Goal: Register for event/course: Register for event/course

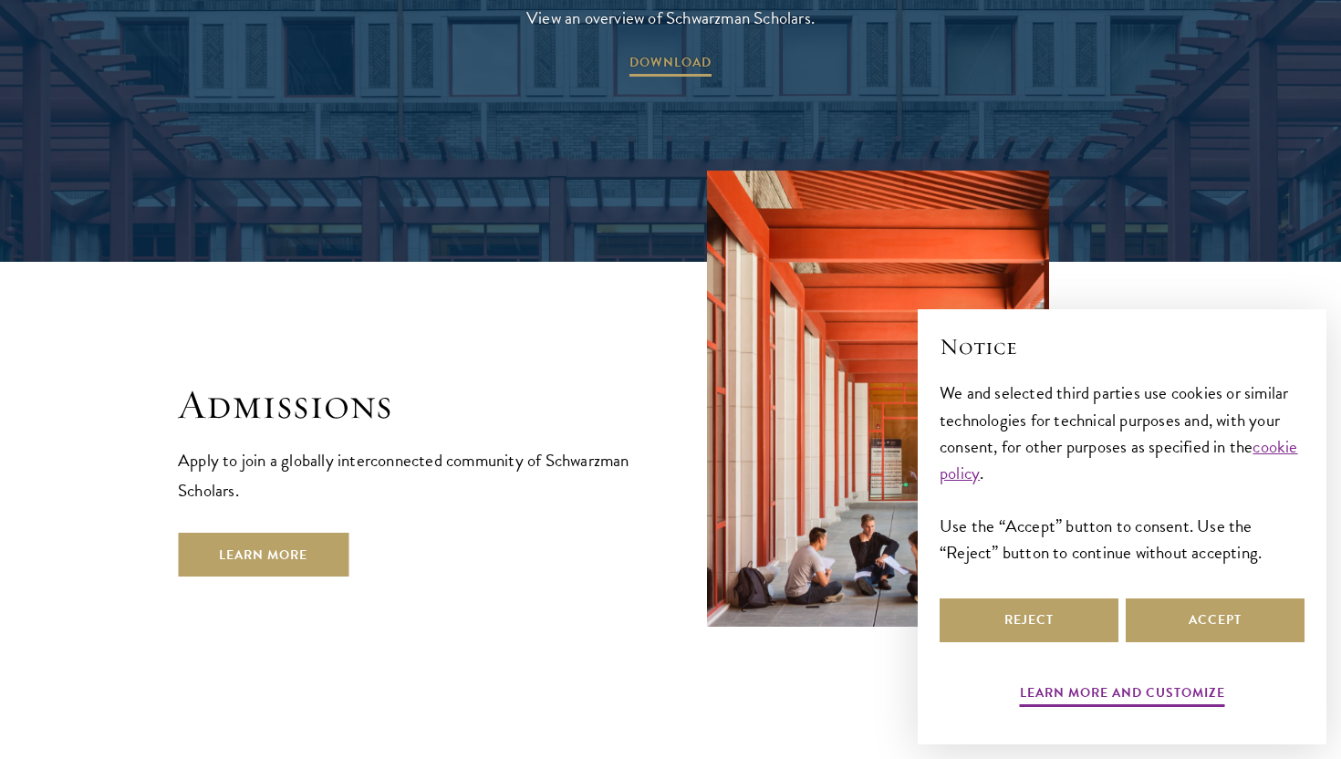
scroll to position [3107, 0]
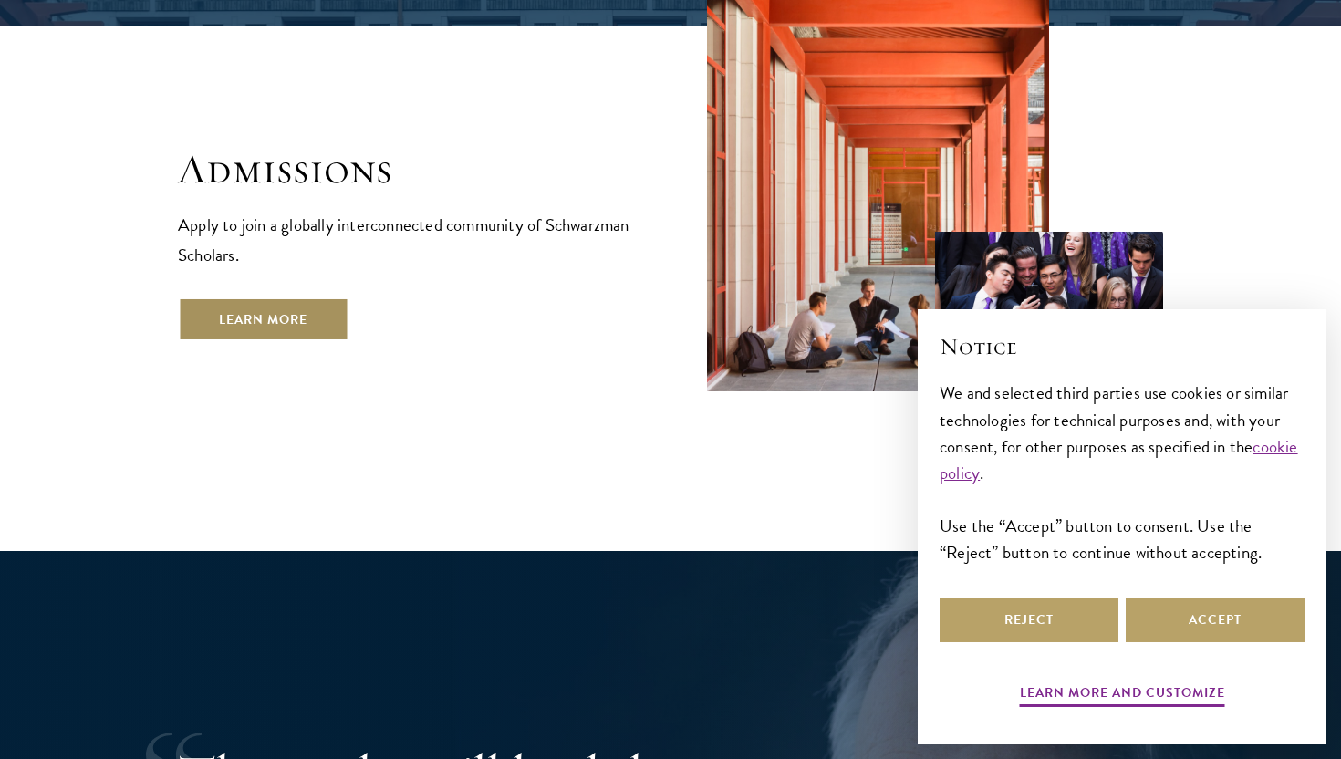
click at [311, 297] on link "Learn More" at bounding box center [263, 319] width 171 height 44
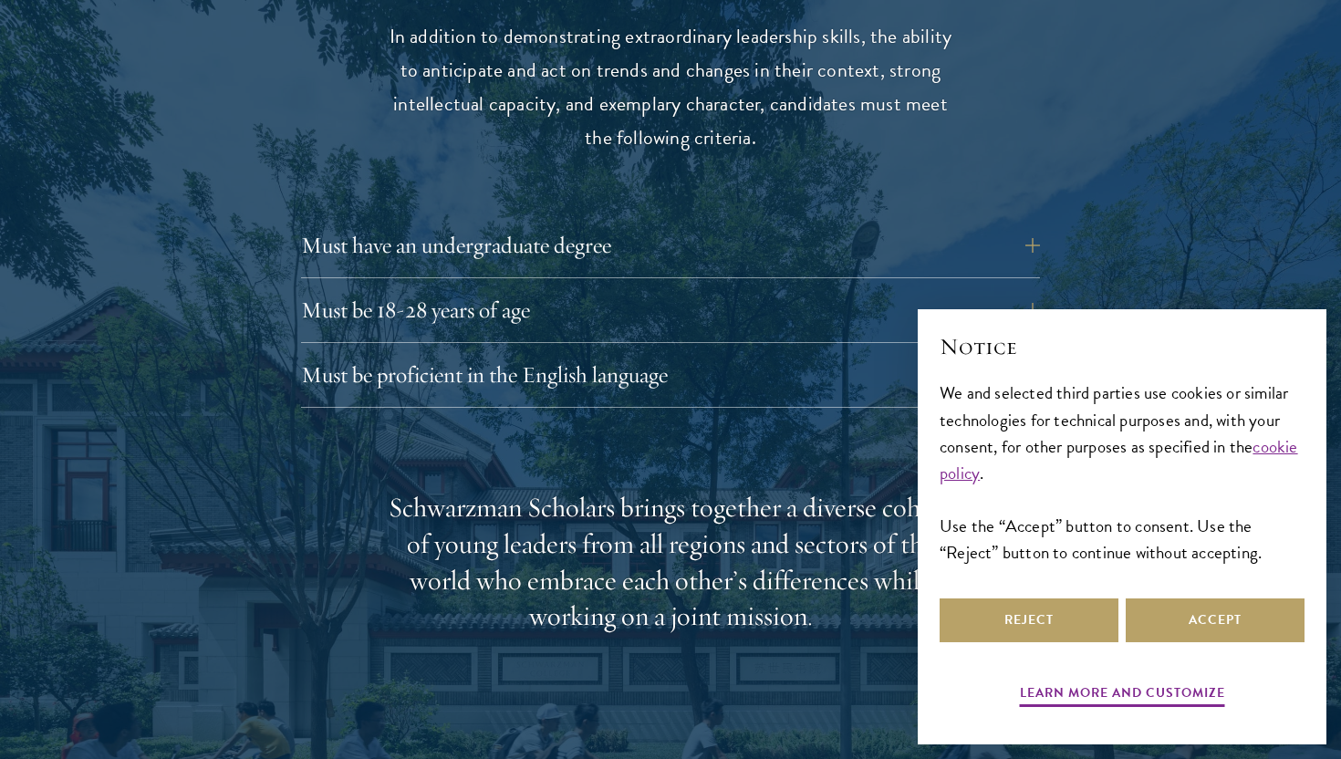
scroll to position [2512, 0]
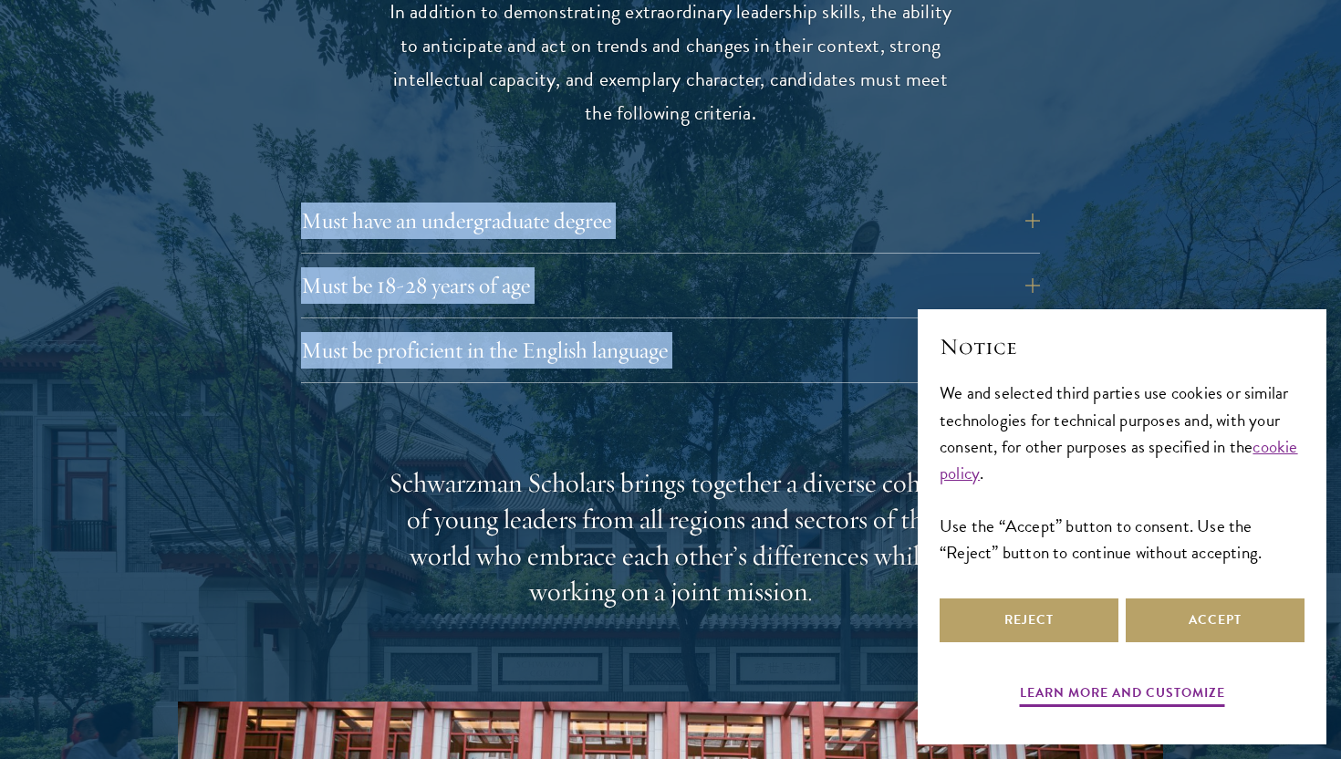
drag, startPoint x: 311, startPoint y: 236, endPoint x: 315, endPoint y: 408, distance: 171.5
click at [315, 407] on div "Eligibility In addition to demonstrating extraordinary leadership skills, the a…" at bounding box center [670, 584] width 985 height 1321
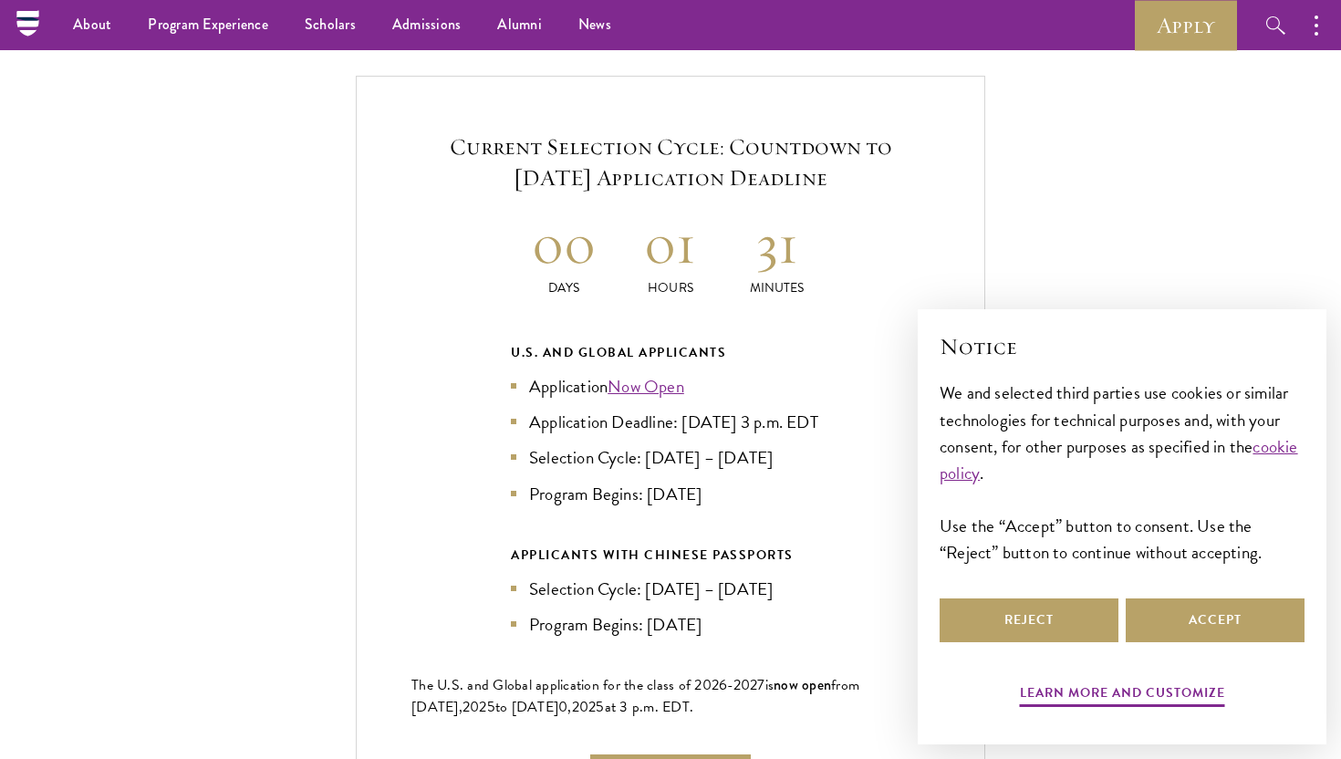
scroll to position [3879, 0]
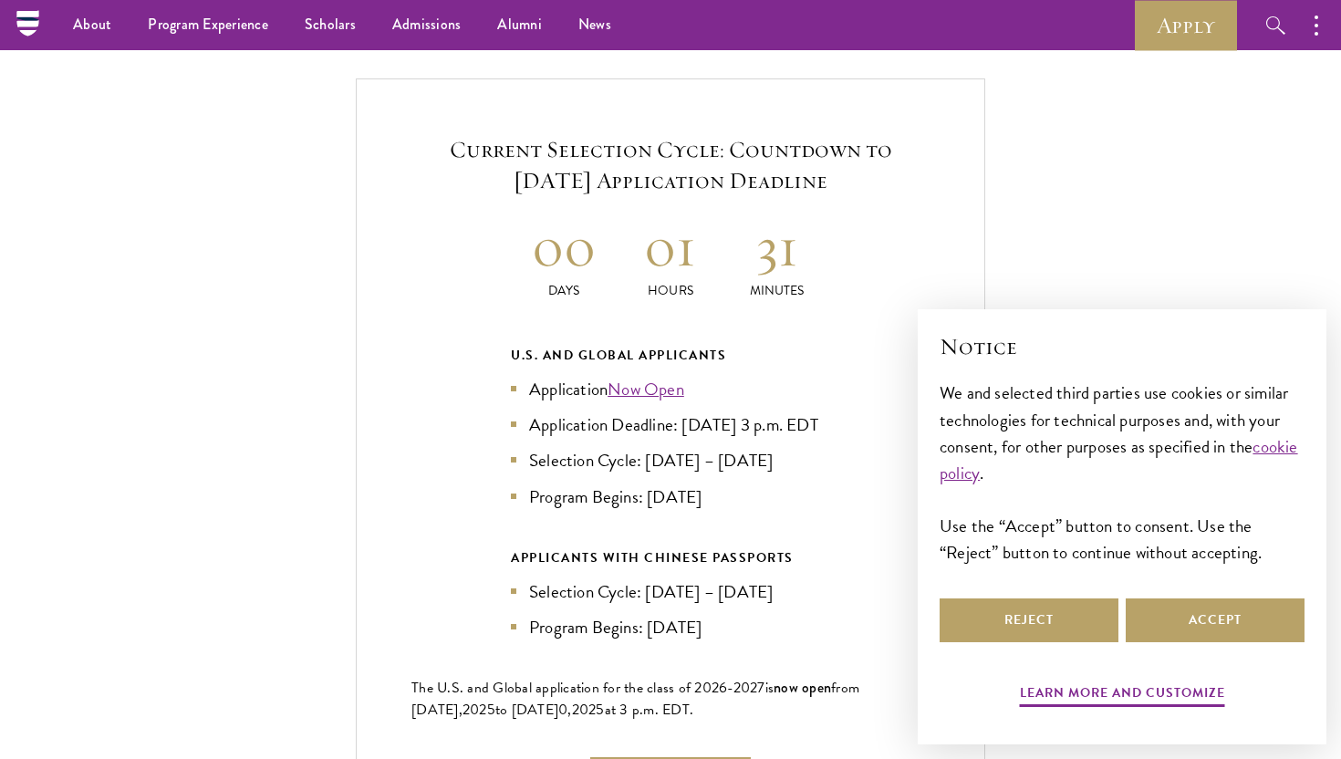
click at [547, 161] on h5 "Current Selection Cycle: Countdown to September 10, 2025 Application Deadline" at bounding box center [670, 165] width 518 height 62
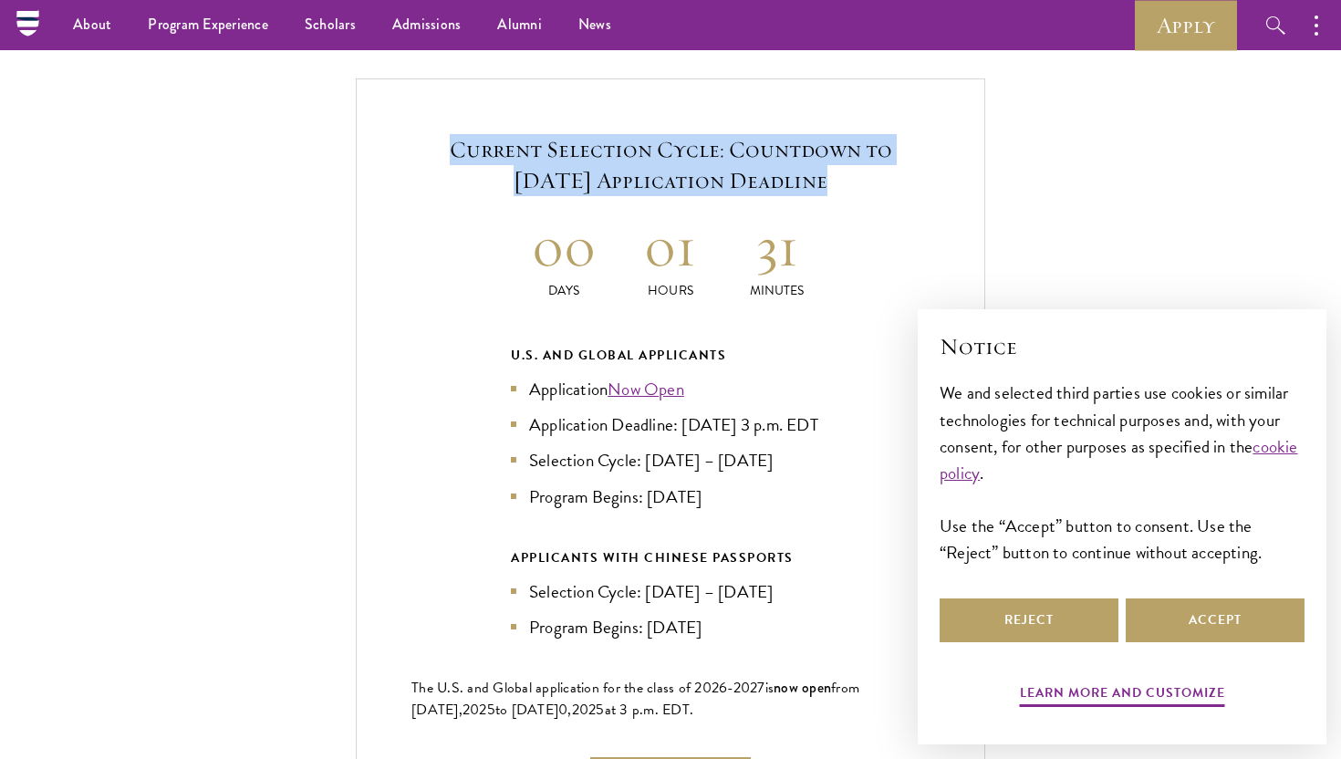
click at [547, 161] on h5 "Current Selection Cycle: Countdown to September 10, 2025 Application Deadline" at bounding box center [670, 165] width 518 height 62
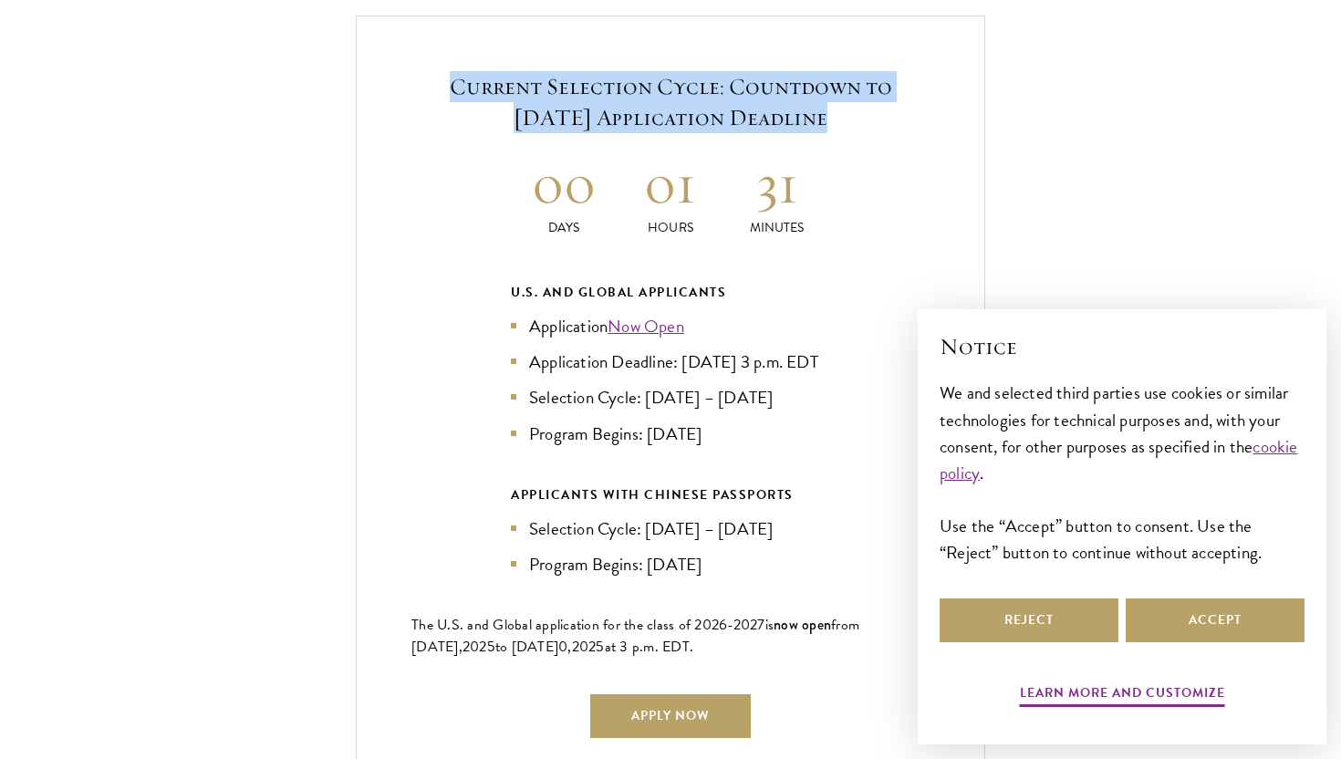
scroll to position [3946, 0]
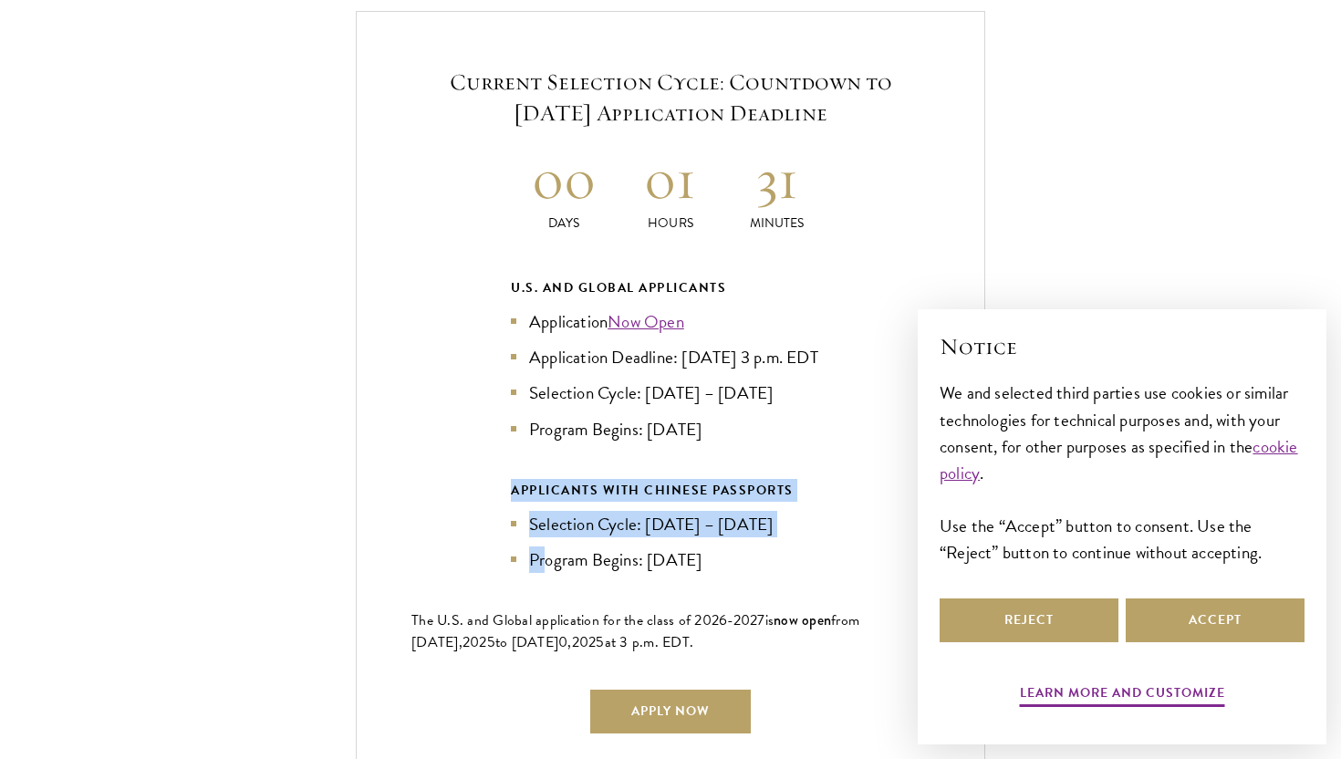
drag, startPoint x: 545, startPoint y: 484, endPoint x: 544, endPoint y: 593, distance: 108.5
click at [545, 572] on div "U.S. and Global Applicants Application Now Open Application Deadline: Sept 10, …" at bounding box center [670, 423] width 319 height 295
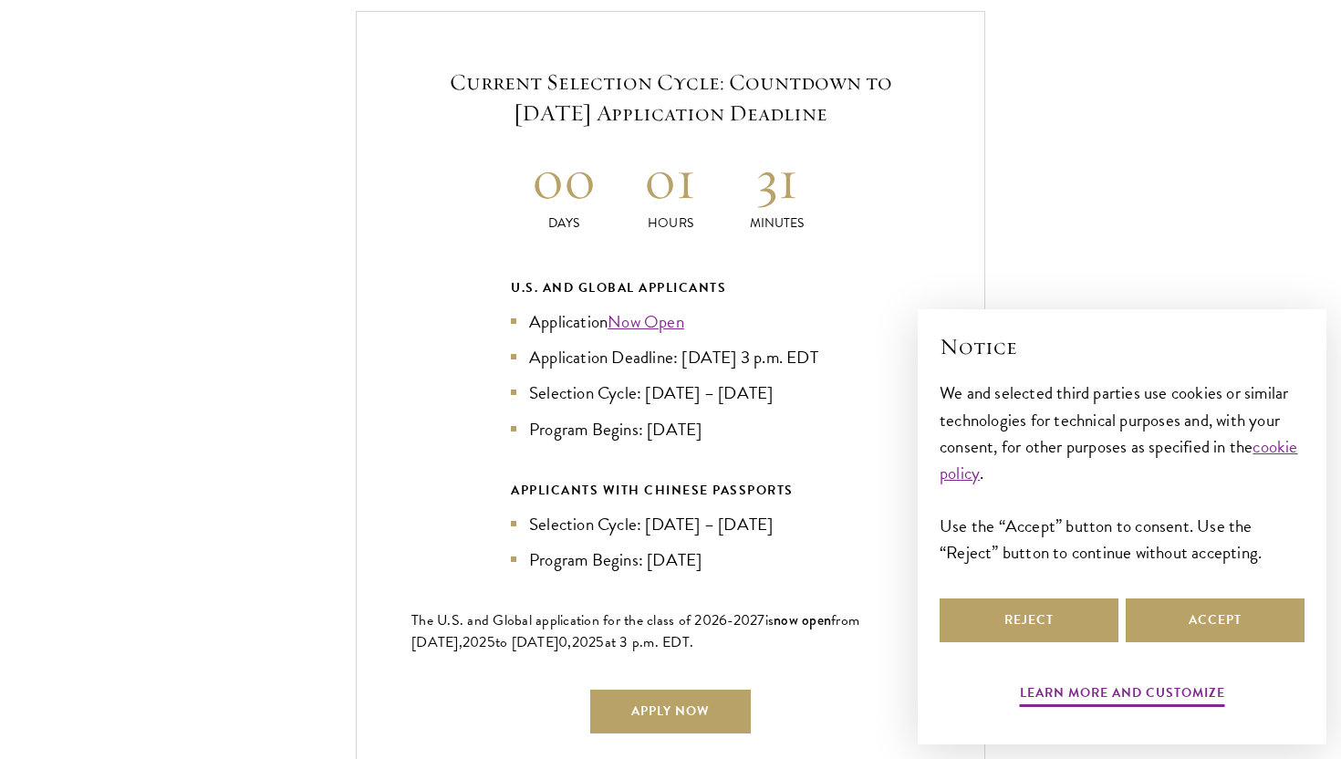
click at [570, 594] on div "Current Selection Cycle: Countdown to September 10, 2025 Application Deadline 0…" at bounding box center [670, 399] width 629 height 776
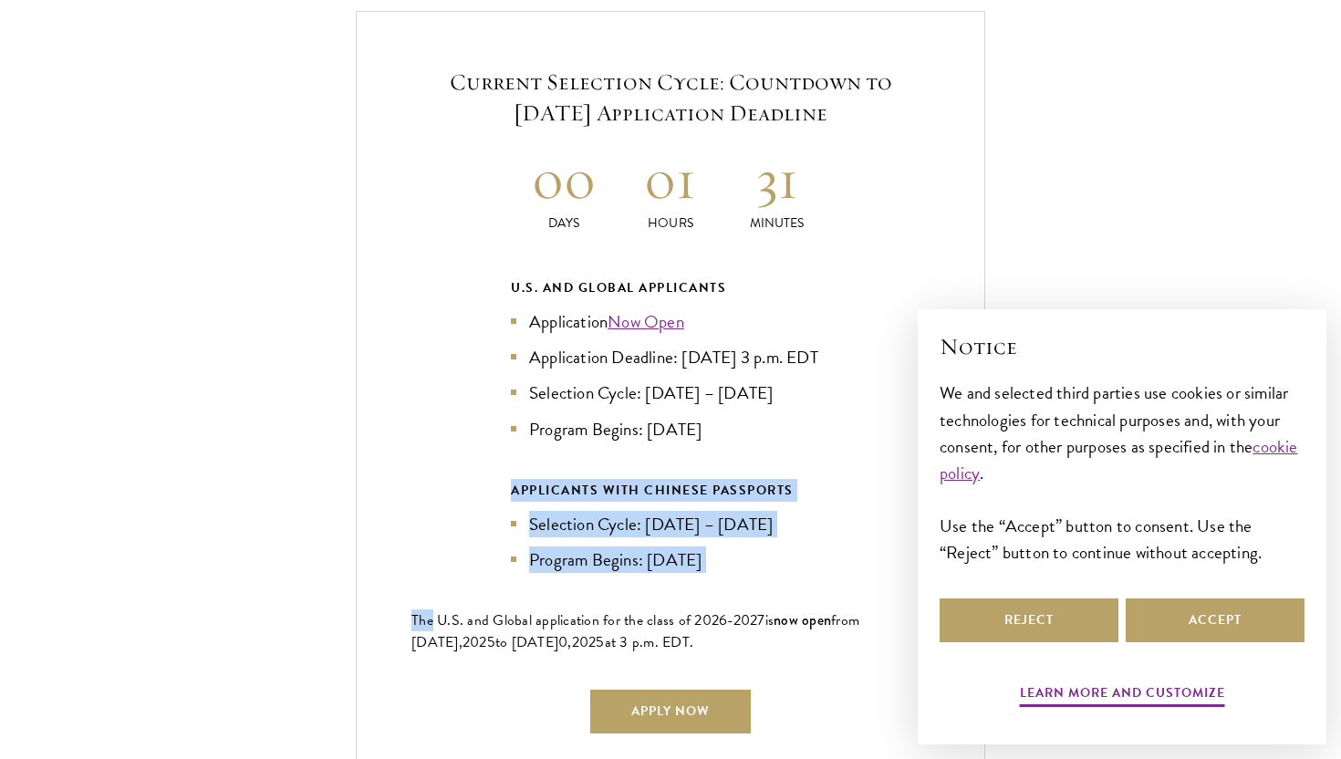
drag, startPoint x: 570, startPoint y: 594, endPoint x: 529, endPoint y: 498, distance: 104.2
click at [530, 498] on div "Current Selection Cycle: Countdown to September 10, 2025 Application Deadline 0…" at bounding box center [670, 399] width 629 height 776
click at [529, 498] on div "U.S. and Global Applicants Application Now Open Application Deadline: Sept 10, …" at bounding box center [670, 423] width 319 height 295
drag, startPoint x: 529, startPoint y: 498, endPoint x: 529, endPoint y: 593, distance: 94.8
click at [529, 572] on div "U.S. and Global Applicants Application Now Open Application Deadline: Sept 10, …" at bounding box center [670, 423] width 319 height 295
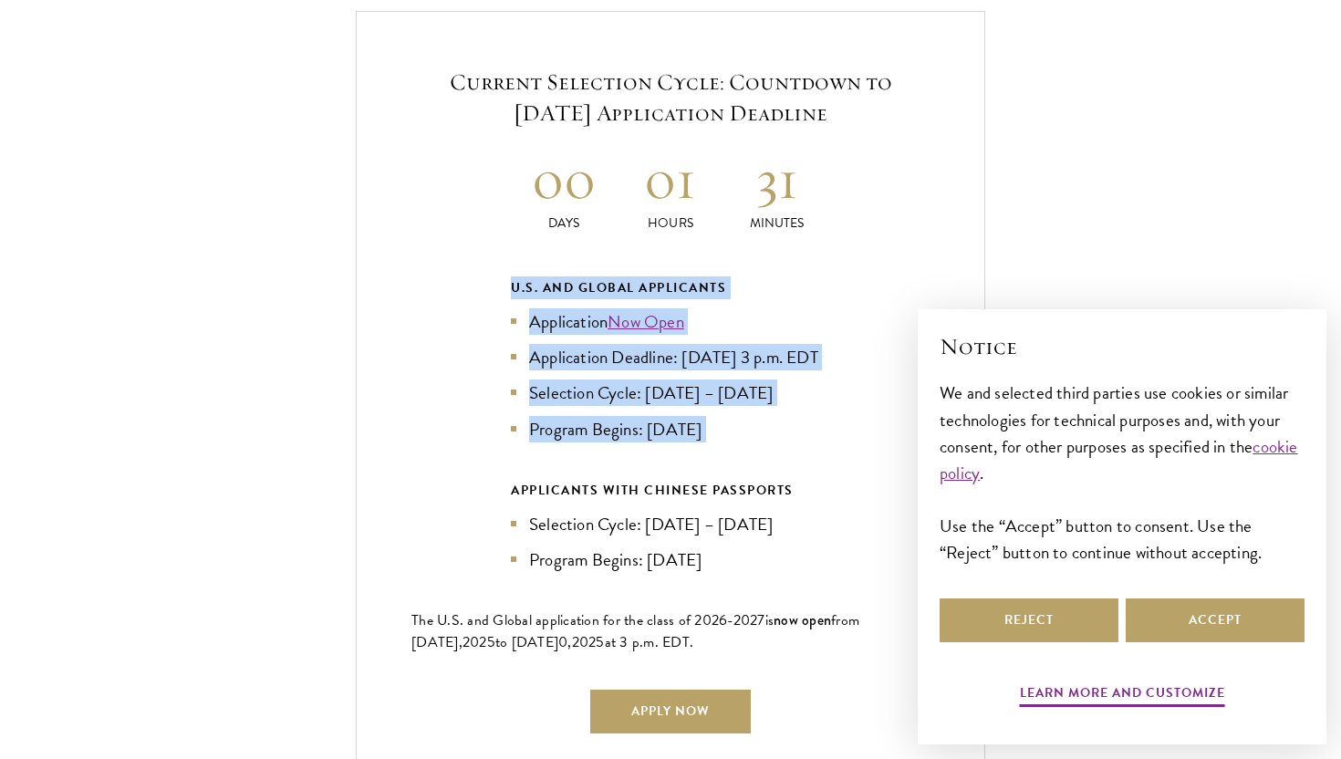
drag, startPoint x: 560, startPoint y: 258, endPoint x: 567, endPoint y: 477, distance: 219.0
click at [568, 477] on div "Current Selection Cycle: Countdown to September 10, 2025 Application Deadline 0…" at bounding box center [670, 399] width 629 height 776
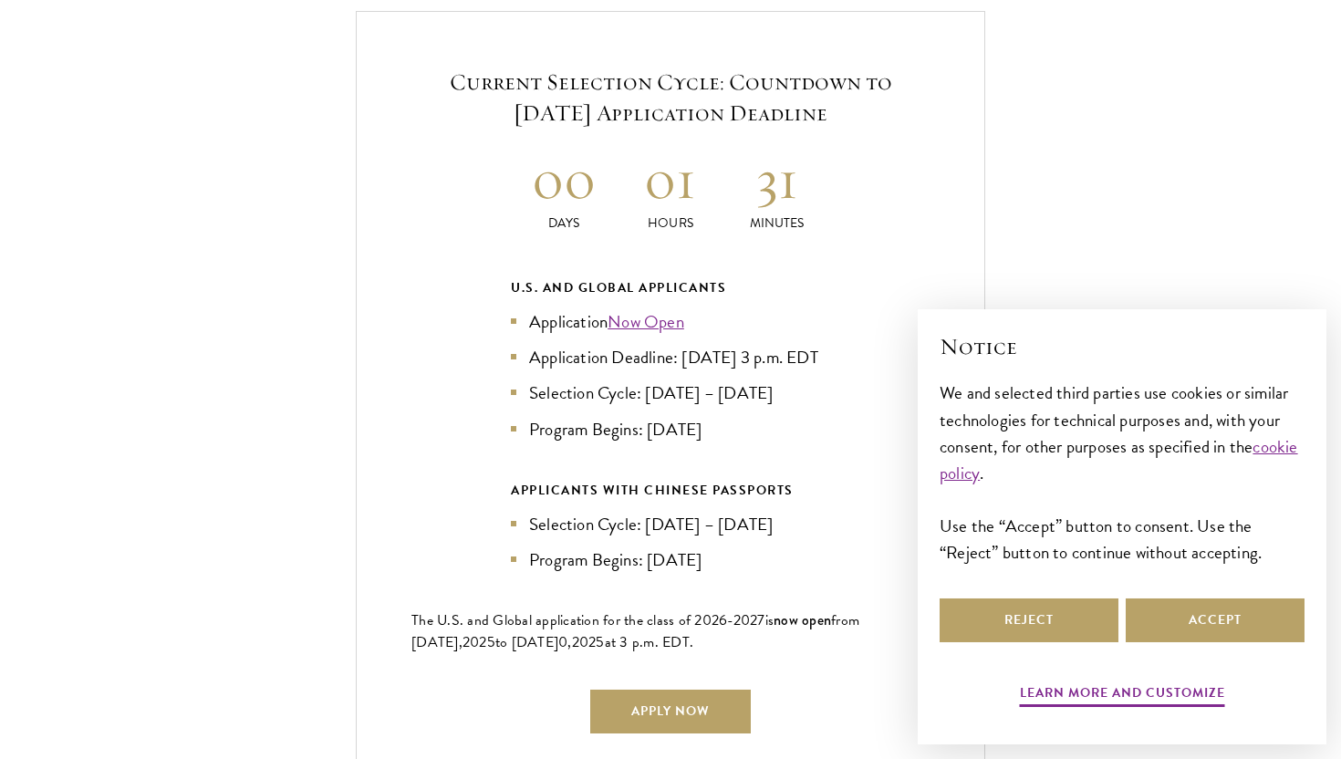
click at [576, 465] on div "U.S. and Global Applicants Application Now Open Application Deadline: Sept 10, …" at bounding box center [670, 423] width 319 height 295
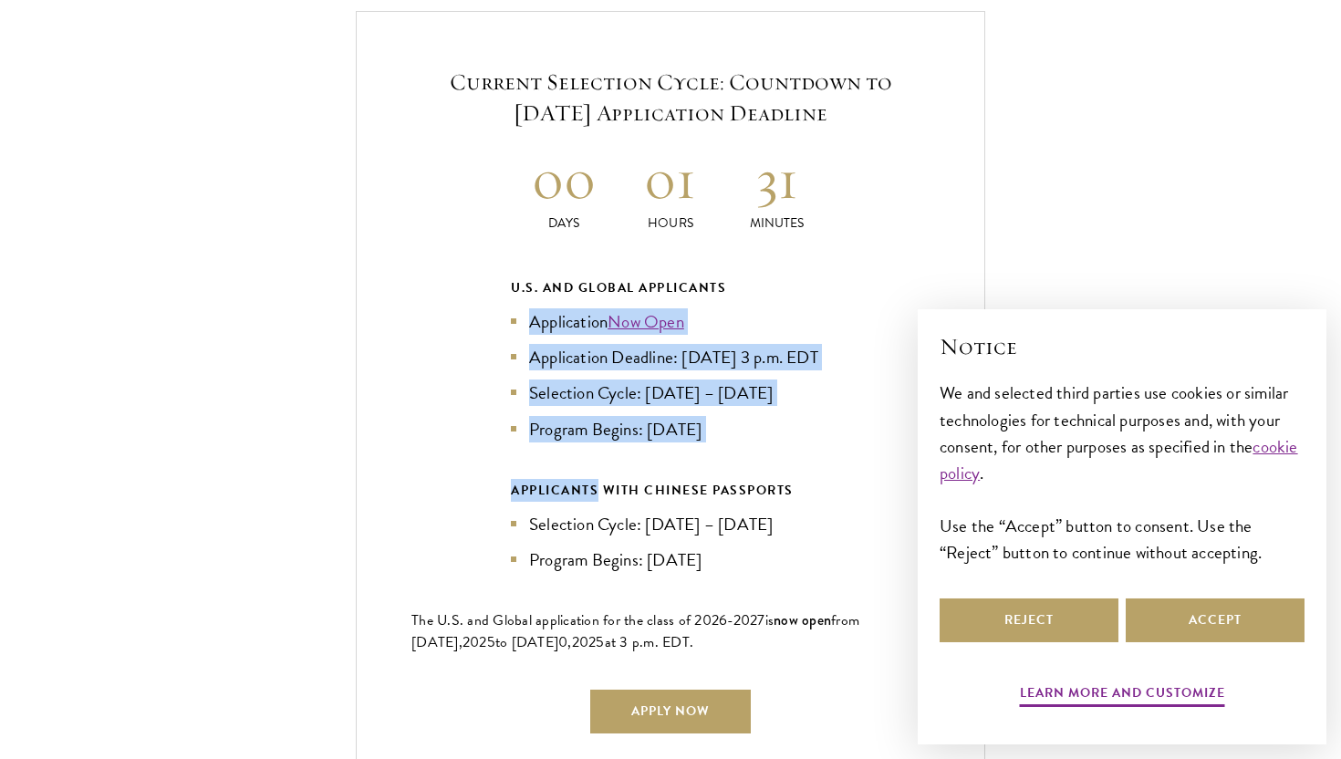
drag, startPoint x: 576, startPoint y: 465, endPoint x: 542, endPoint y: 300, distance: 168.7
click at [542, 300] on div "U.S. and Global Applicants Application Now Open Application Deadline: Sept 10, …" at bounding box center [670, 423] width 319 height 295
click at [542, 300] on div "U.S. and Global Applicants Application Now Open Application Deadline: Sept 10, …" at bounding box center [670, 358] width 319 height 165
drag, startPoint x: 542, startPoint y: 300, endPoint x: 542, endPoint y: 473, distance: 173.3
click at [542, 472] on div "U.S. and Global Applicants Application Now Open Application Deadline: Sept 10, …" at bounding box center [670, 423] width 319 height 295
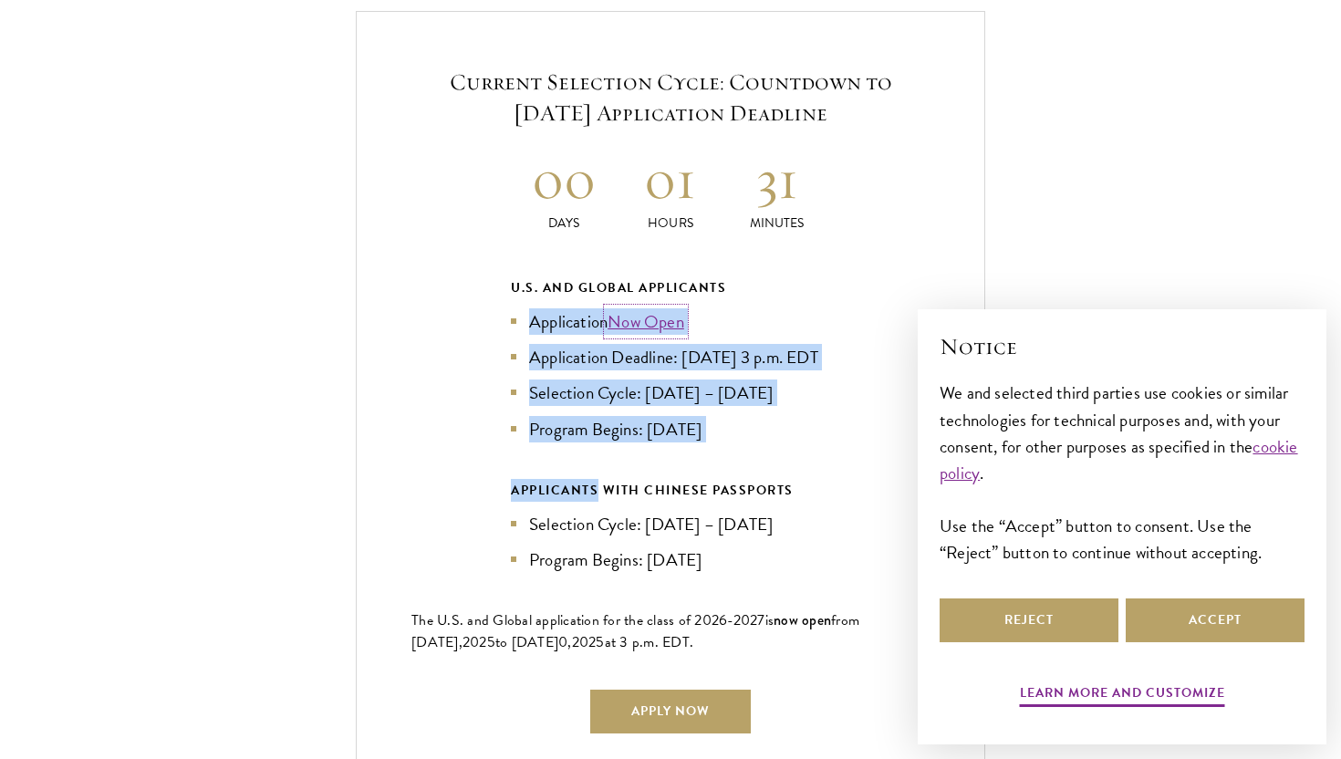
click at [658, 315] on link "Now Open" at bounding box center [645, 321] width 77 height 26
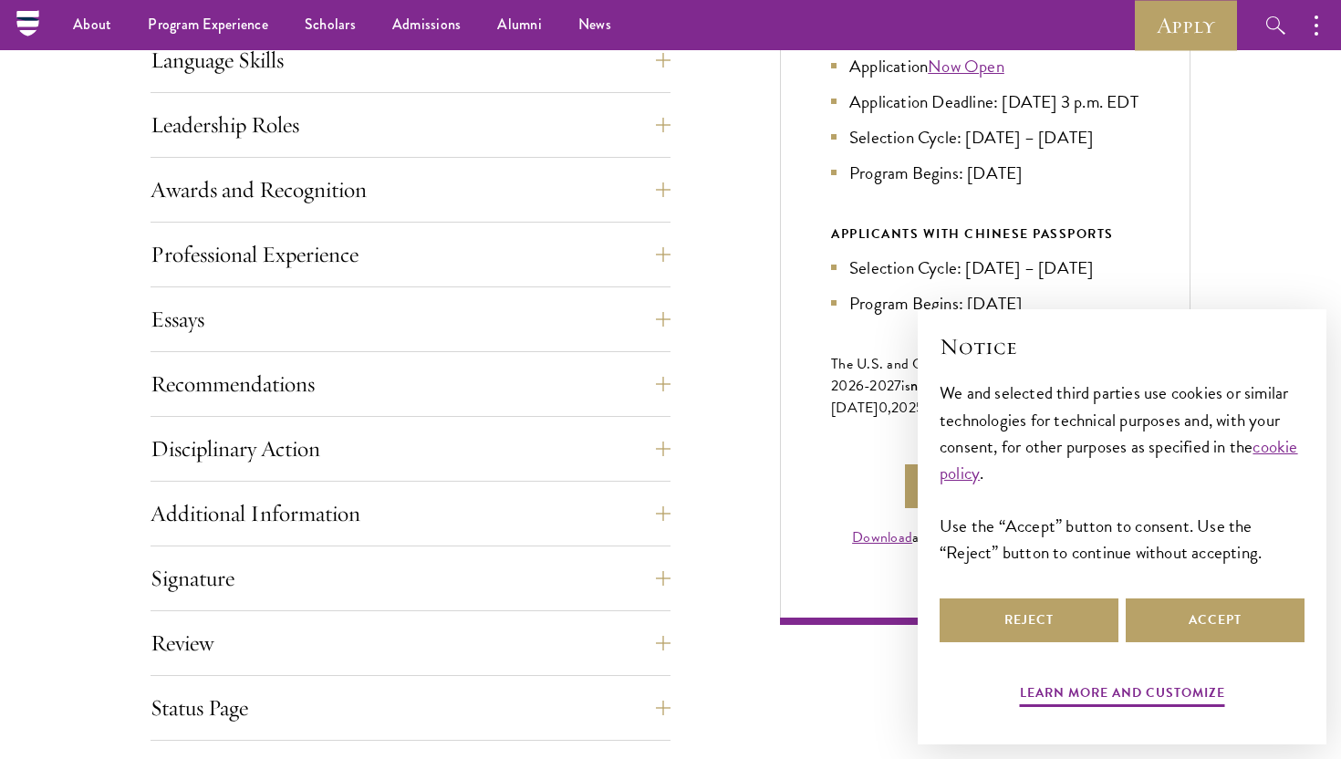
scroll to position [939, 0]
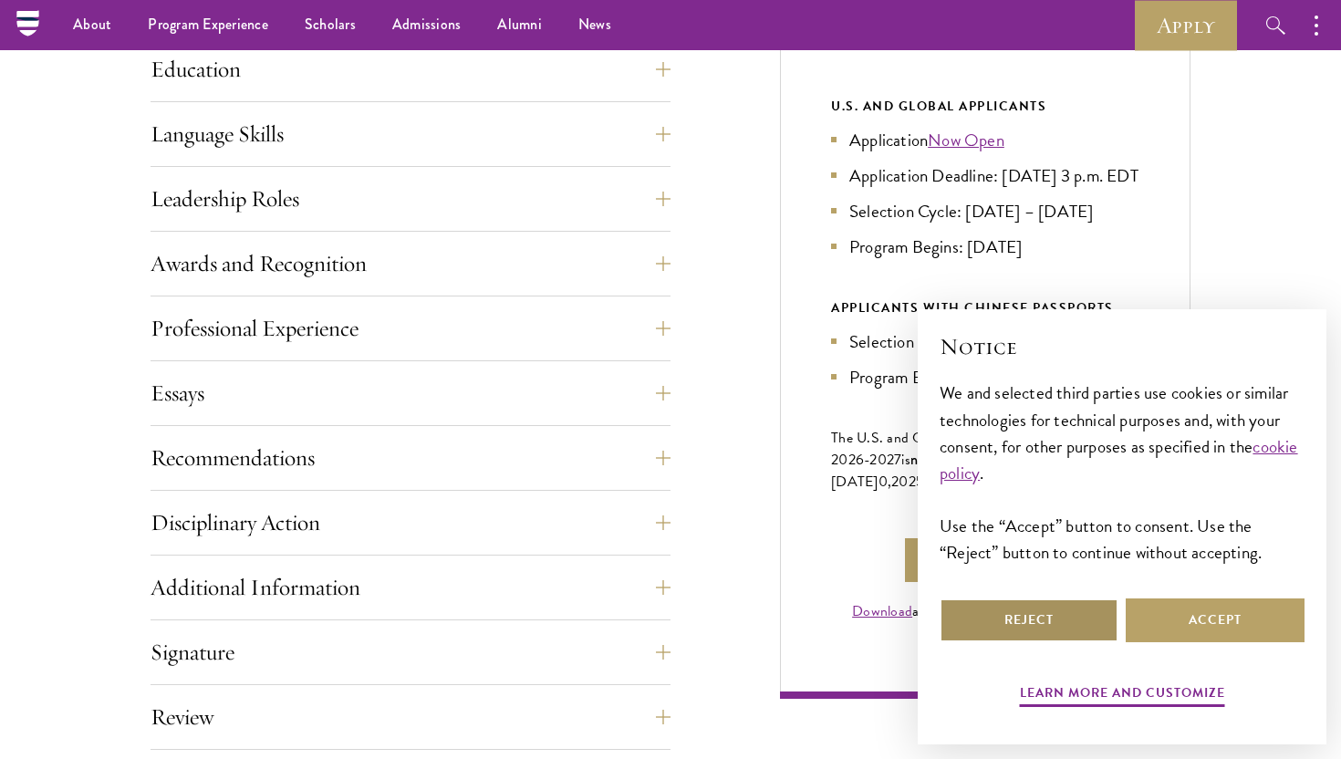
click at [980, 635] on button "Reject" at bounding box center [1028, 620] width 179 height 44
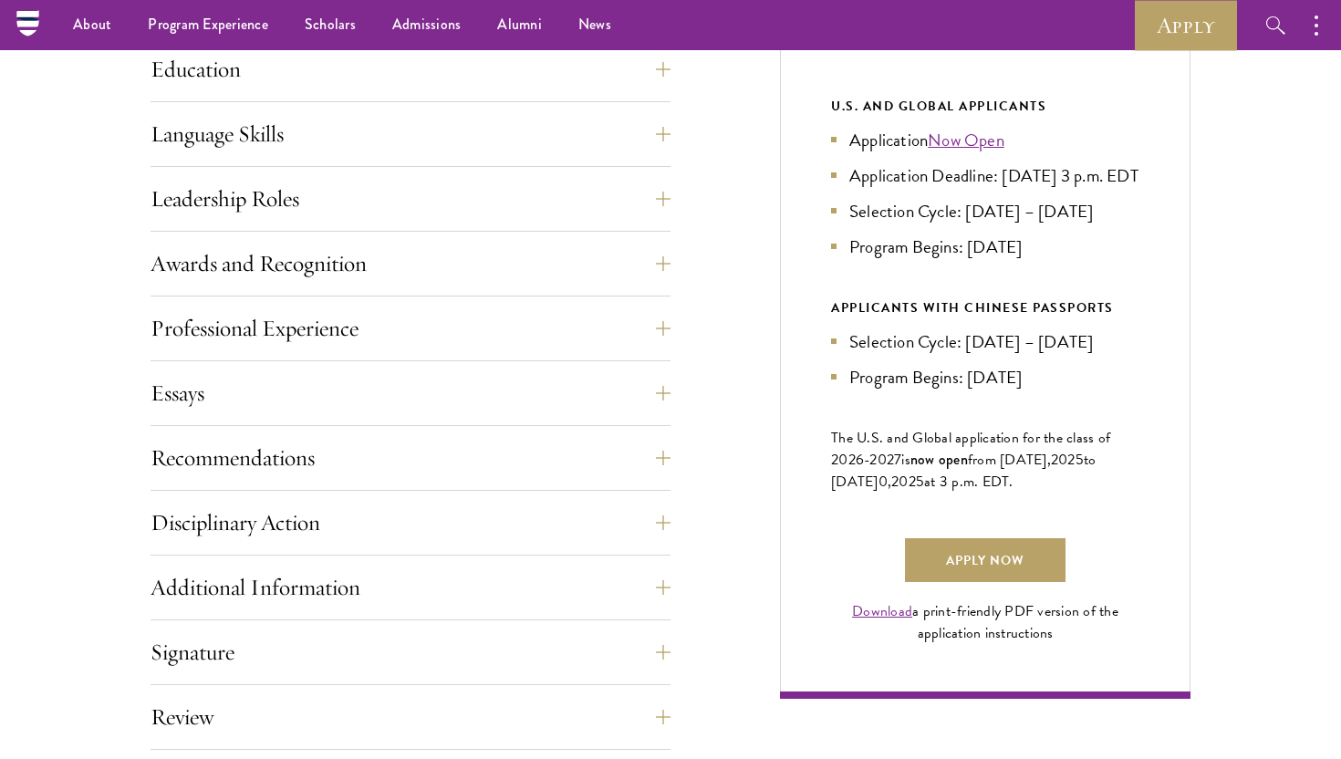
drag, startPoint x: 894, startPoint y: 305, endPoint x: 835, endPoint y: 143, distance: 171.6
click at [835, 144] on div "U.S. and Global Applicants Application Now Open Application Deadline: Sept 10, …" at bounding box center [985, 242] width 308 height 295
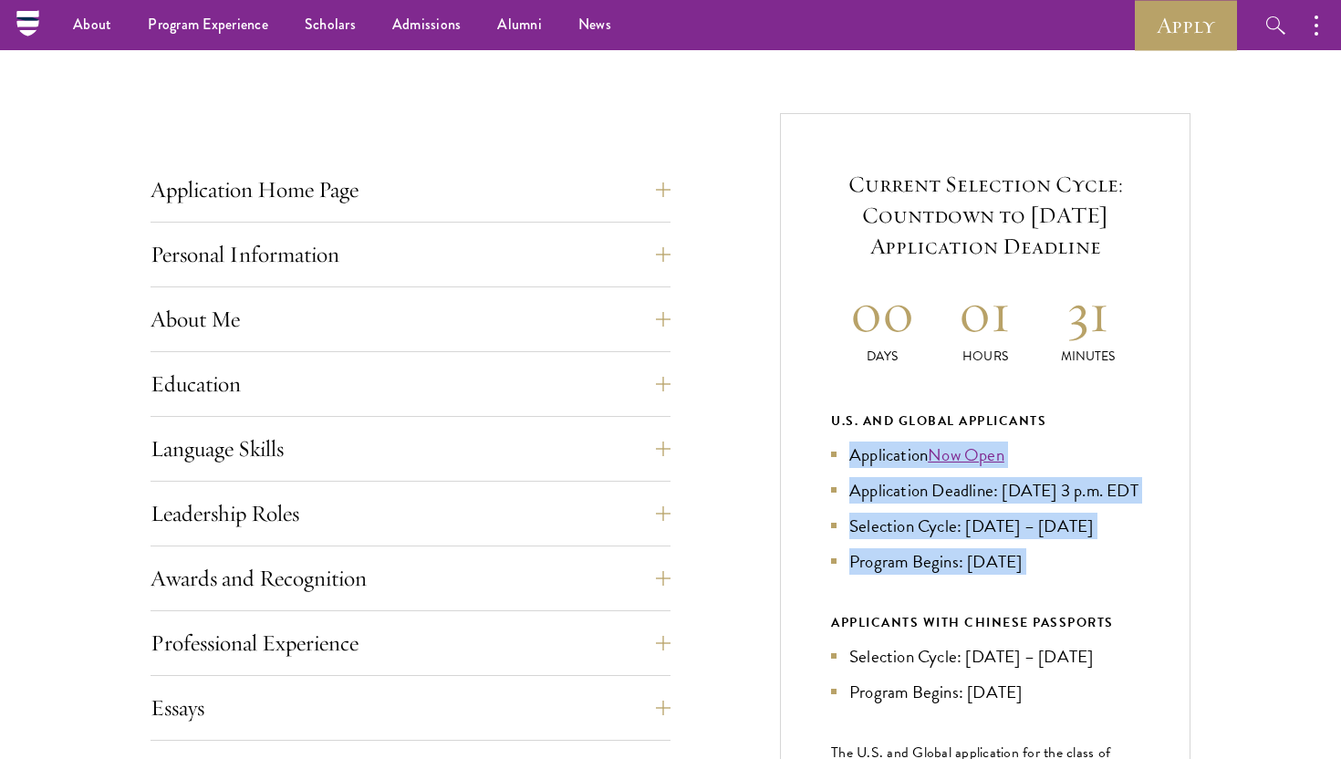
scroll to position [589, 0]
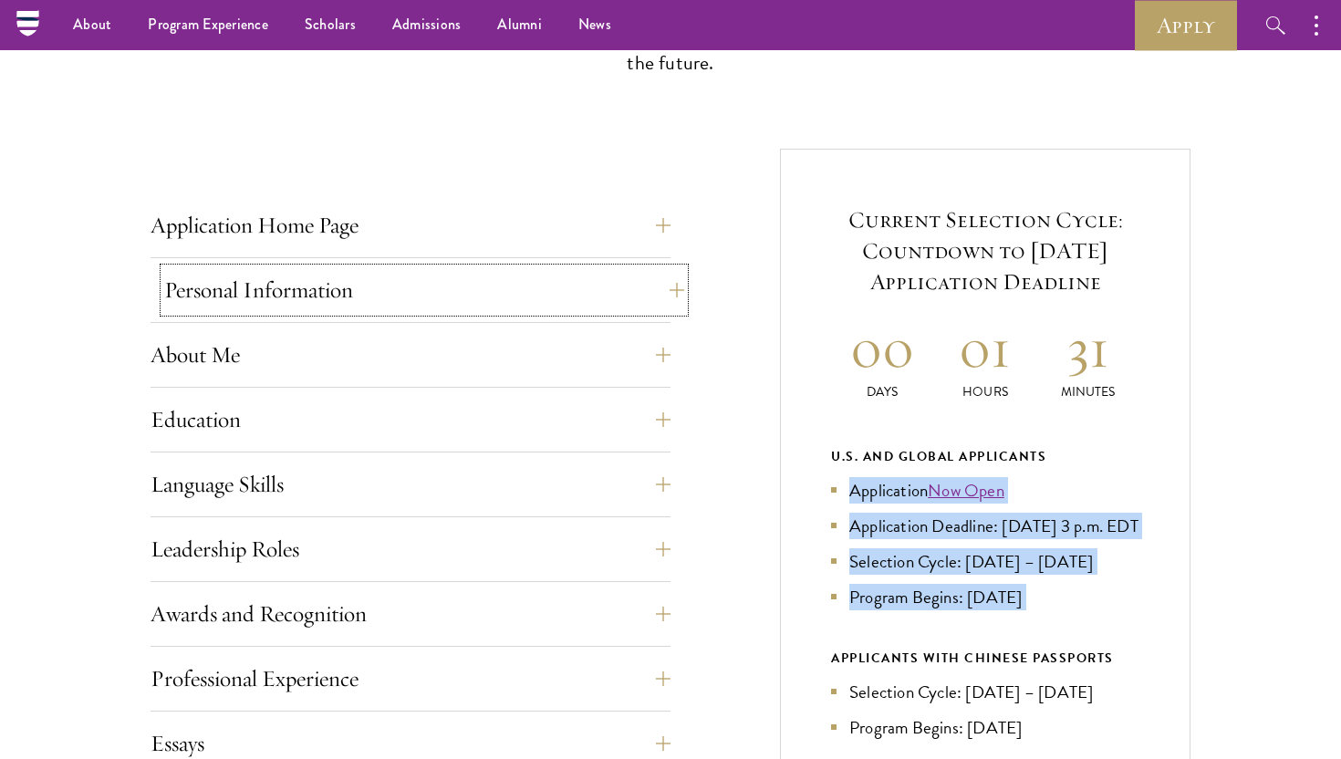
click at [632, 308] on button "Personal Information" at bounding box center [424, 290] width 520 height 44
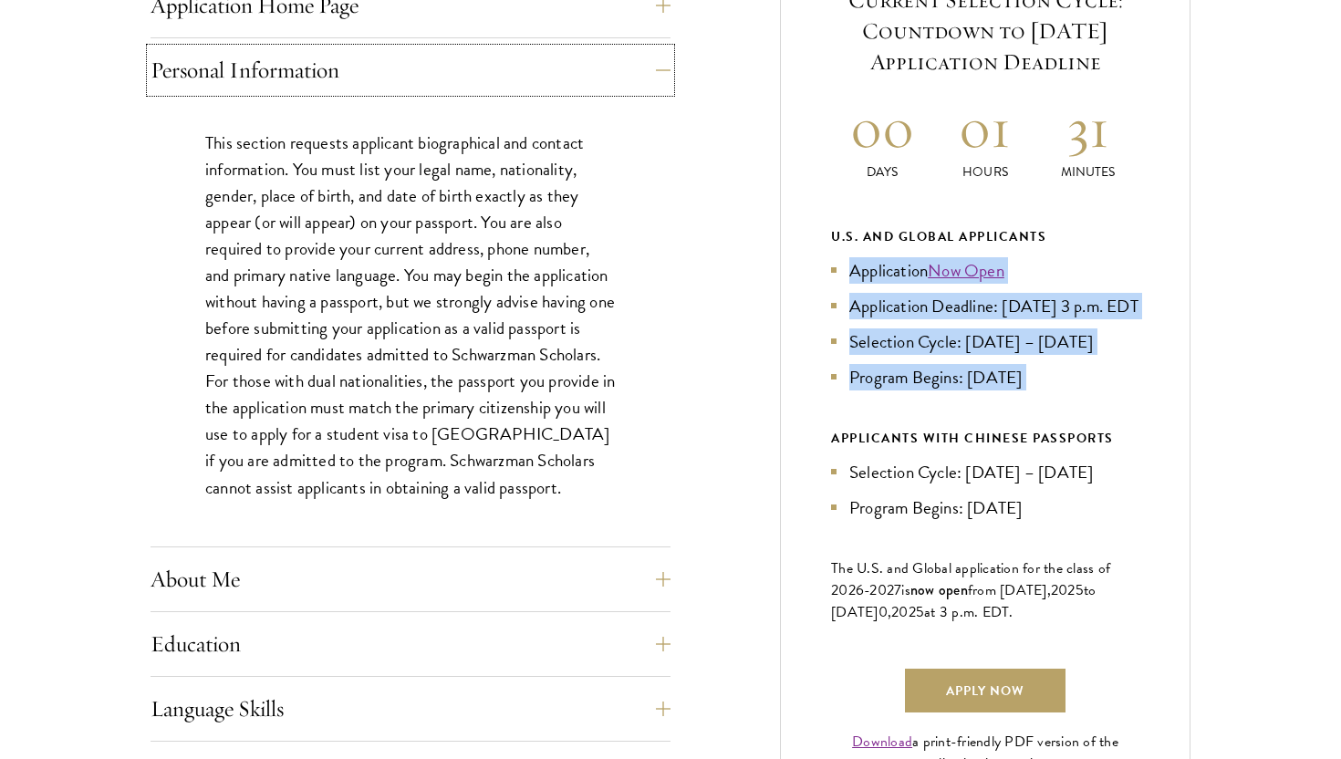
scroll to position [861, 0]
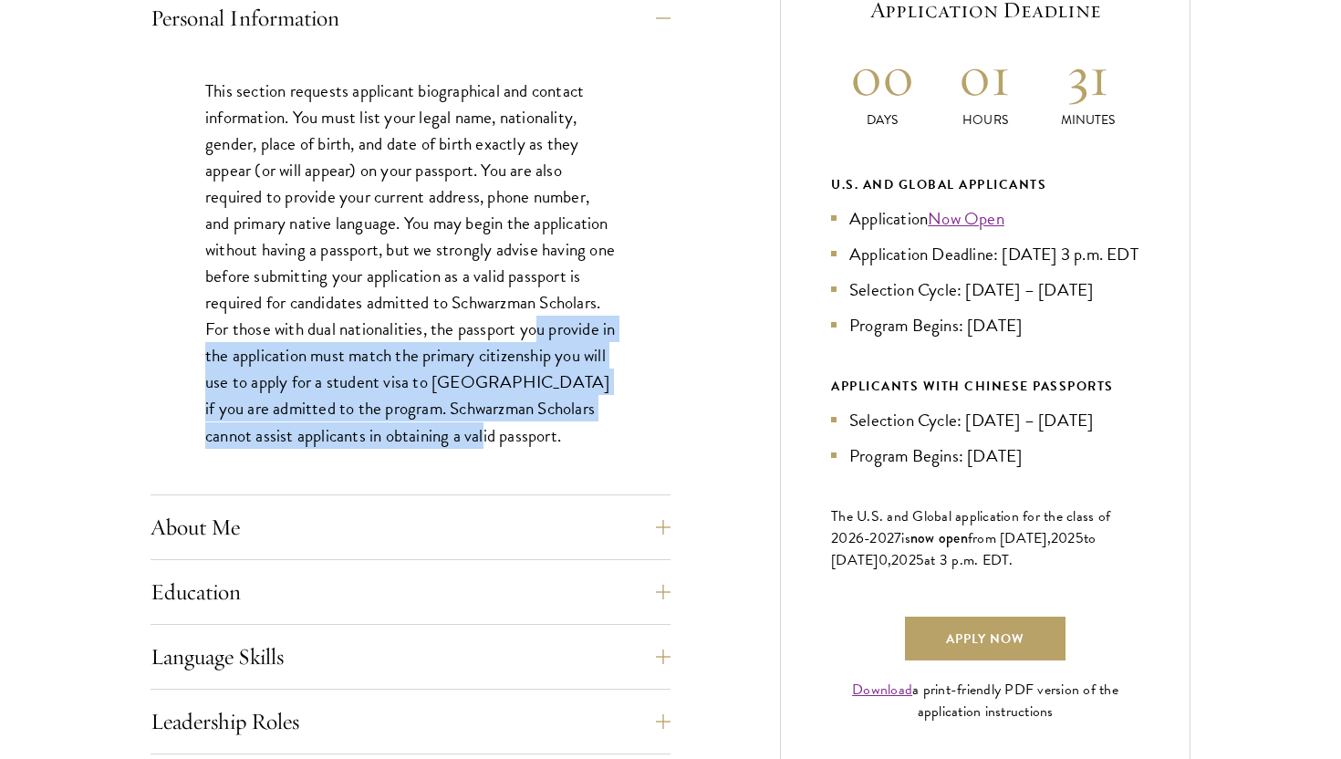
drag, startPoint x: 548, startPoint y: 440, endPoint x: 541, endPoint y: 337, distance: 104.2
click at [541, 337] on p "This section requests applicant biographical and contact information. You must …" at bounding box center [410, 263] width 410 height 371
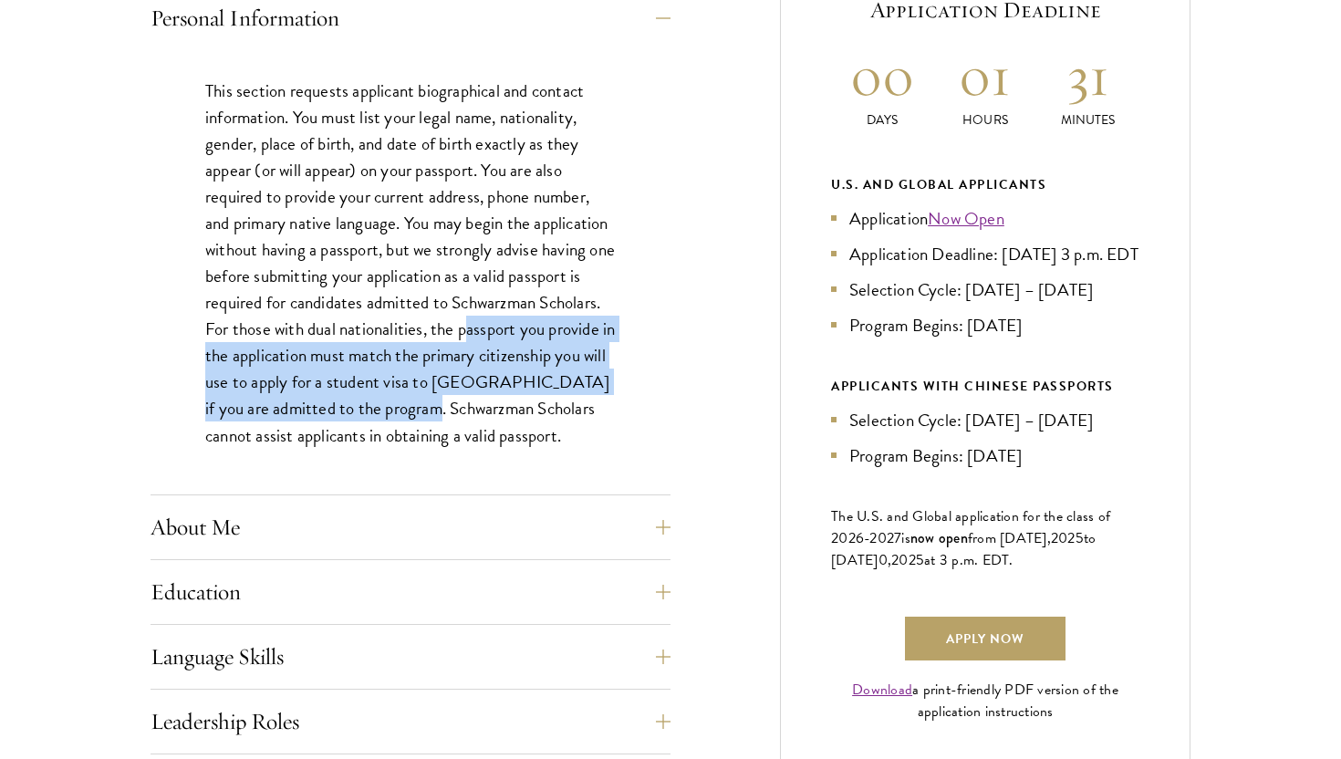
drag, startPoint x: 469, startPoint y: 326, endPoint x: 469, endPoint y: 434, distance: 108.5
click at [469, 434] on p "This section requests applicant biographical and contact information. You must …" at bounding box center [410, 263] width 410 height 371
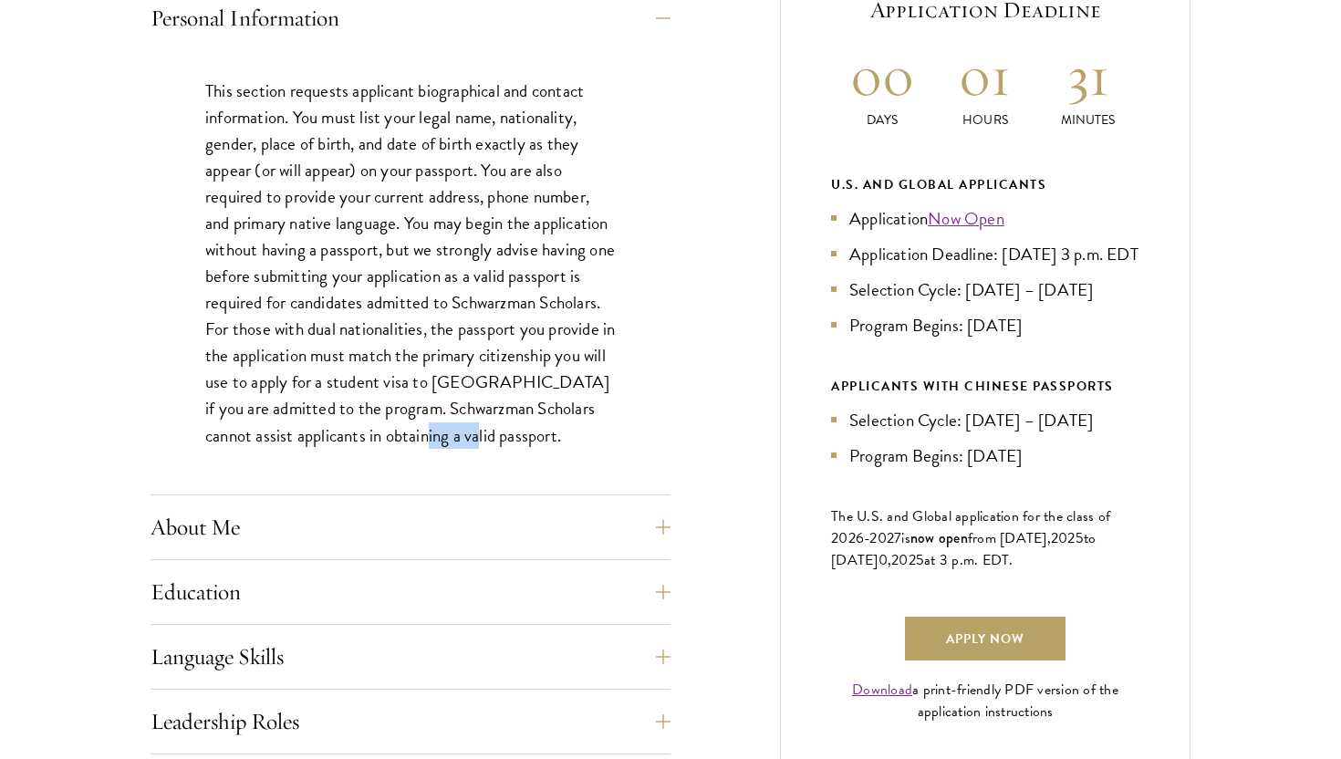
click at [469, 434] on p "This section requests applicant biographical and contact information. You must …" at bounding box center [410, 263] width 410 height 371
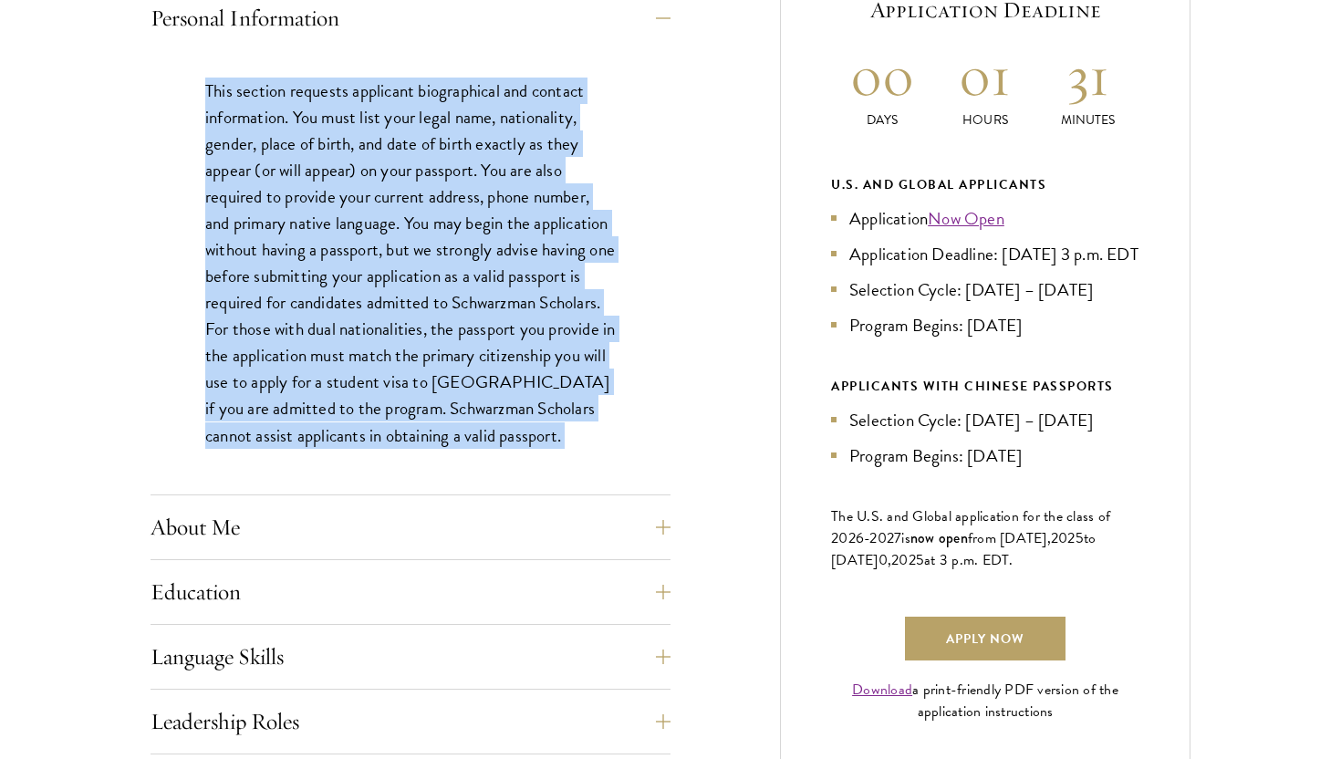
click at [469, 434] on p "This section requests applicant biographical and contact information. You must …" at bounding box center [410, 263] width 410 height 371
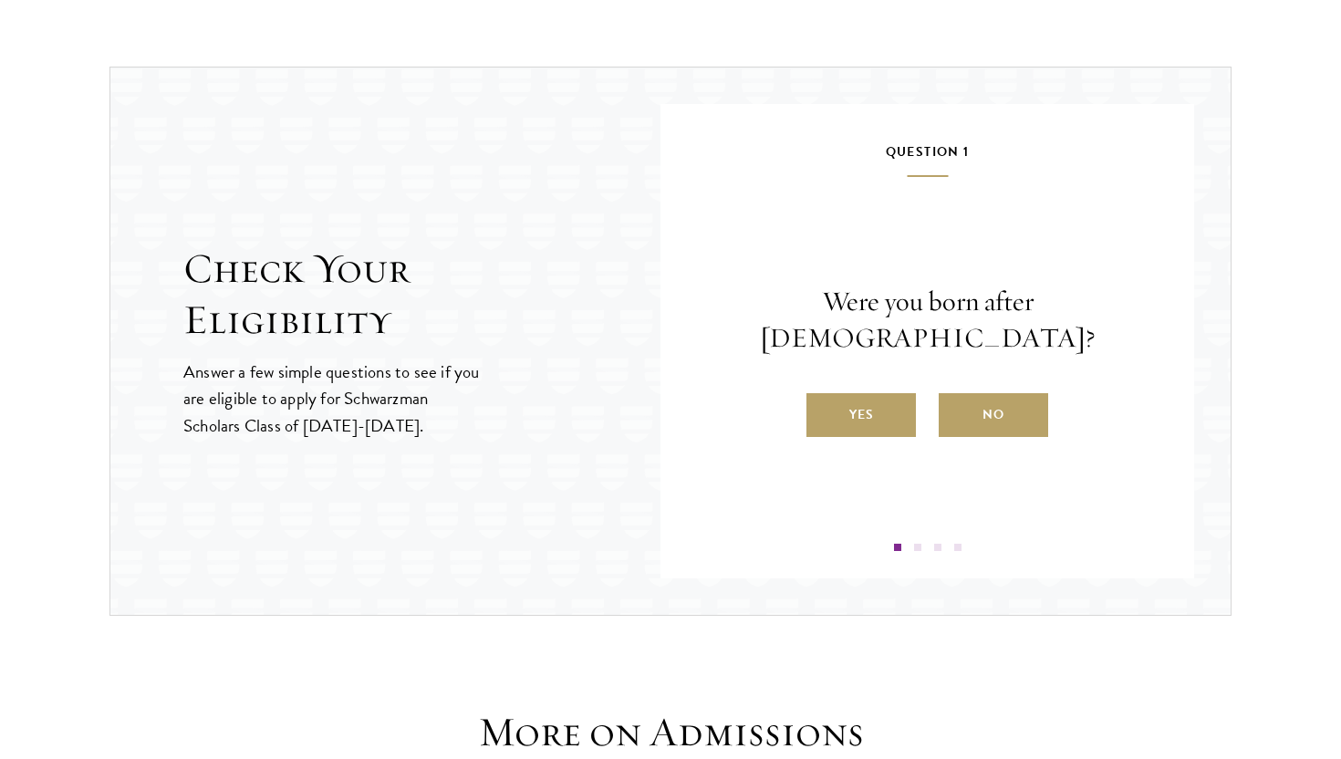
scroll to position [2333, 0]
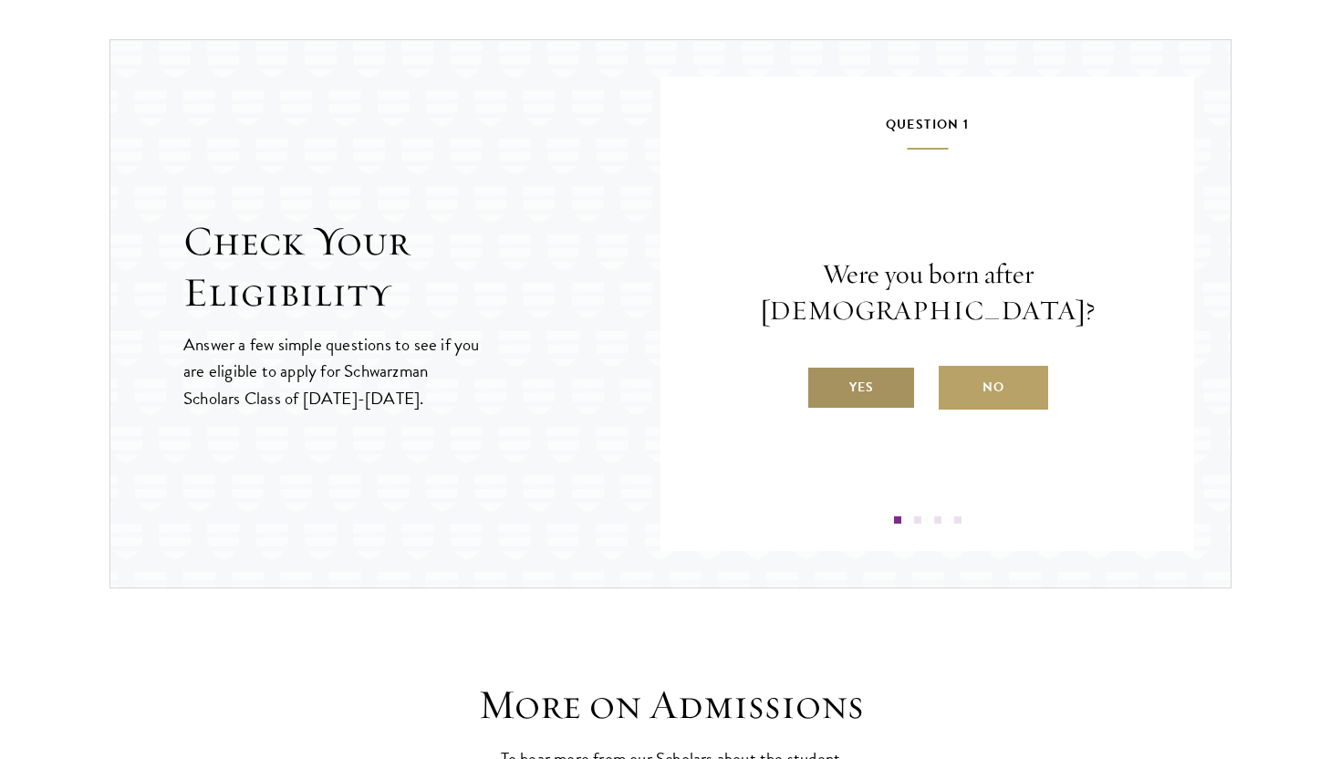
click at [860, 372] on label "Yes" at bounding box center [860, 388] width 109 height 44
click at [823, 372] on input "Yes" at bounding box center [814, 376] width 16 height 16
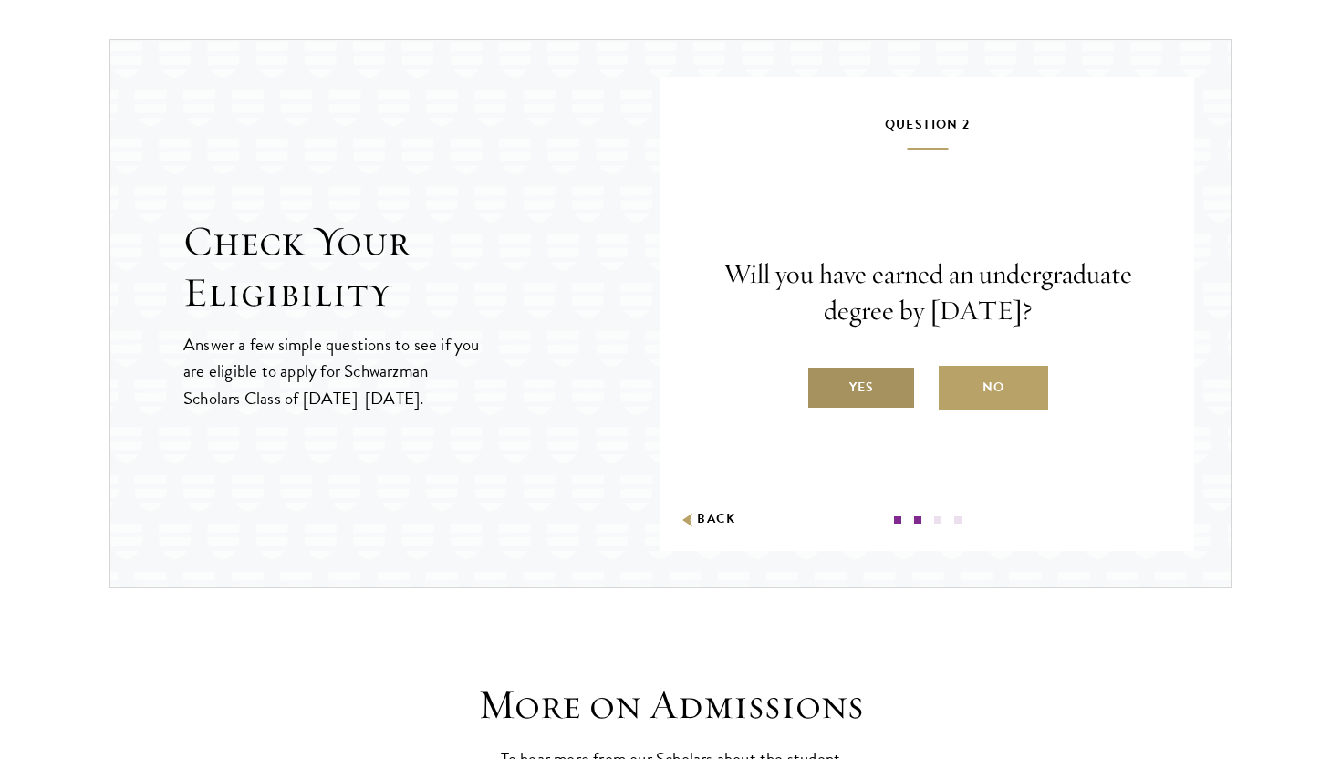
click at [861, 408] on label "Yes" at bounding box center [860, 388] width 109 height 44
click at [823, 384] on input "Yes" at bounding box center [814, 376] width 16 height 16
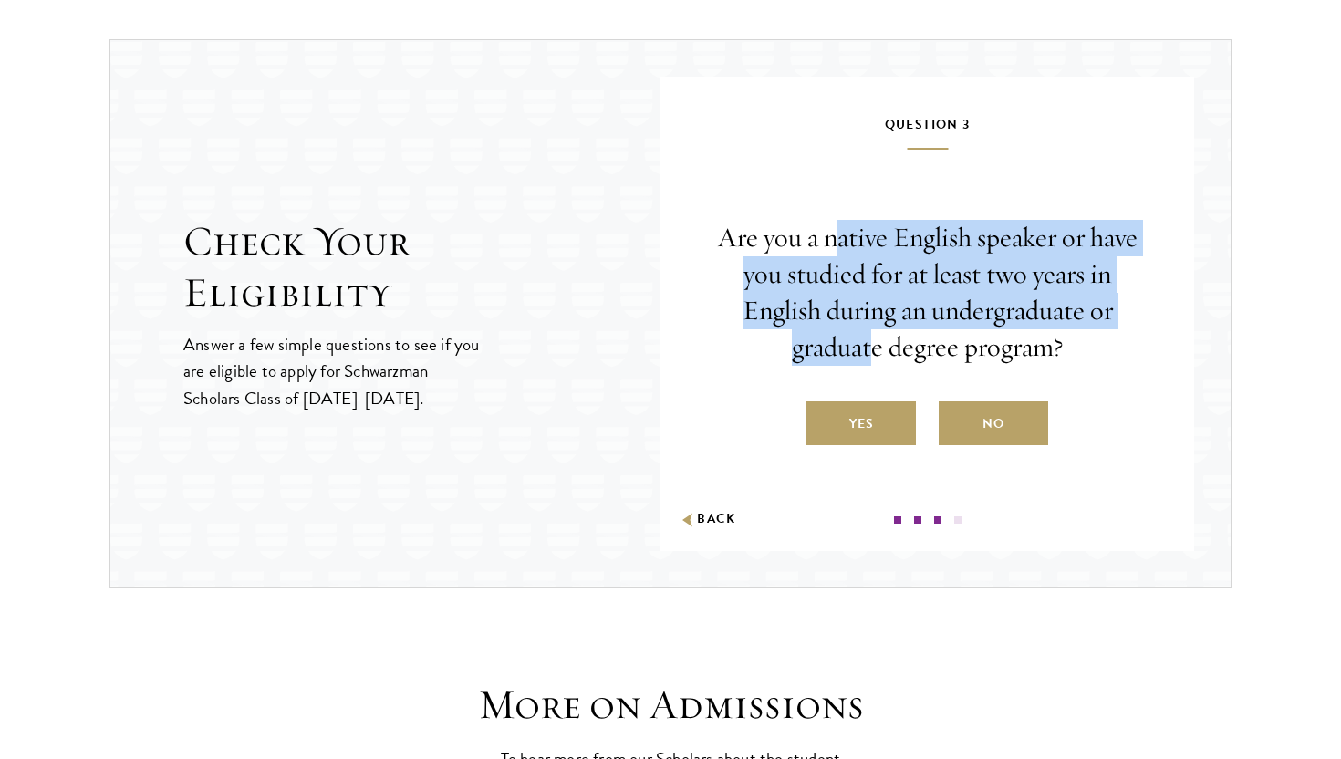
drag, startPoint x: 864, startPoint y: 250, endPoint x: 864, endPoint y: 356, distance: 105.8
click at [864, 356] on p "Are you a native English speaker or have you studied for at least two years in …" at bounding box center [927, 293] width 424 height 146
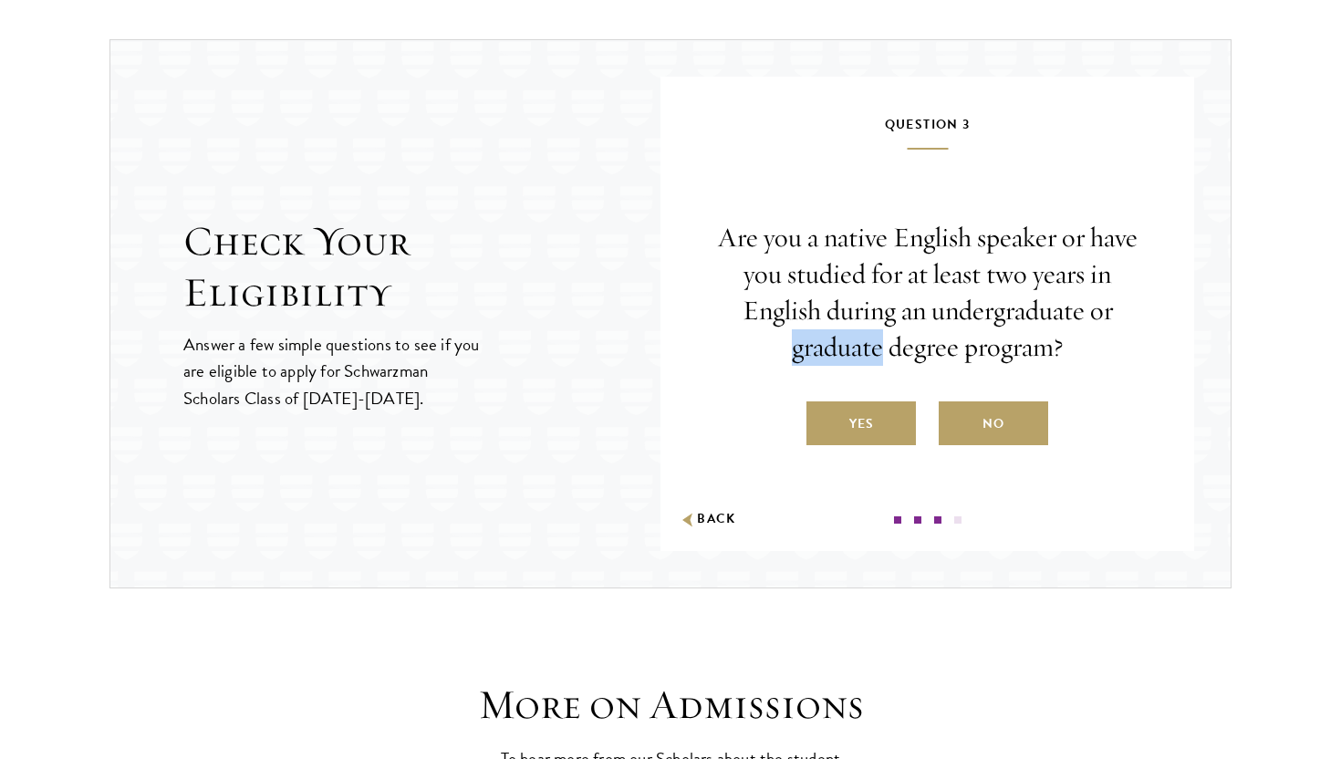
click at [864, 356] on p "Are you a native English speaker or have you studied for at least two years in …" at bounding box center [927, 293] width 424 height 146
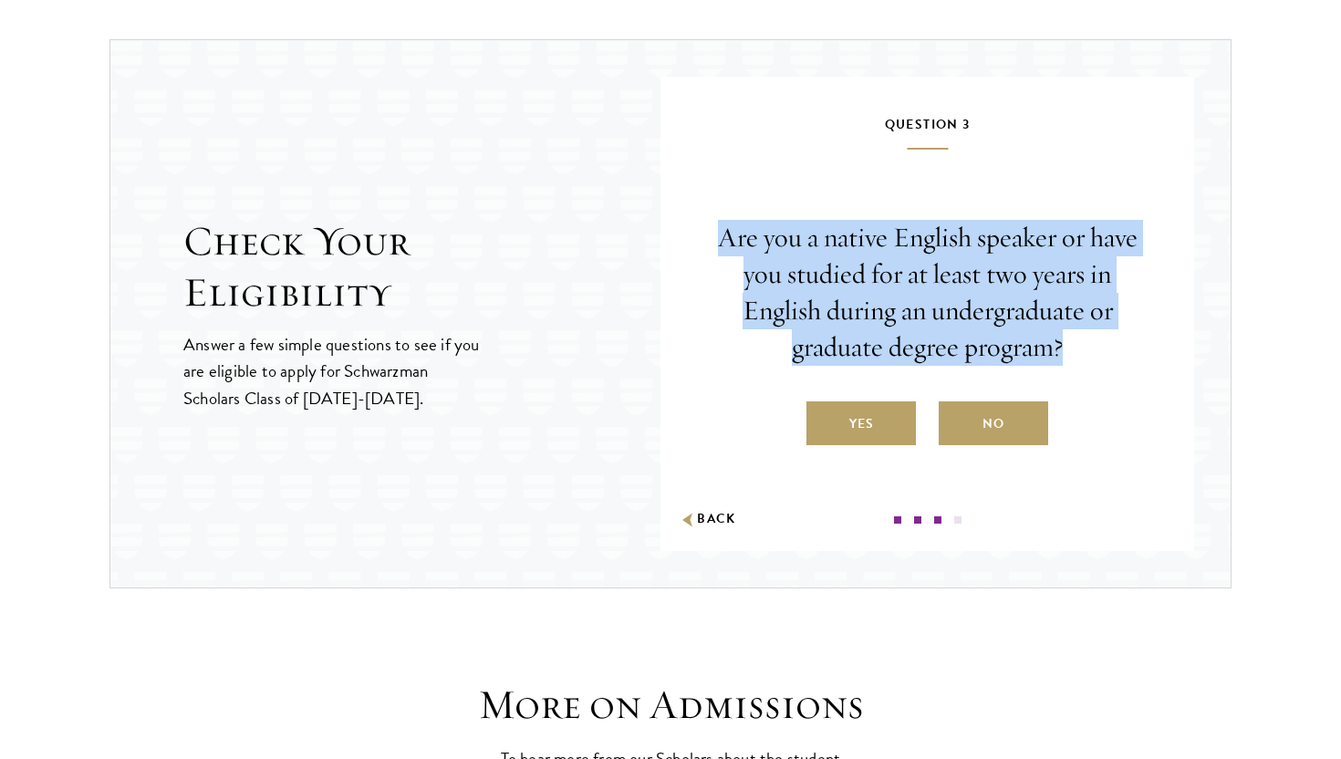
click at [864, 356] on p "Are you a native English speaker or have you studied for at least two years in …" at bounding box center [927, 293] width 424 height 146
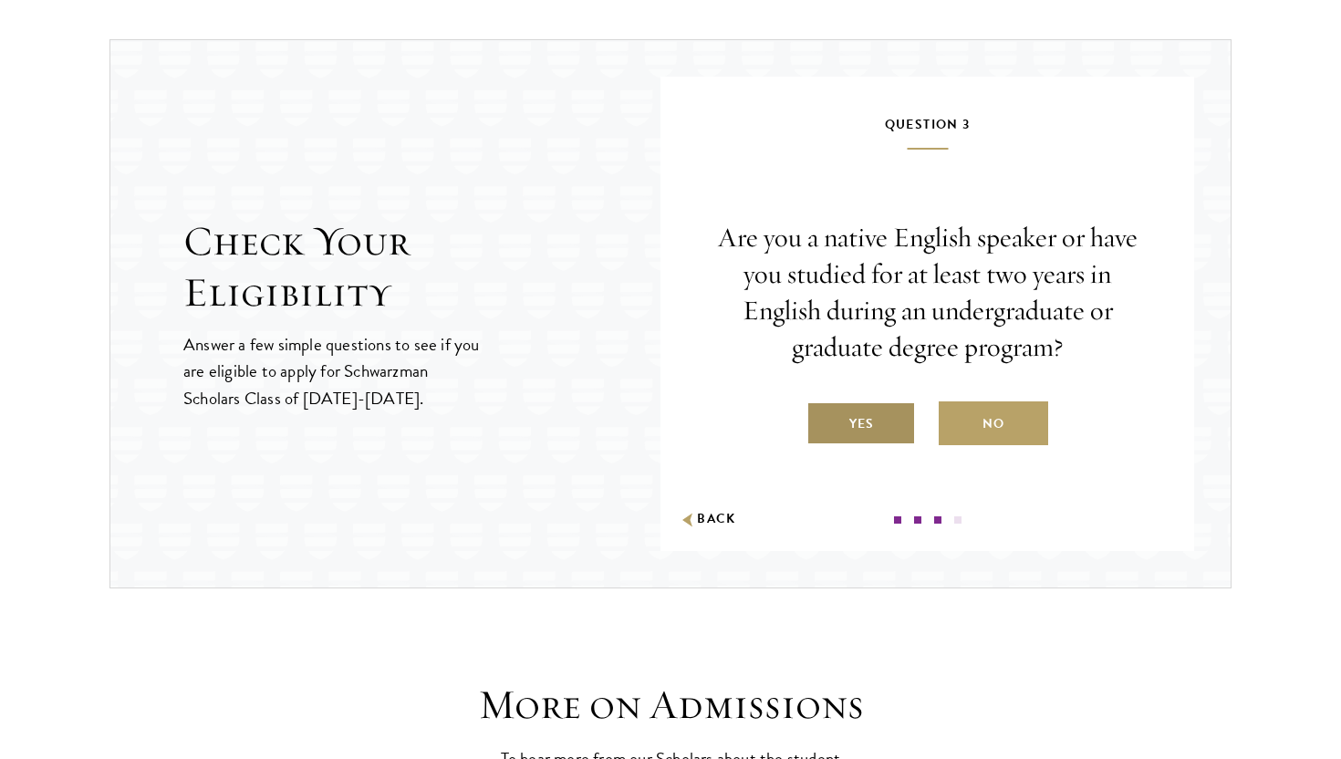
click at [858, 422] on label "Yes" at bounding box center [860, 423] width 109 height 44
click at [823, 420] on input "Yes" at bounding box center [814, 412] width 16 height 16
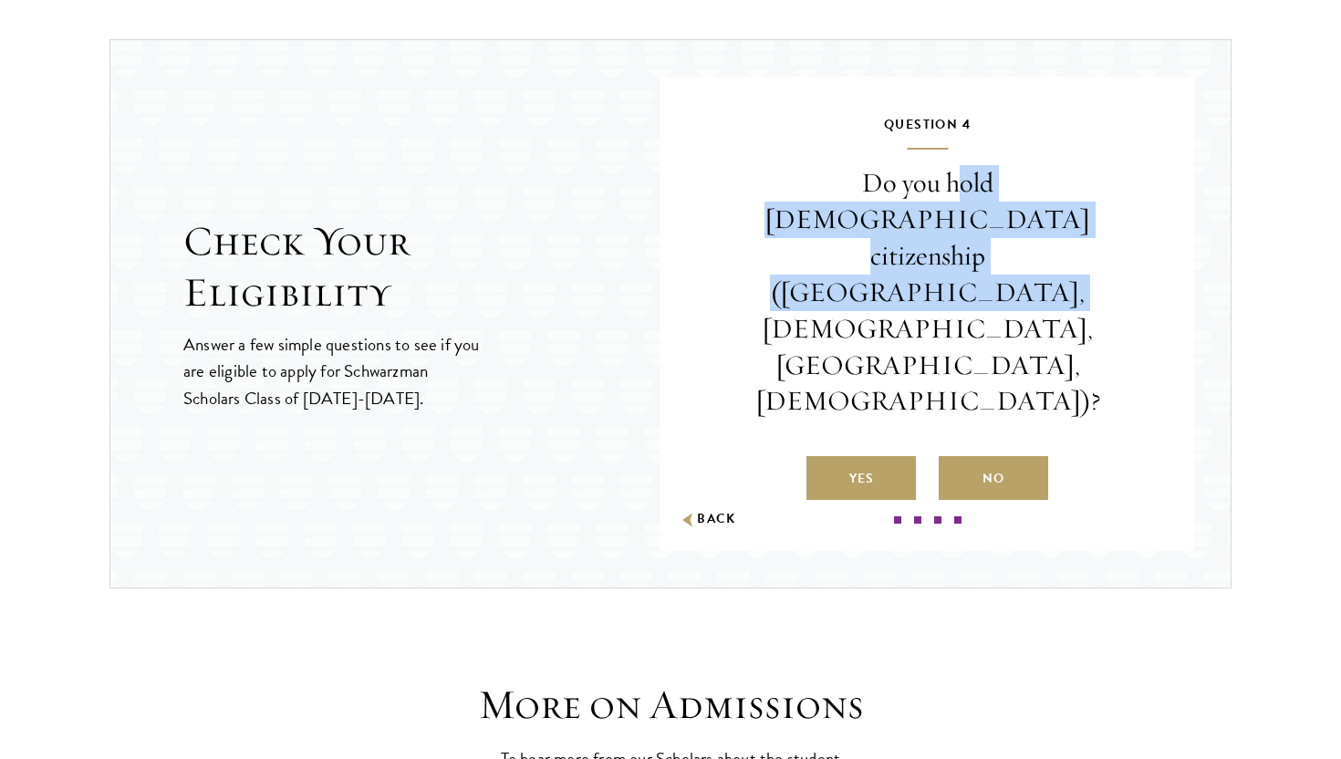
drag, startPoint x: 855, startPoint y: 257, endPoint x: 858, endPoint y: 338, distance: 81.2
click at [858, 338] on p "Do you hold [DEMOGRAPHIC_DATA] citizenship ([GEOGRAPHIC_DATA], [DEMOGRAPHIC_DAT…" at bounding box center [927, 292] width 424 height 254
click at [886, 306] on p "Do you hold [DEMOGRAPHIC_DATA] citizenship ([GEOGRAPHIC_DATA], [DEMOGRAPHIC_DAT…" at bounding box center [927, 292] width 424 height 254
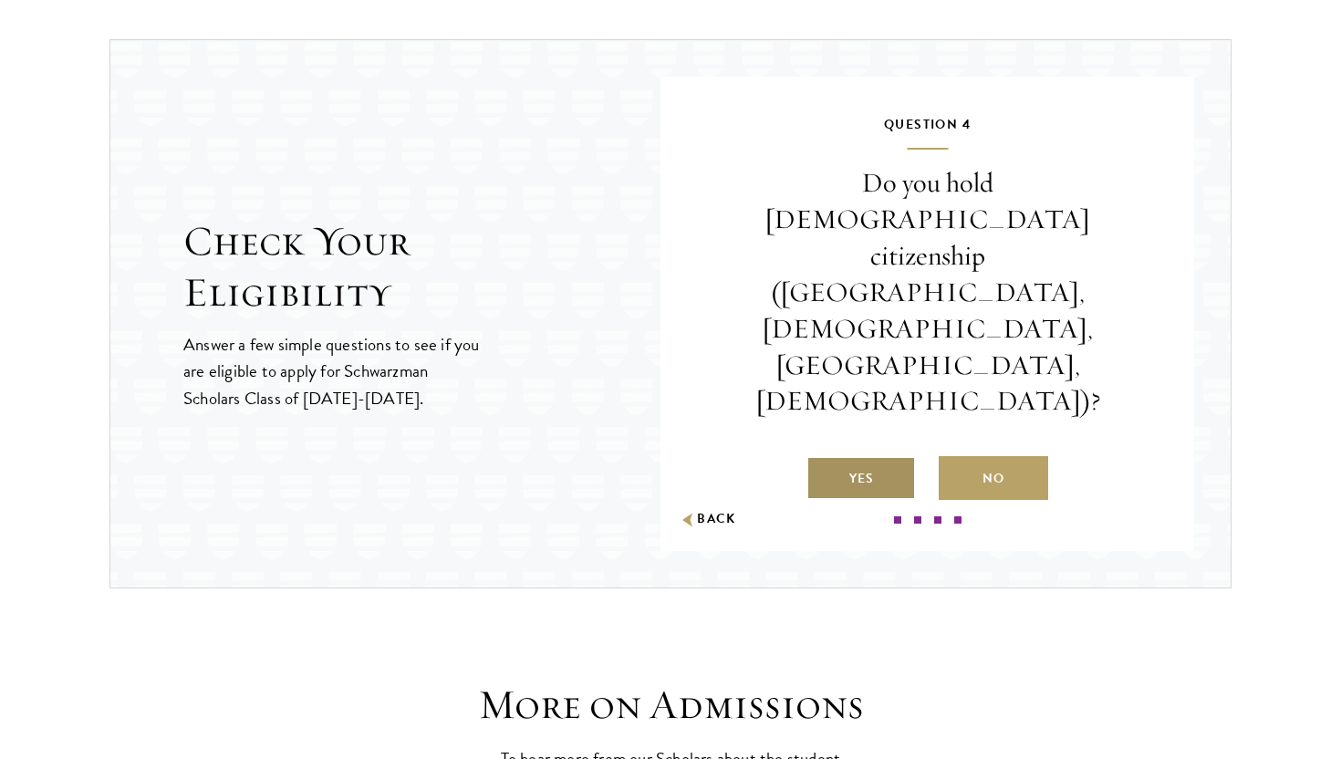
click at [868, 456] on label "Yes" at bounding box center [860, 478] width 109 height 44
click at [823, 459] on input "Yes" at bounding box center [814, 467] width 16 height 16
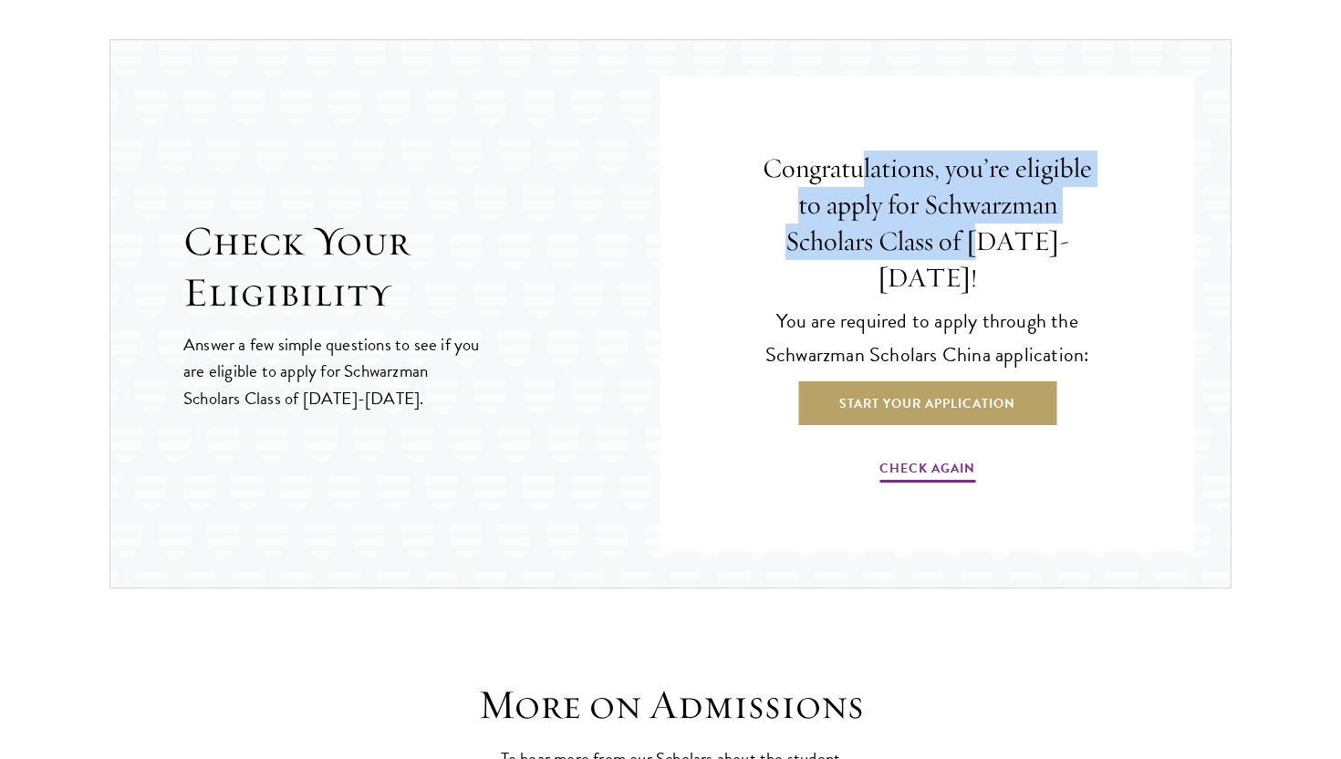
drag, startPoint x: 894, startPoint y: 171, endPoint x: 896, endPoint y: 301, distance: 130.4
click at [896, 300] on div "Congratulations, you’re eligible to apply for Schwarzman Scholars Class of 2026…" at bounding box center [927, 318] width 424 height 410
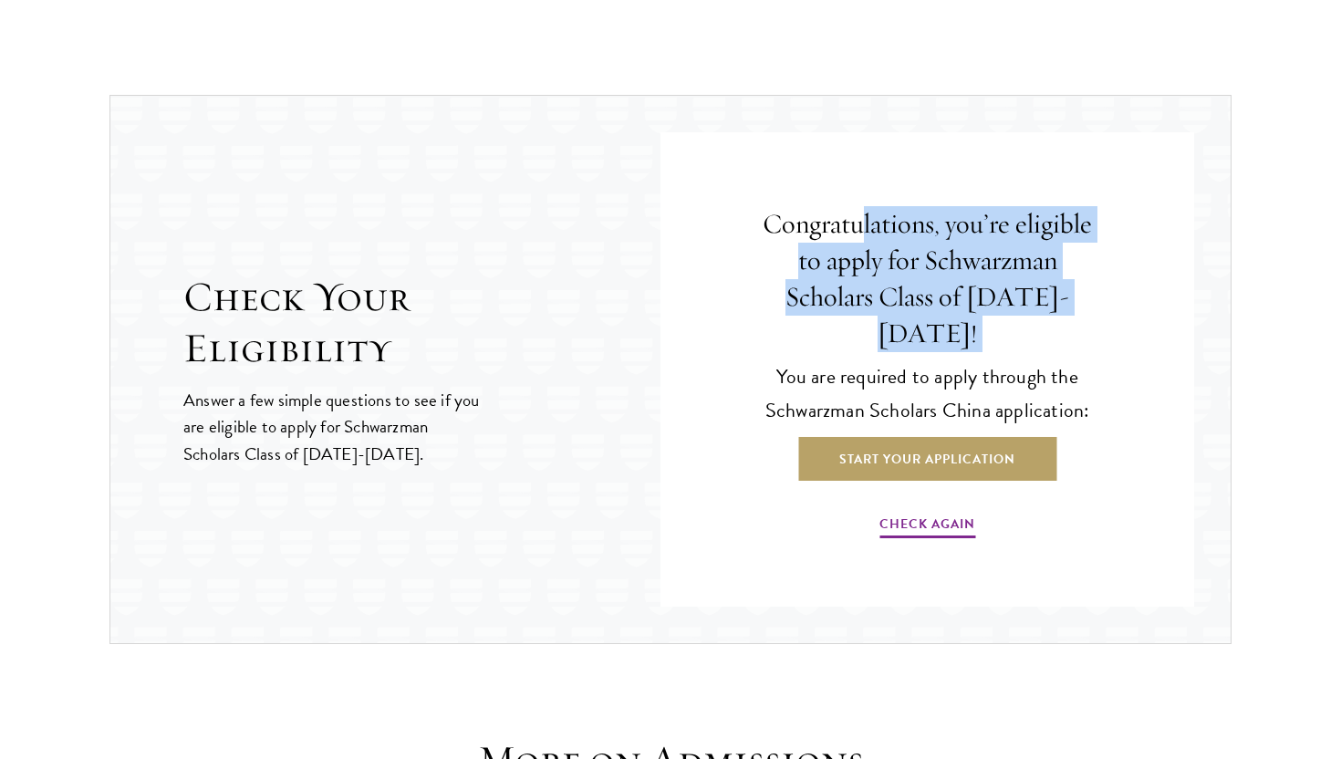
scroll to position [2250, 0]
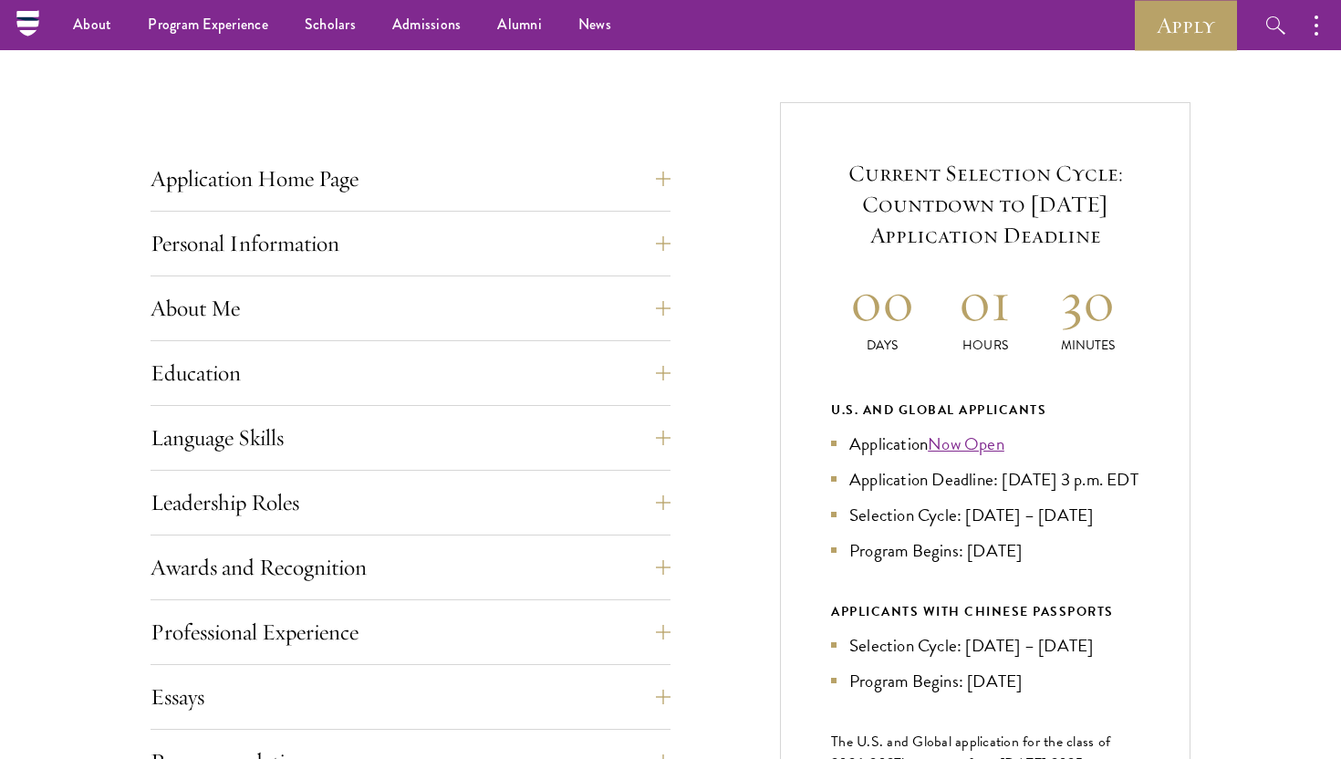
scroll to position [558, 0]
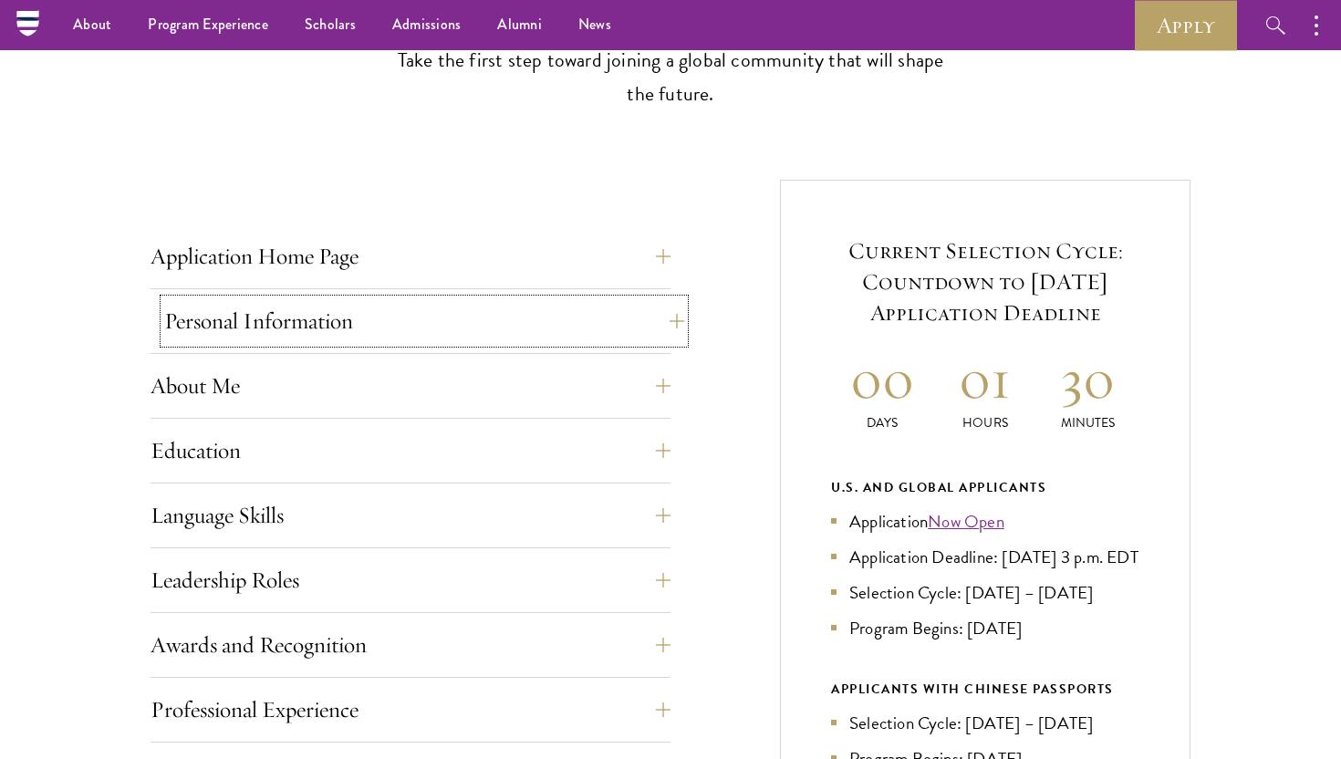
click at [579, 339] on button "Personal Information" at bounding box center [424, 321] width 520 height 44
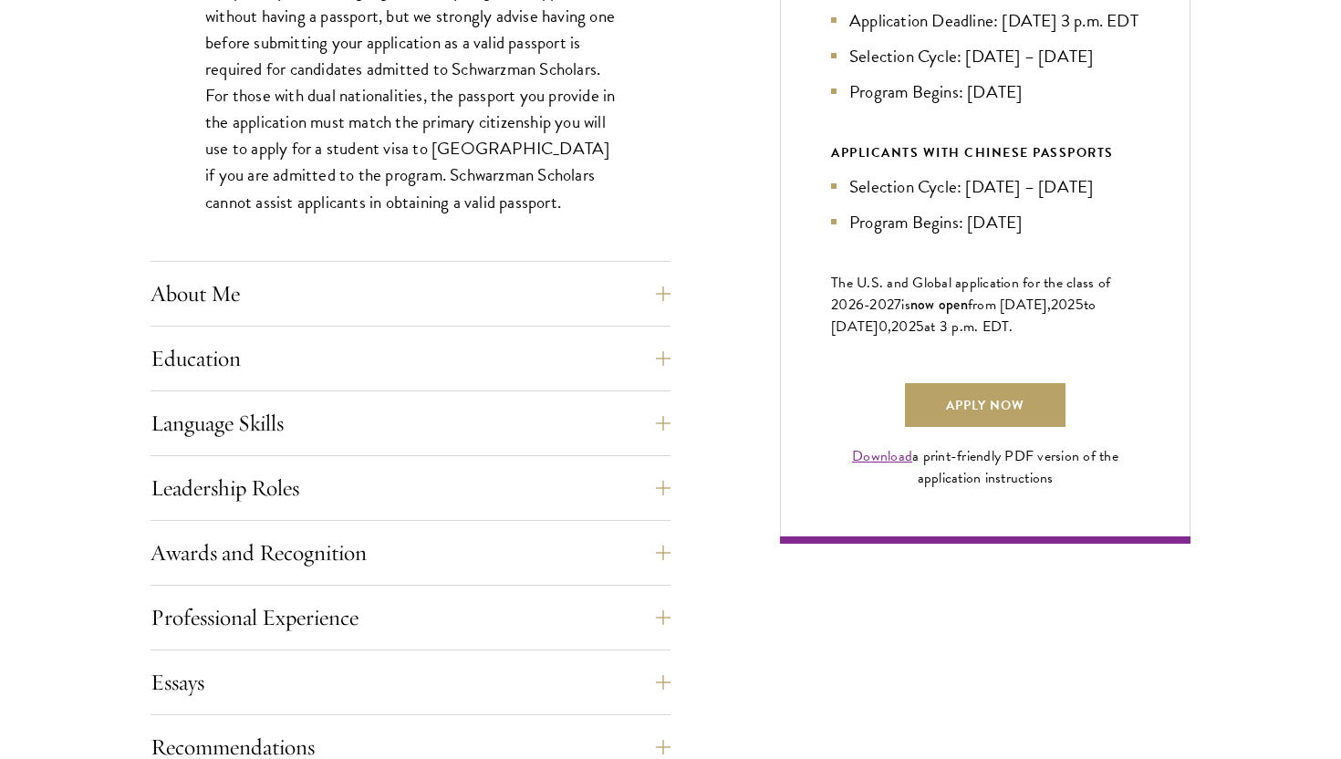
scroll to position [1180, 0]
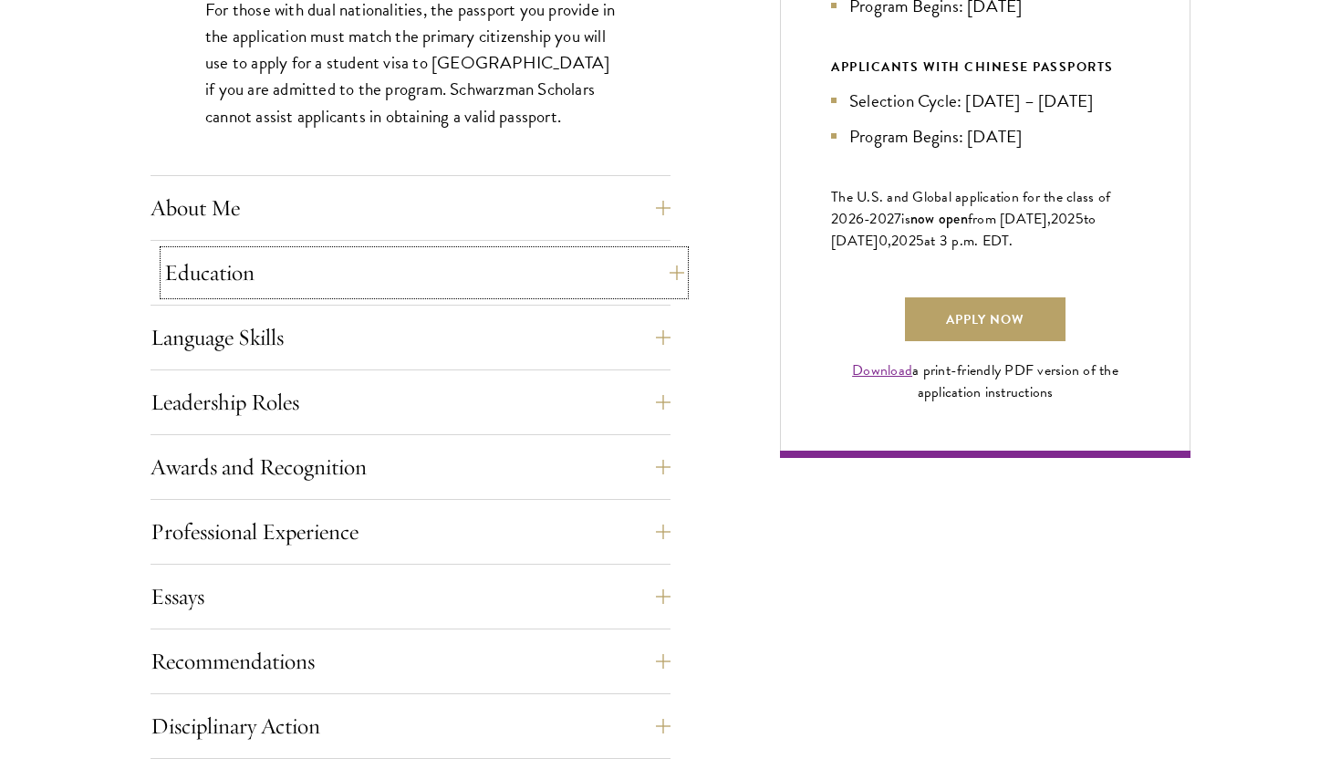
click at [578, 278] on button "Education" at bounding box center [424, 273] width 520 height 44
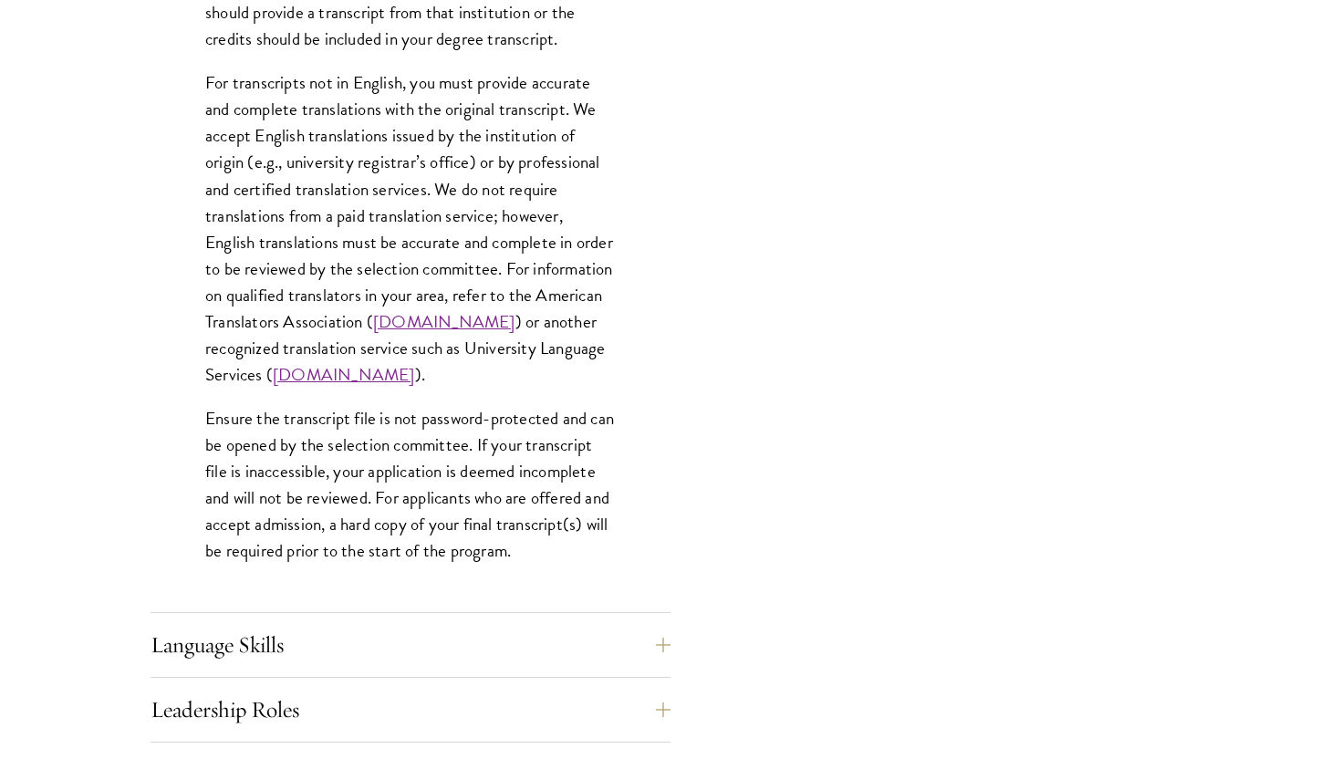
scroll to position [3083, 0]
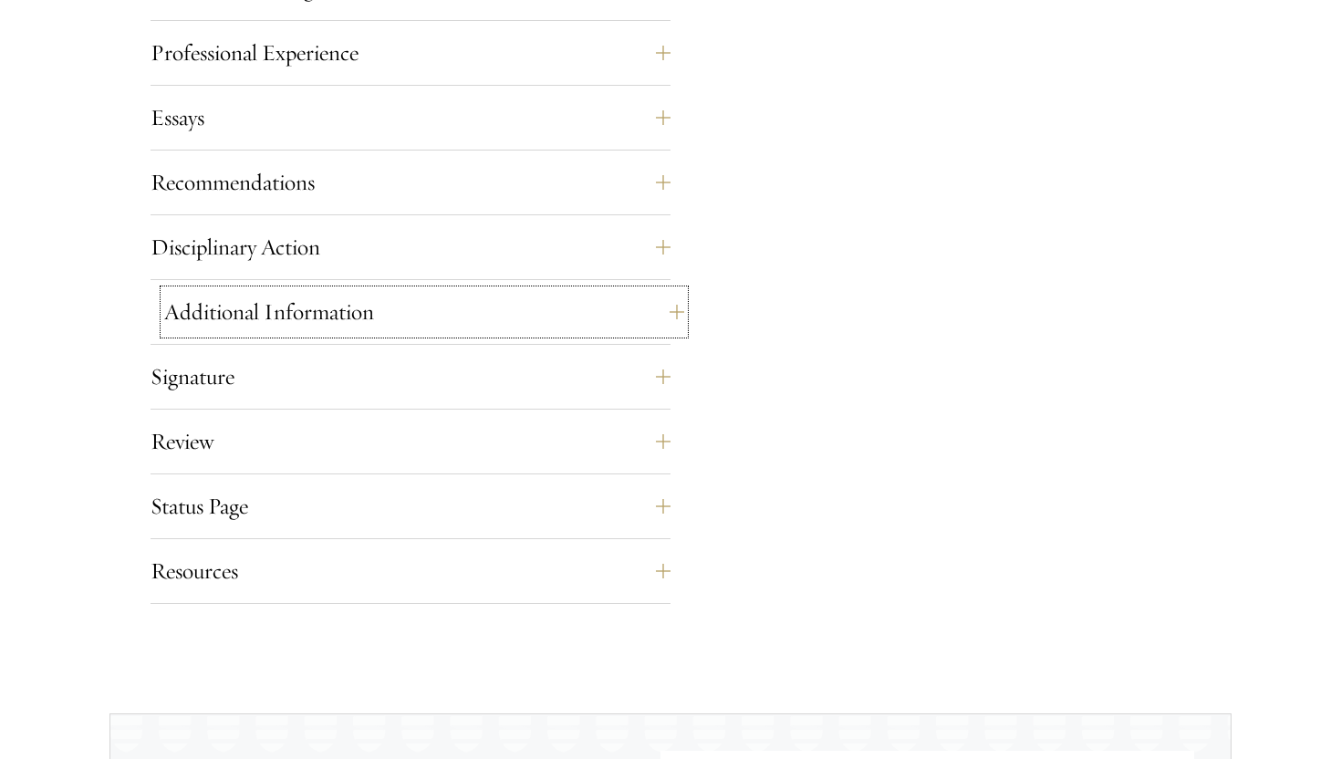
click at [531, 313] on button "Additional Information" at bounding box center [424, 312] width 520 height 44
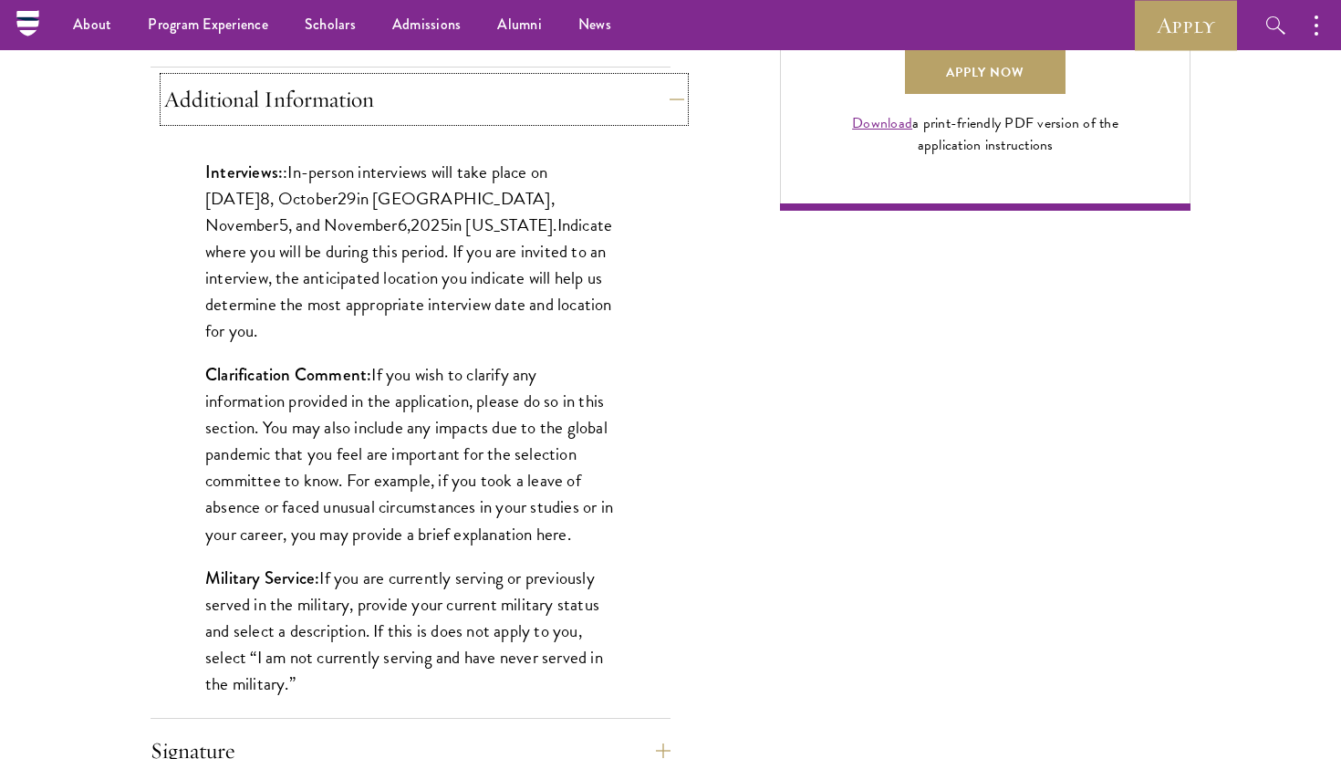
scroll to position [1215, 0]
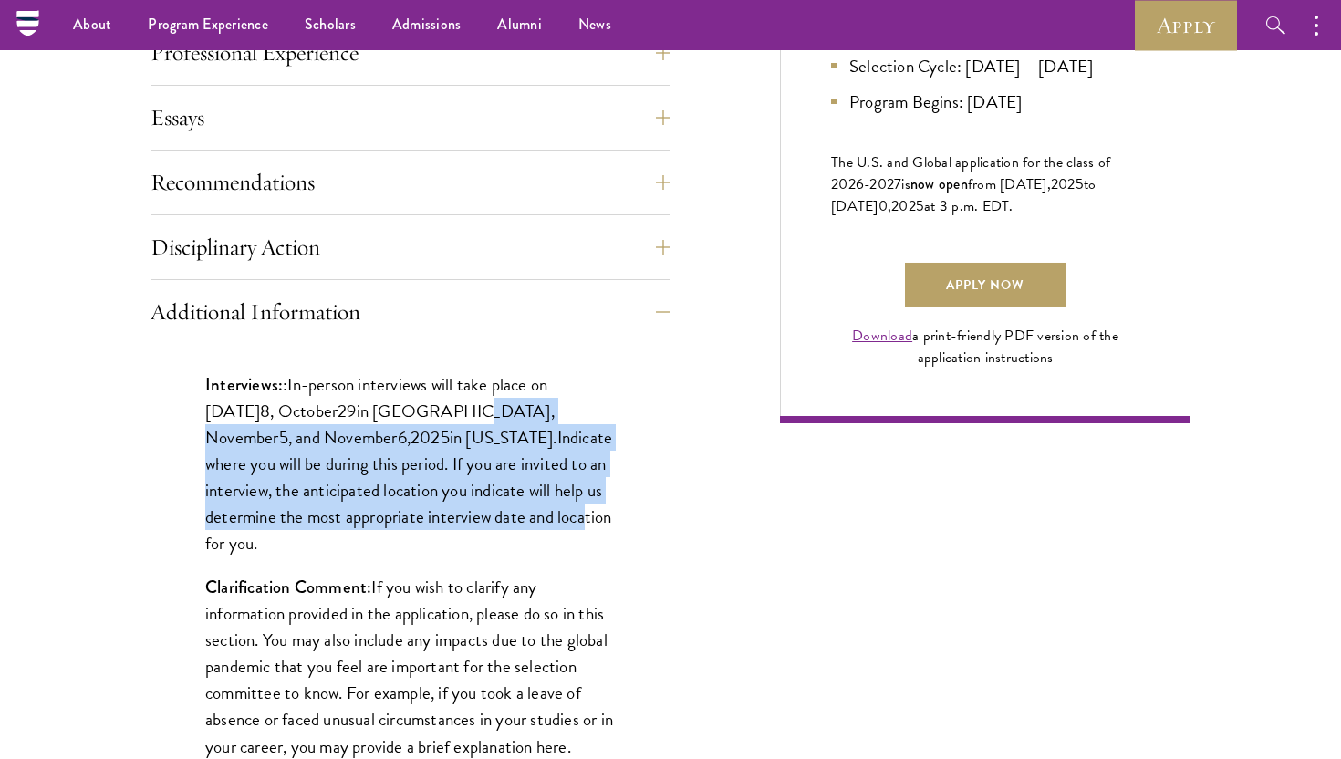
drag, startPoint x: 479, startPoint y: 518, endPoint x: 479, endPoint y: 390, distance: 127.7
click at [479, 390] on p "Interviews: : In-person interviews will take place on October 2 8 , October 29 …" at bounding box center [410, 463] width 410 height 185
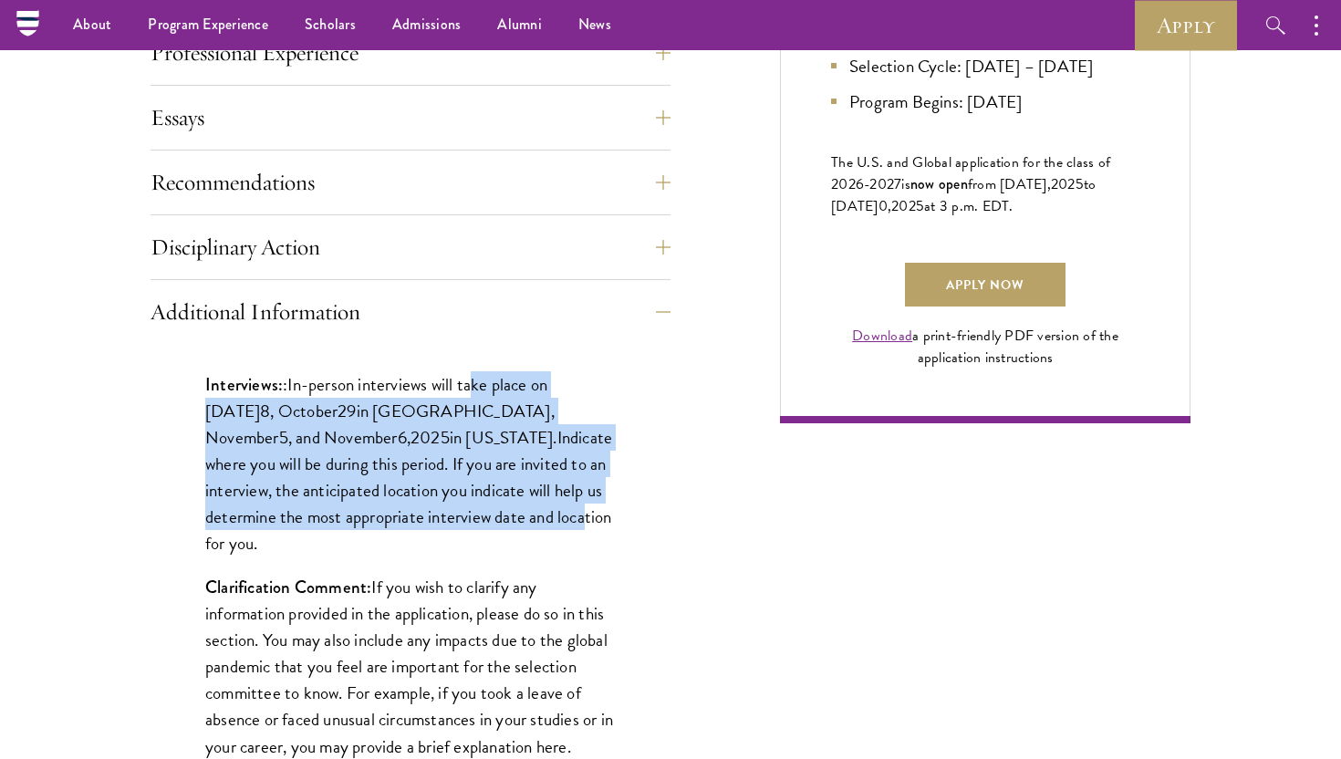
click at [479, 389] on span "In-person interviews will take place on [DATE]" at bounding box center [376, 397] width 342 height 53
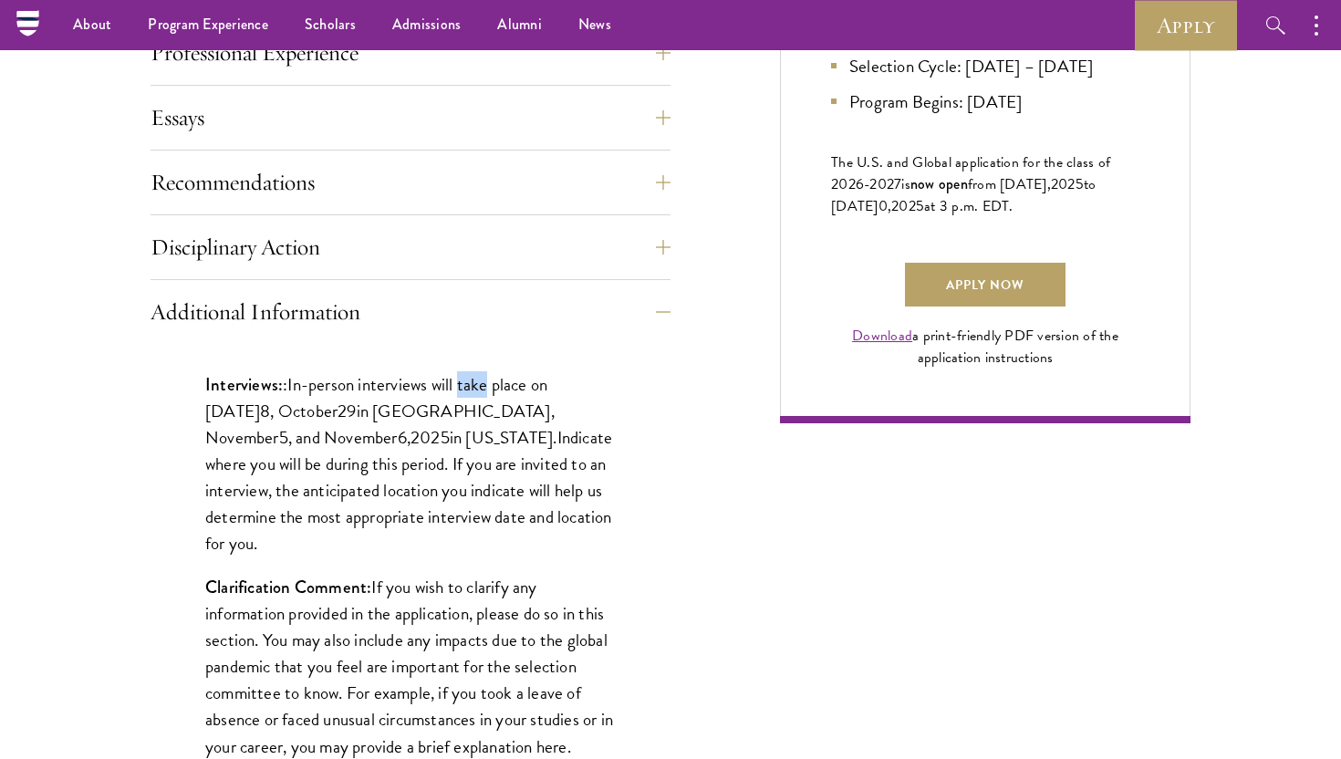
click at [479, 389] on span "In-person interviews will take place on [DATE]" at bounding box center [376, 397] width 342 height 53
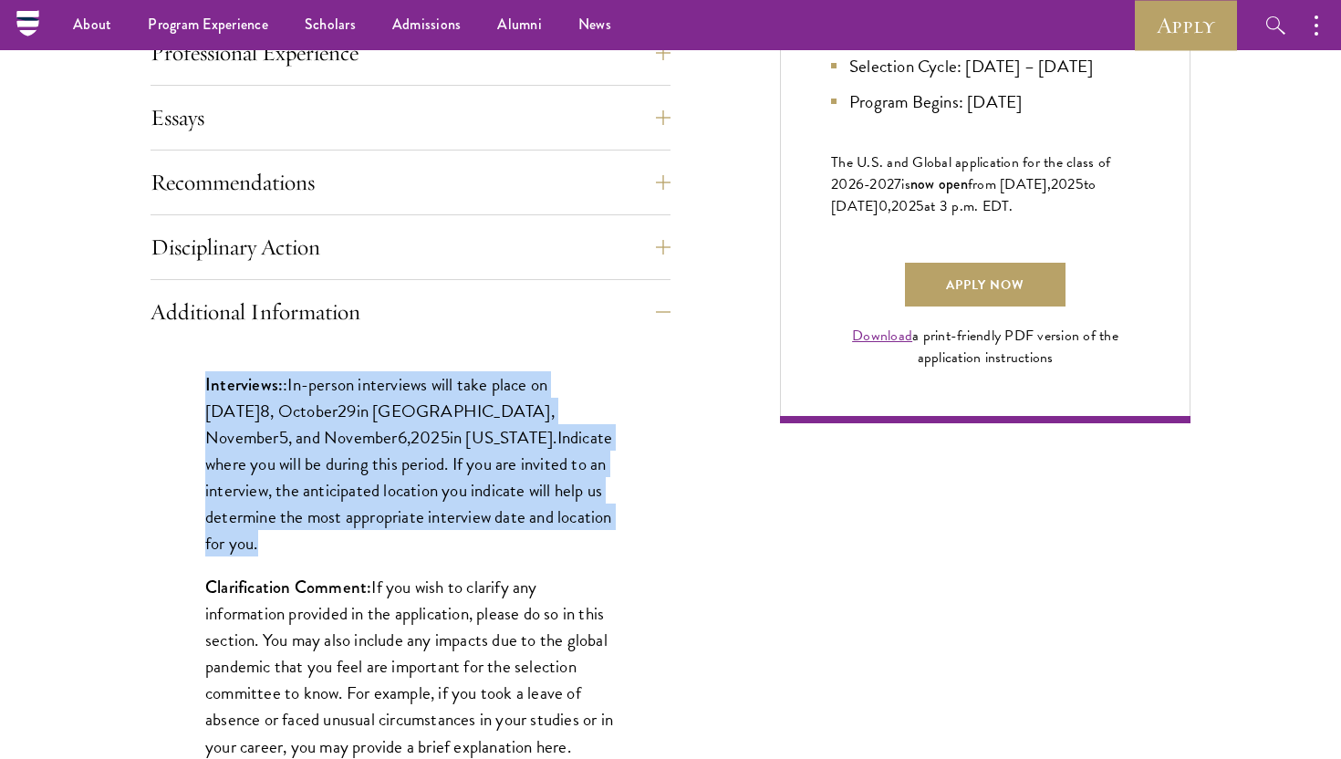
click at [479, 389] on span "In-person interviews will take place on October 2" at bounding box center [376, 397] width 342 height 53
click at [443, 241] on button "Disciplinary Action" at bounding box center [424, 247] width 520 height 44
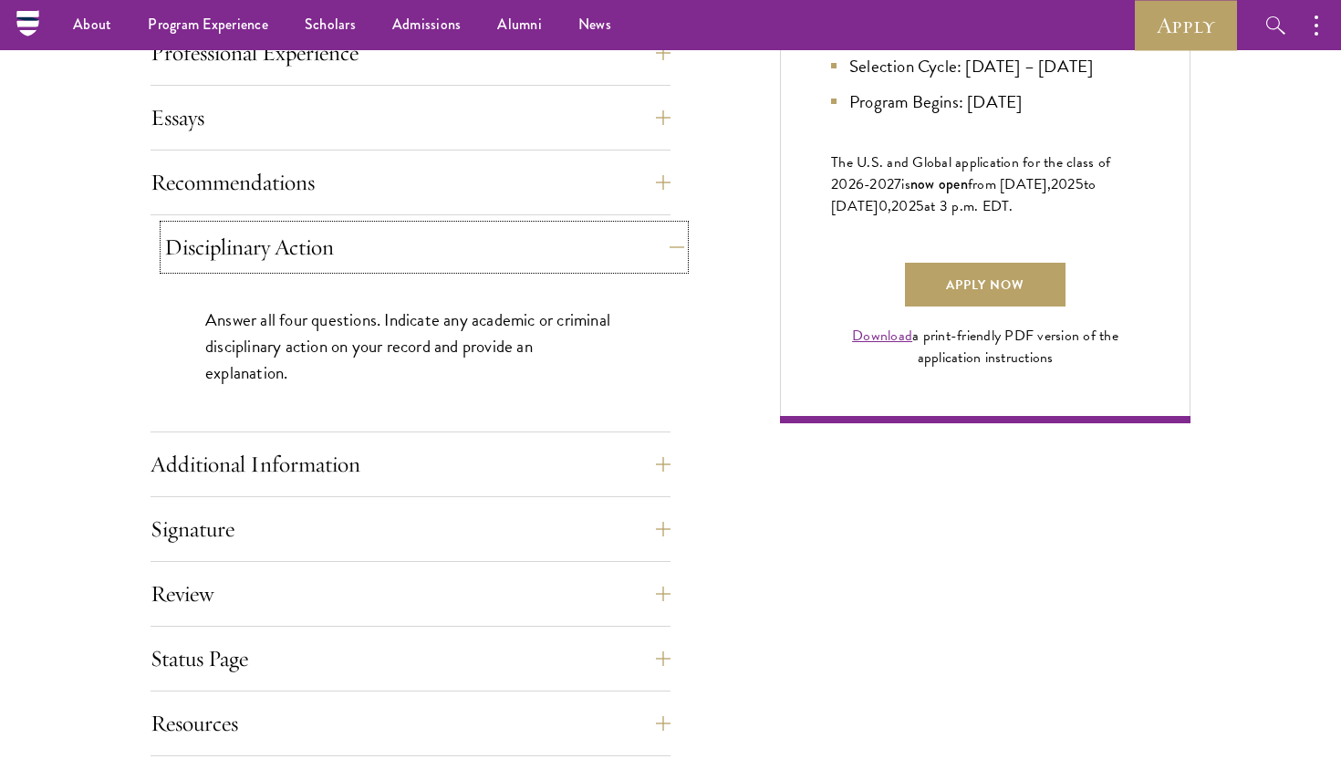
click at [443, 241] on button "Disciplinary Action" at bounding box center [424, 247] width 520 height 44
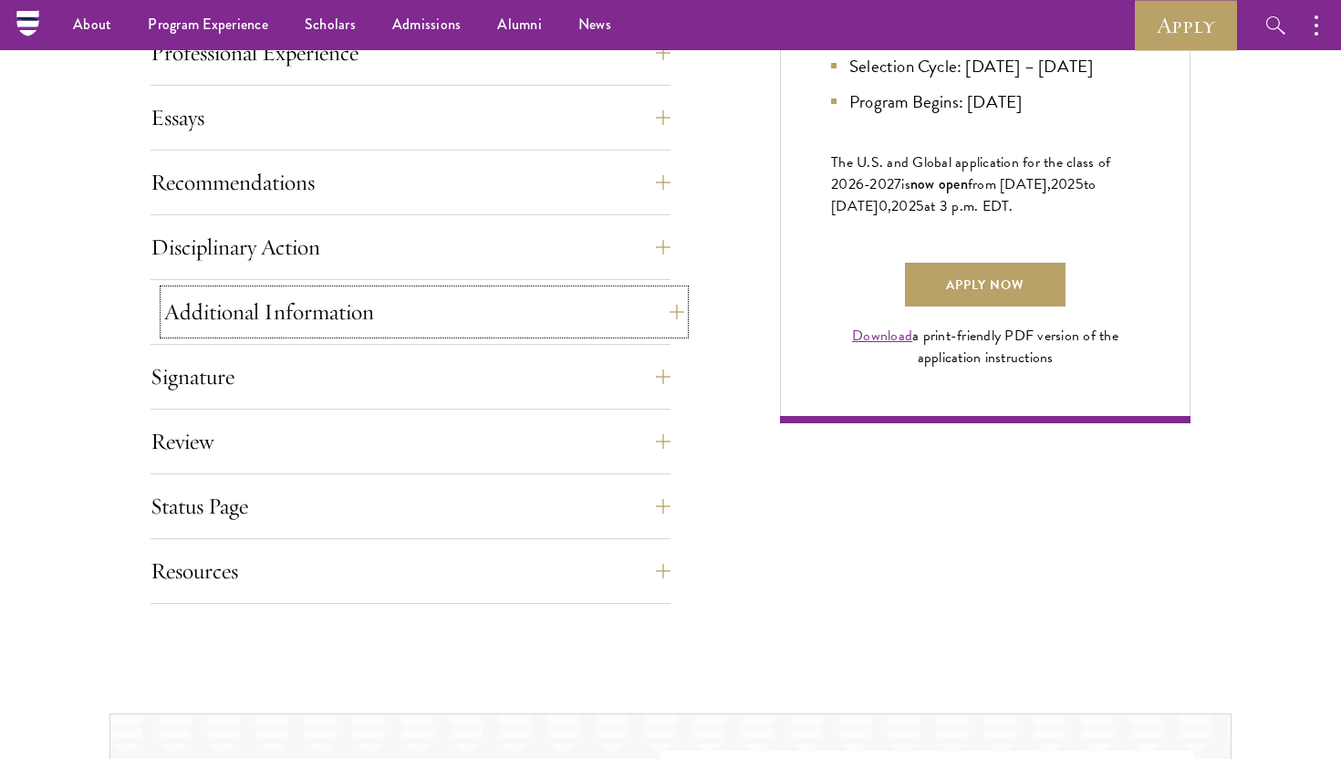
click at [426, 306] on button "Additional Information" at bounding box center [424, 312] width 520 height 44
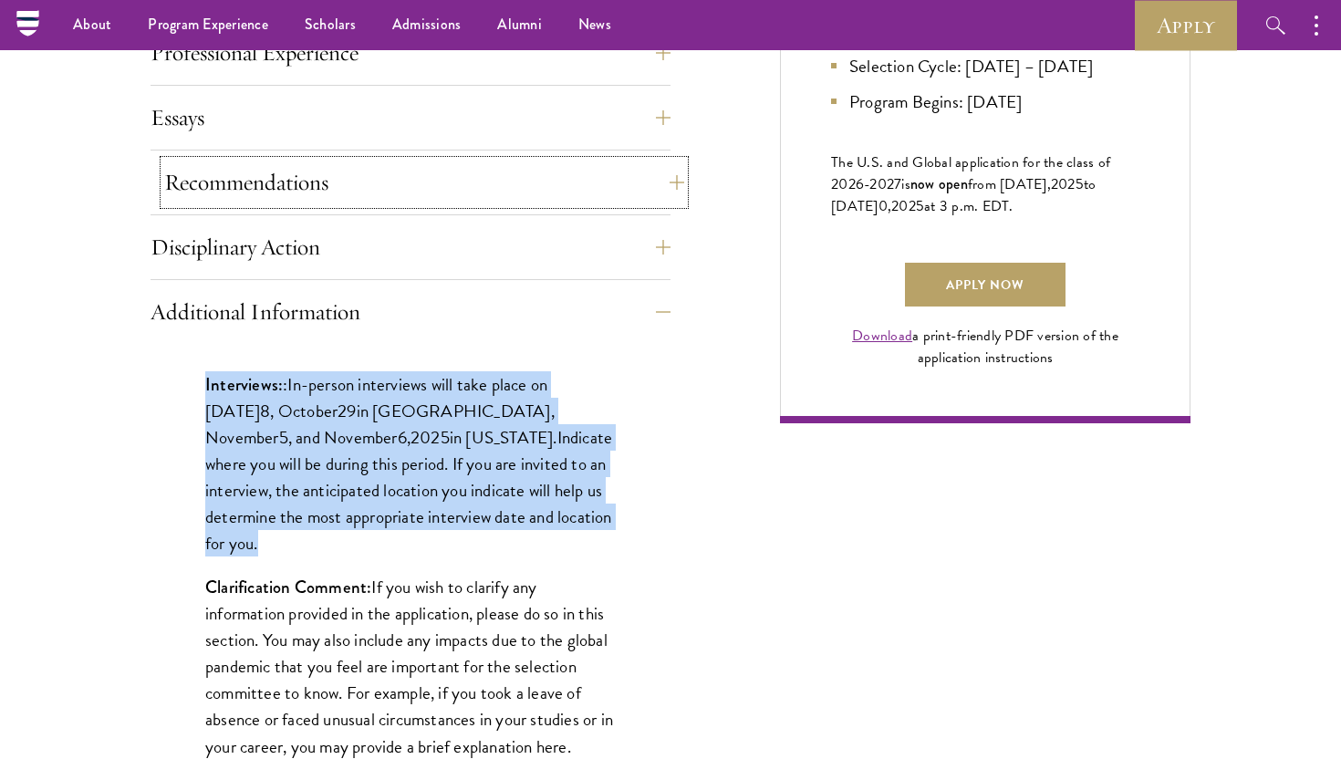
click at [437, 189] on button "Recommendations" at bounding box center [424, 183] width 520 height 44
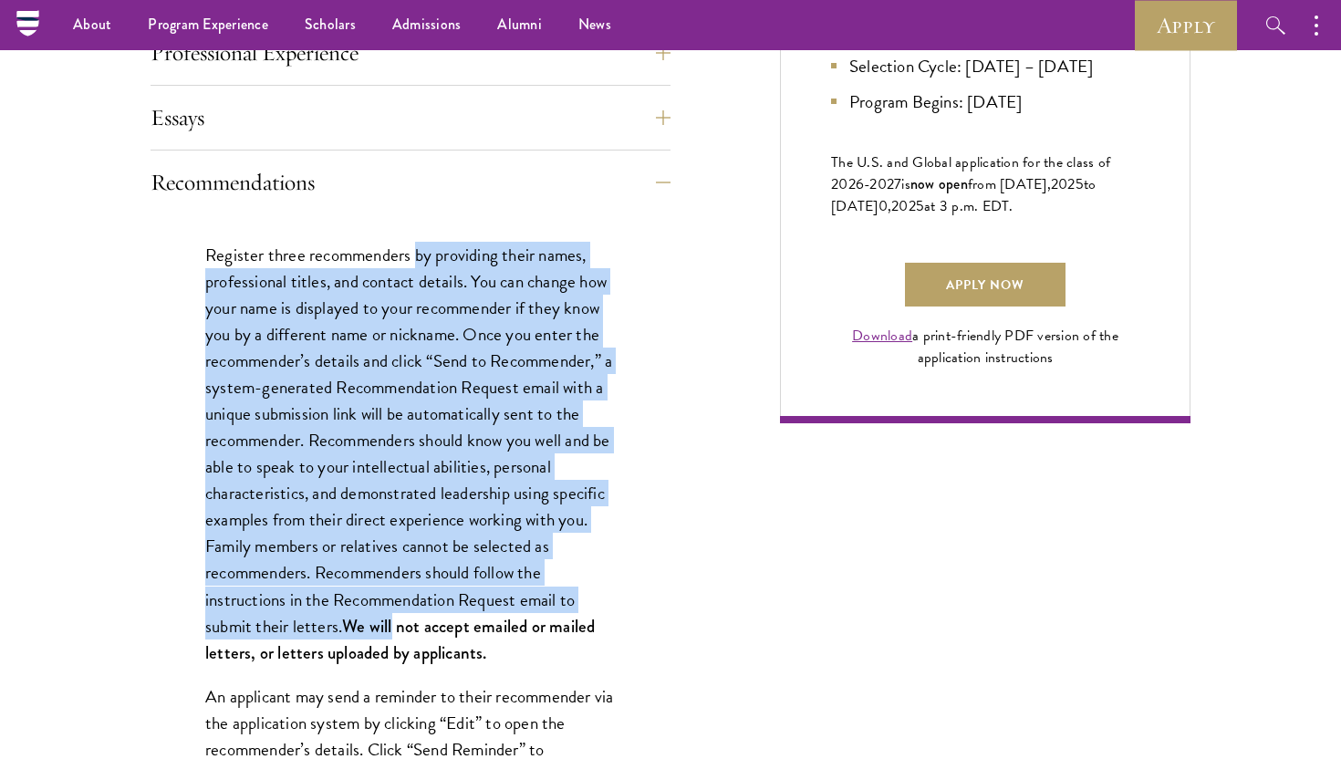
drag, startPoint x: 417, startPoint y: 244, endPoint x: 386, endPoint y: 678, distance: 435.2
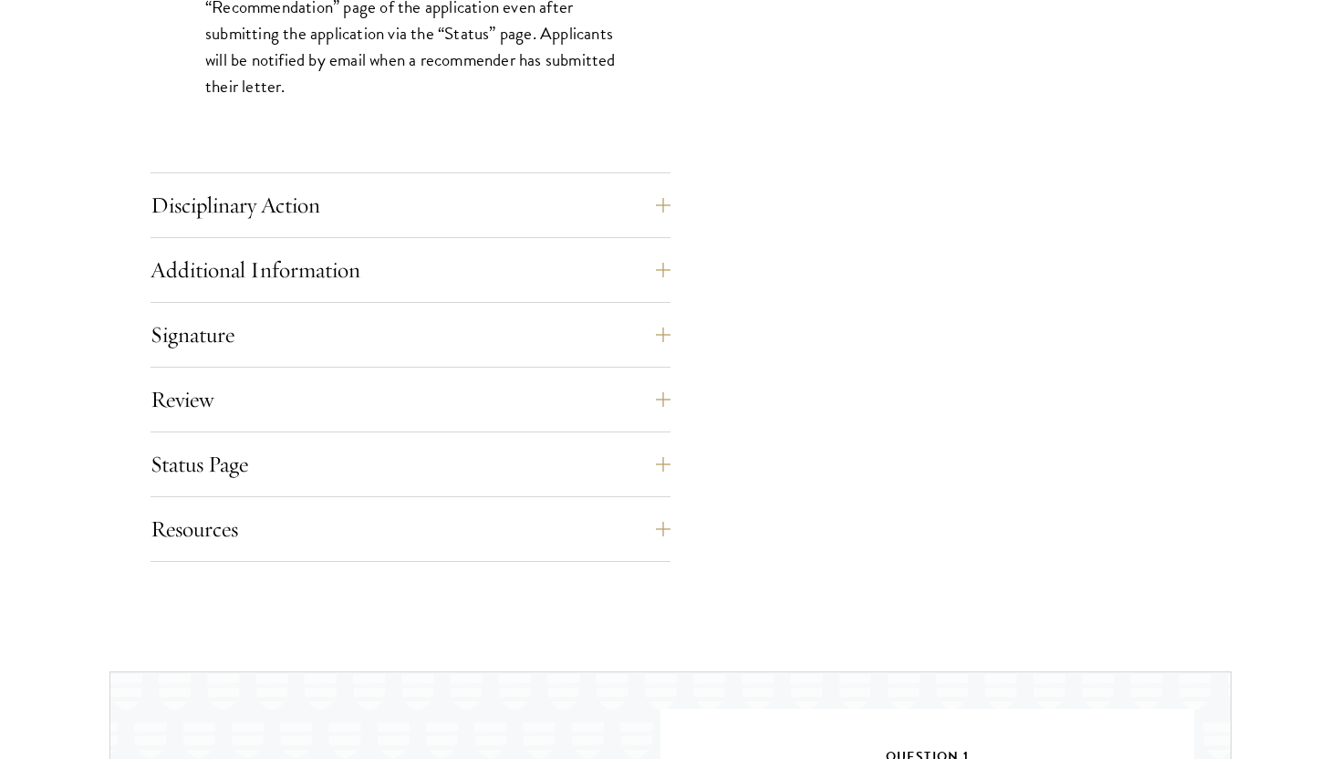
scroll to position [2753, 0]
click at [289, 523] on button "Resources" at bounding box center [424, 527] width 520 height 44
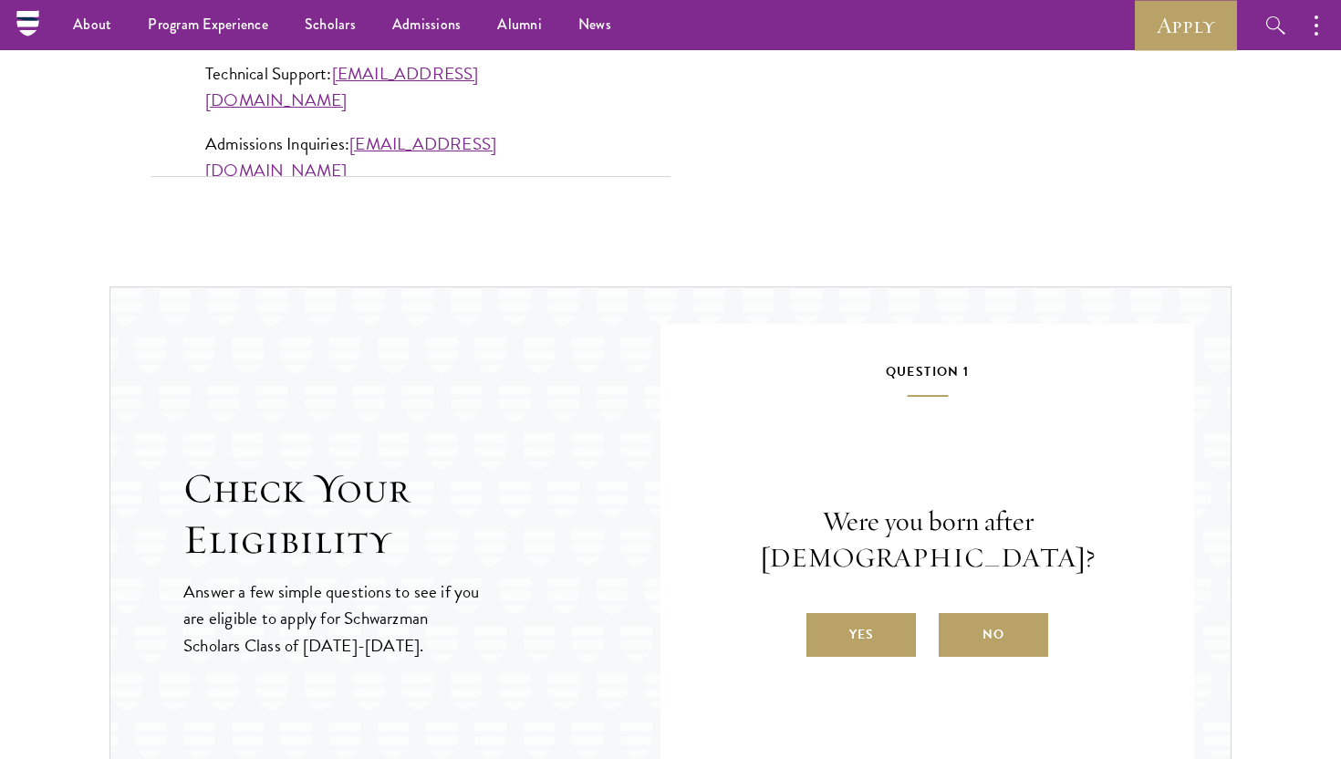
scroll to position [1471, 0]
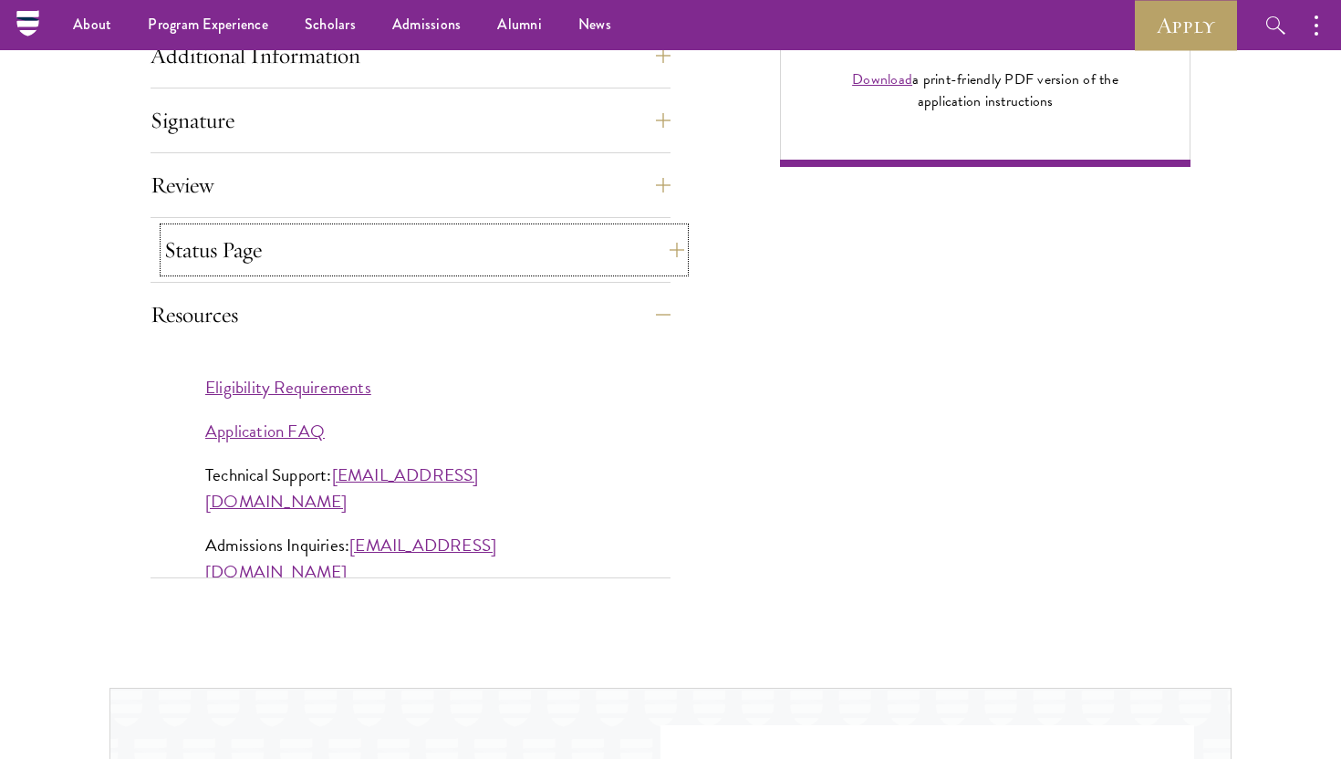
click at [342, 249] on button "Status Page" at bounding box center [424, 250] width 520 height 44
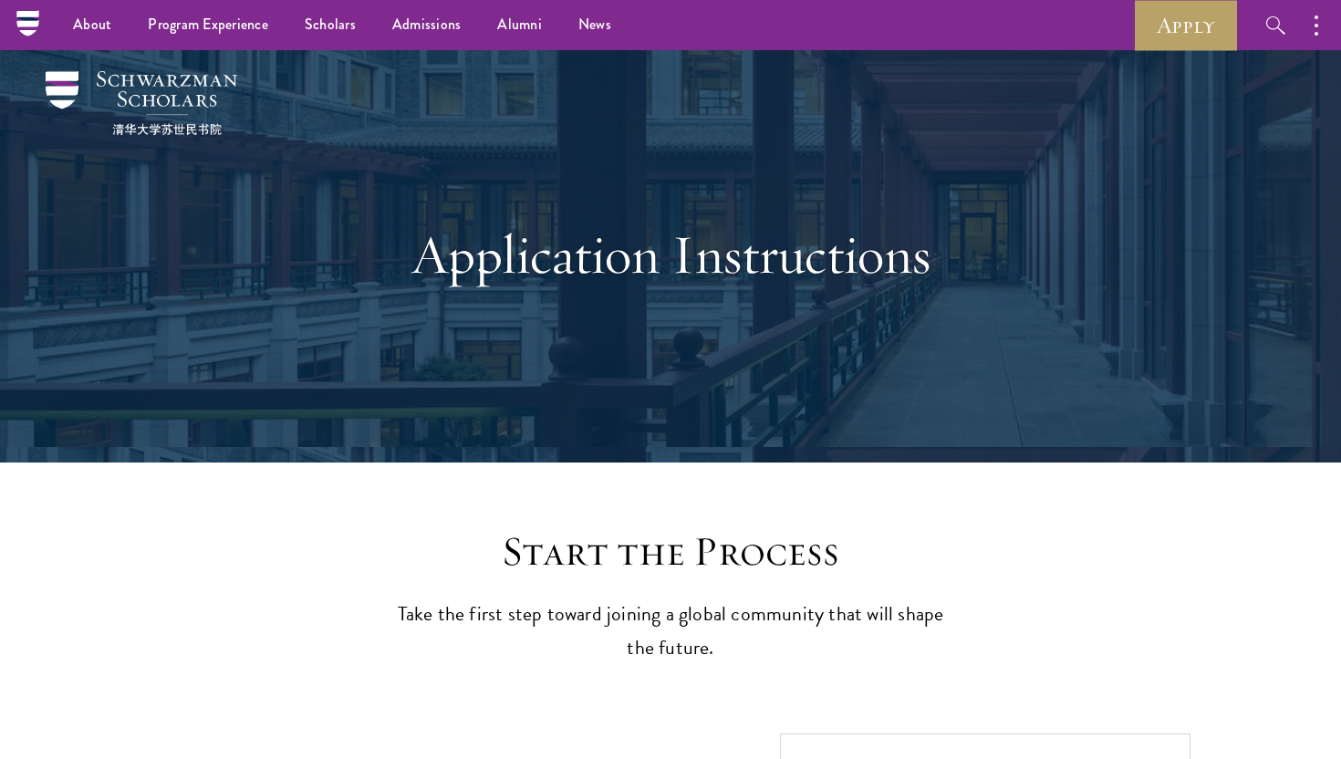
scroll to position [0, 0]
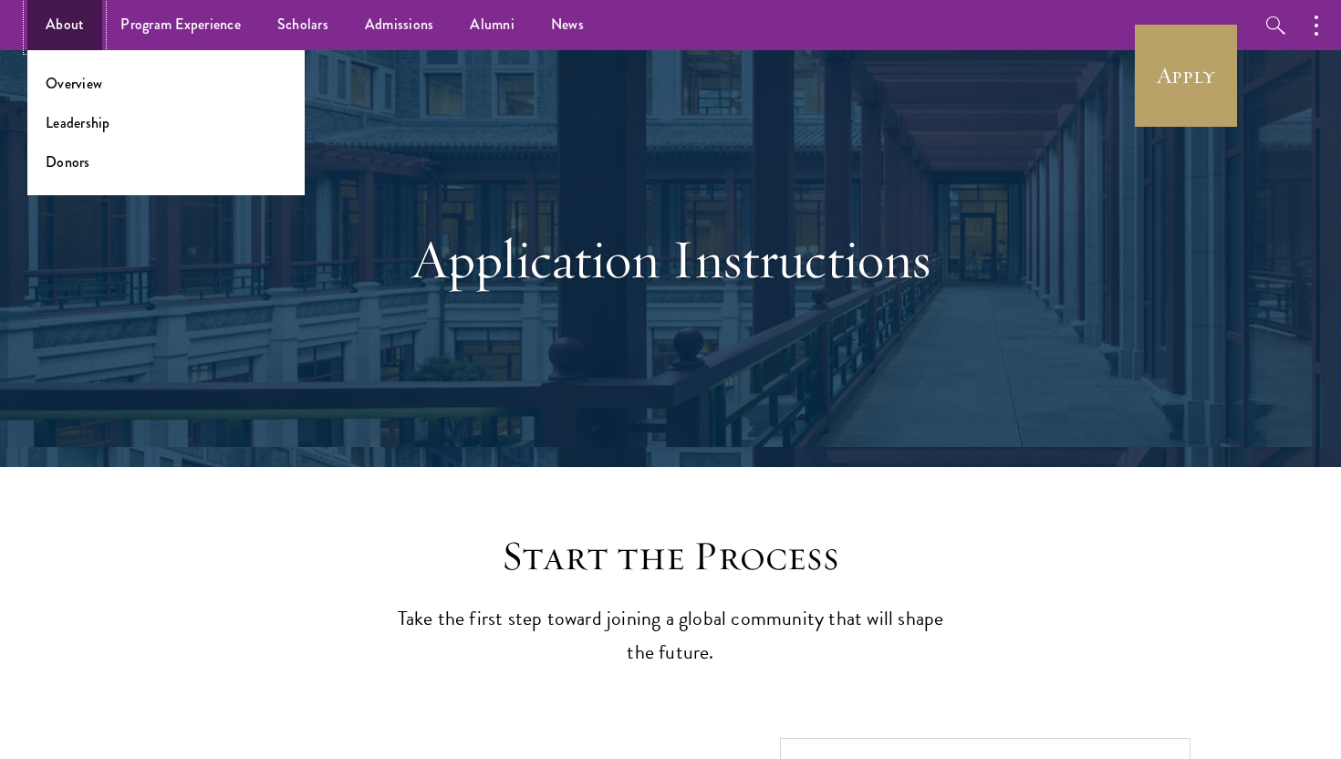
click at [61, 21] on link "About" at bounding box center [64, 25] width 75 height 50
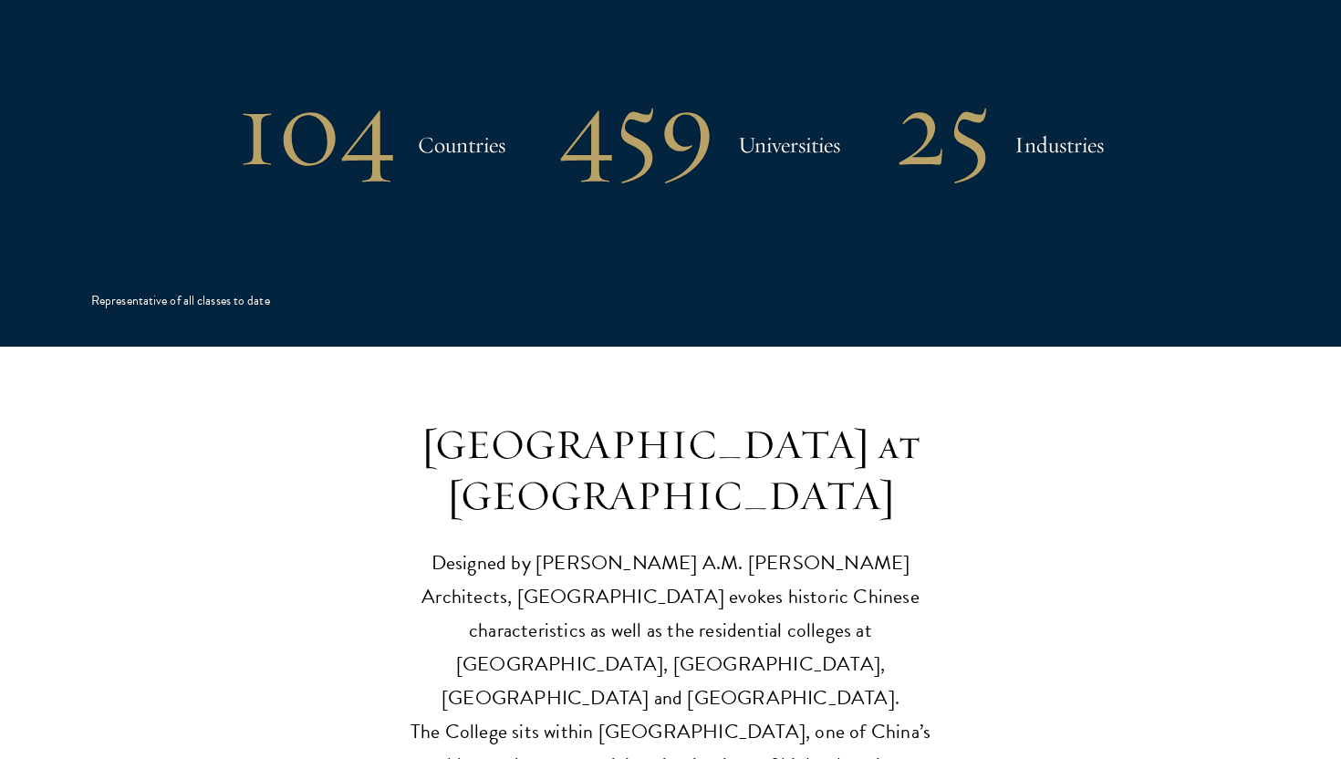
scroll to position [4053, 0]
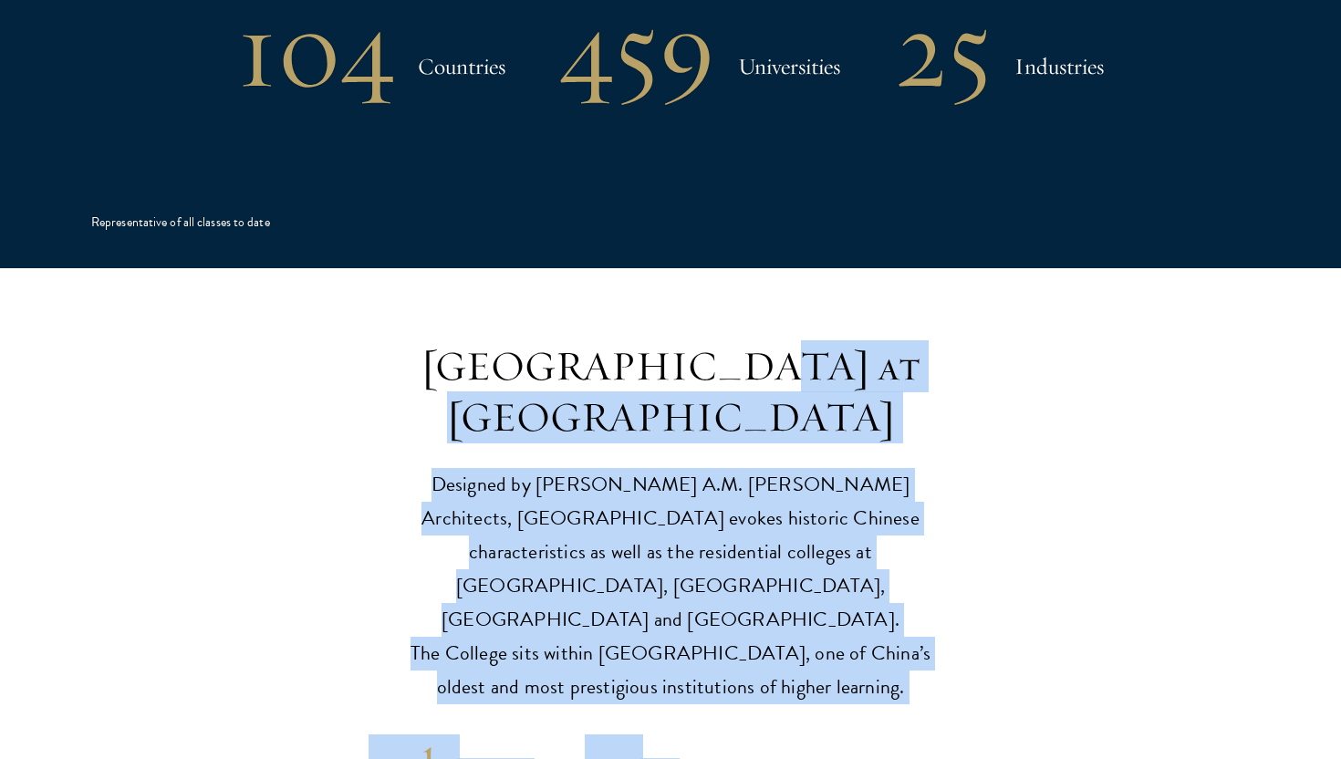
drag, startPoint x: 680, startPoint y: 265, endPoint x: 680, endPoint y: 596, distance: 330.1
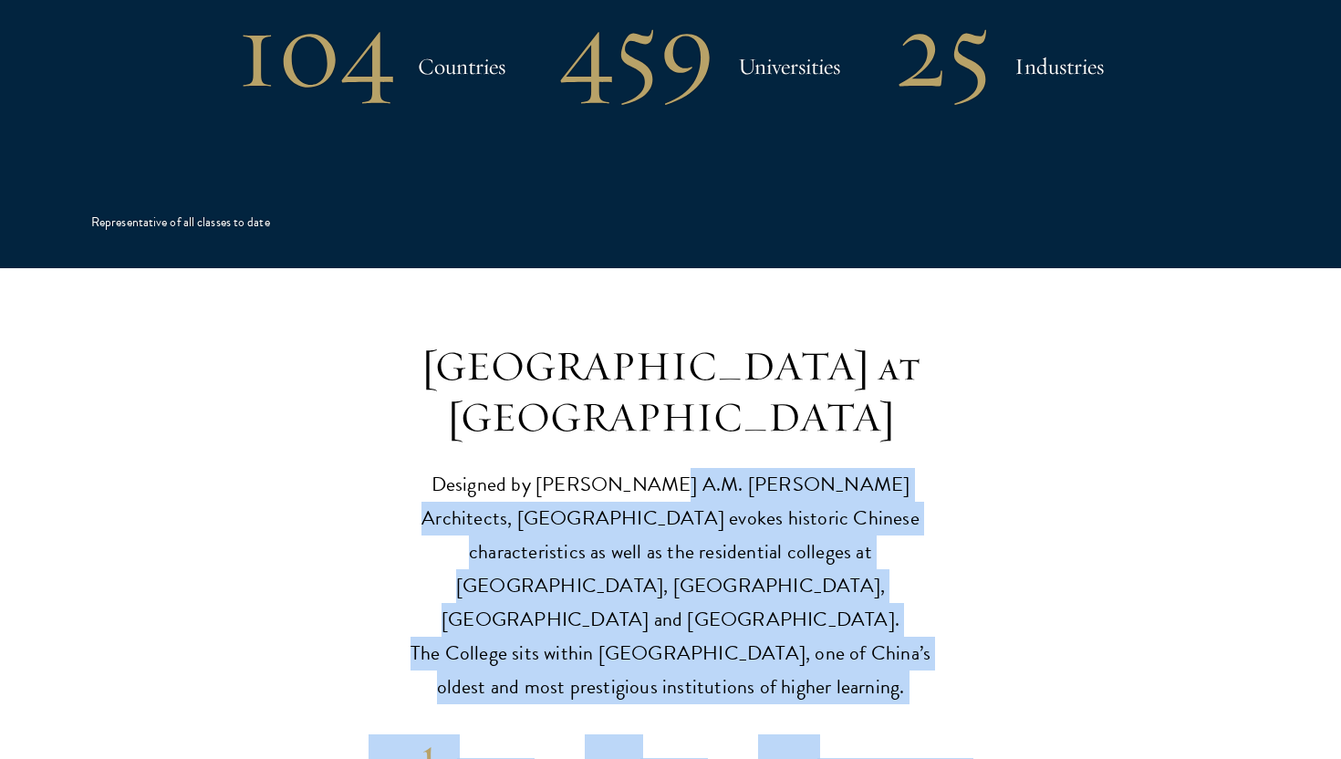
drag, startPoint x: 704, startPoint y: 619, endPoint x: 655, endPoint y: 335, distance: 288.8
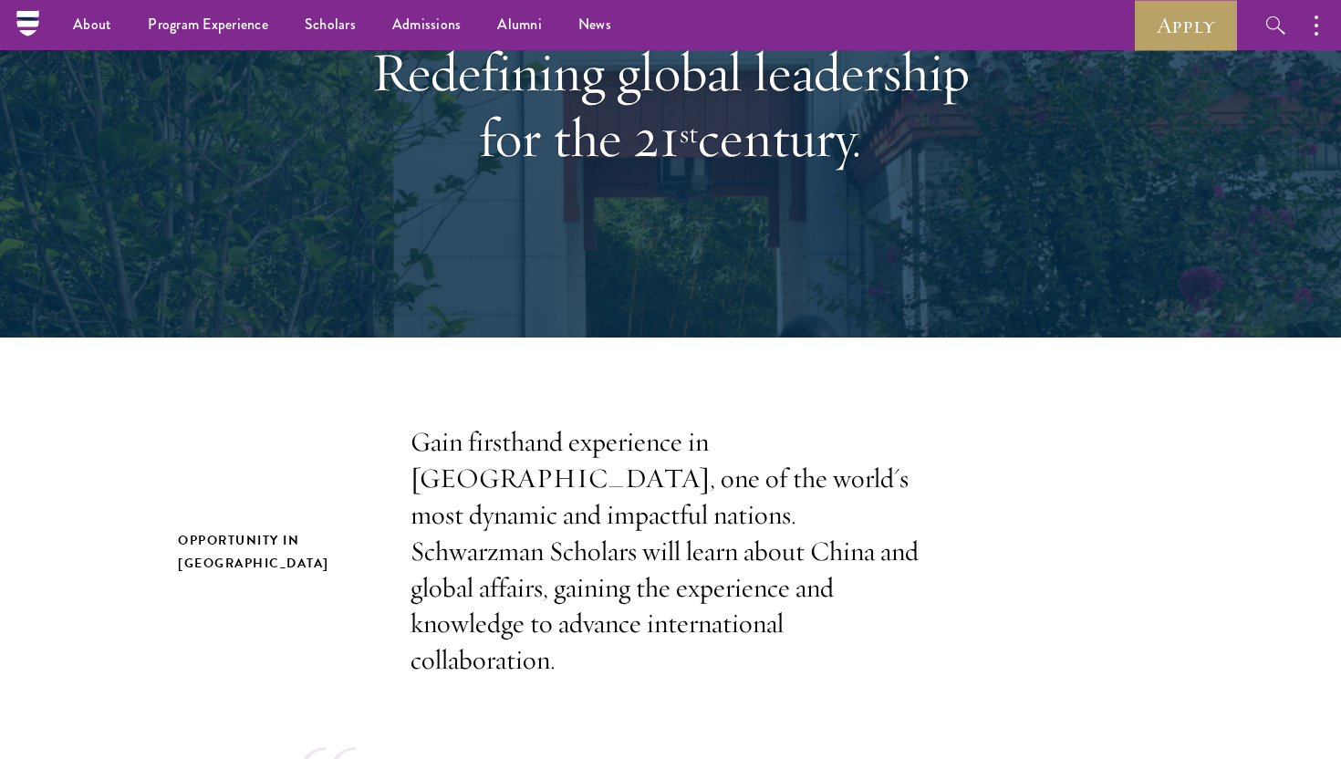
scroll to position [0, 0]
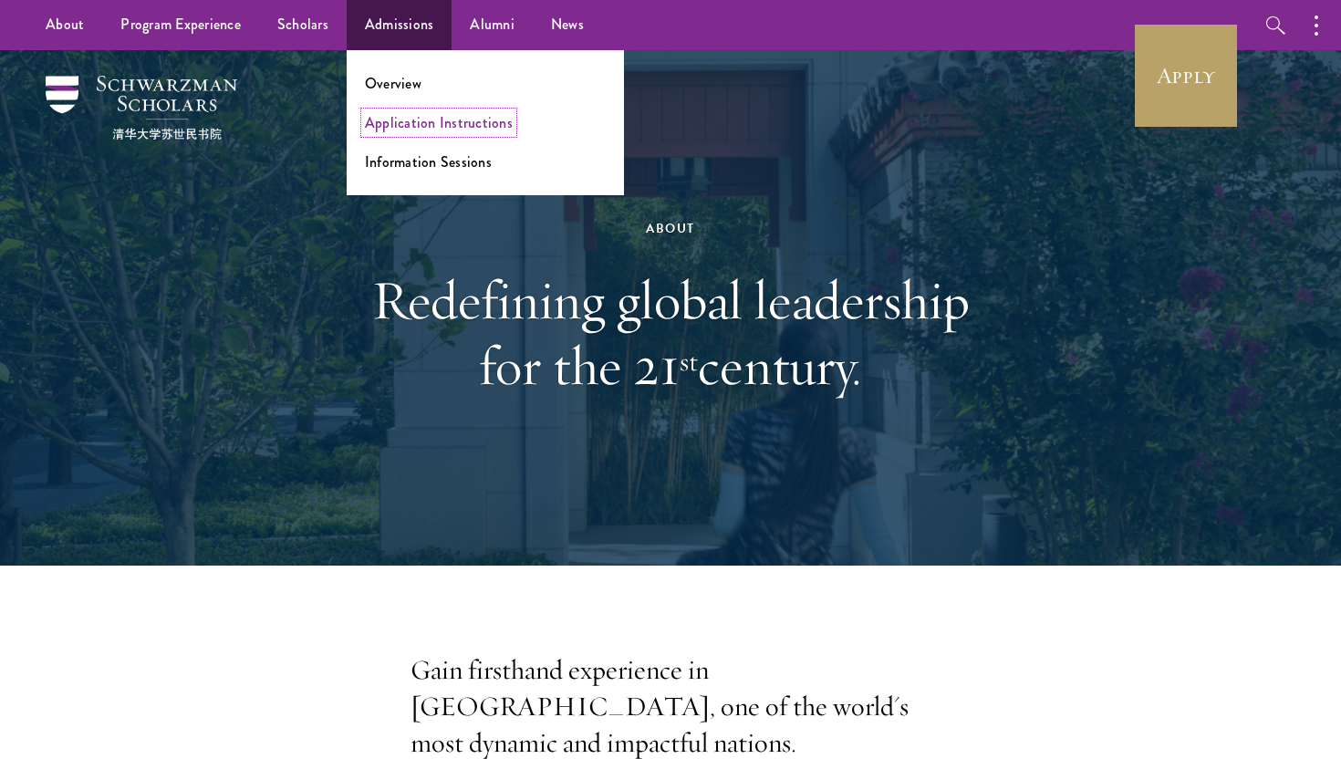
click at [417, 130] on link "Application Instructions" at bounding box center [439, 122] width 148 height 21
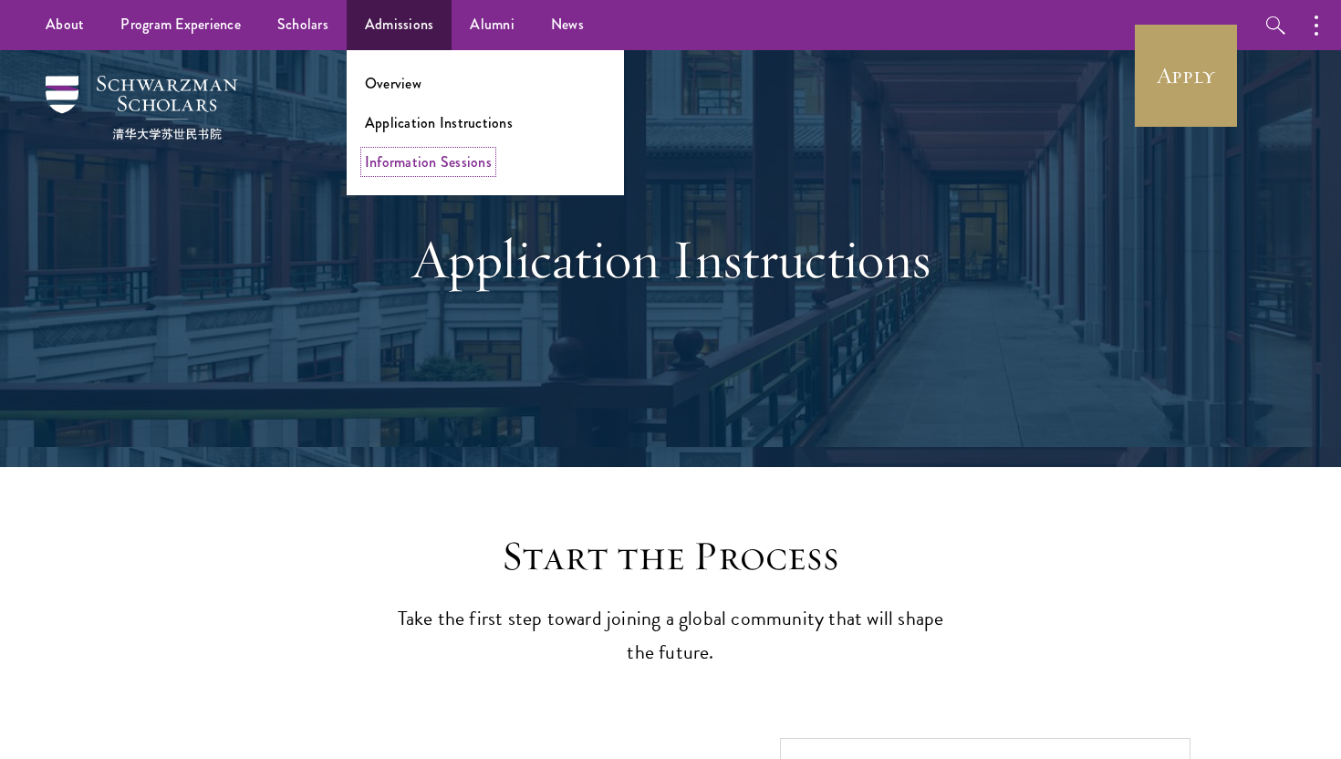
click at [411, 152] on link "Information Sessions" at bounding box center [428, 161] width 127 height 21
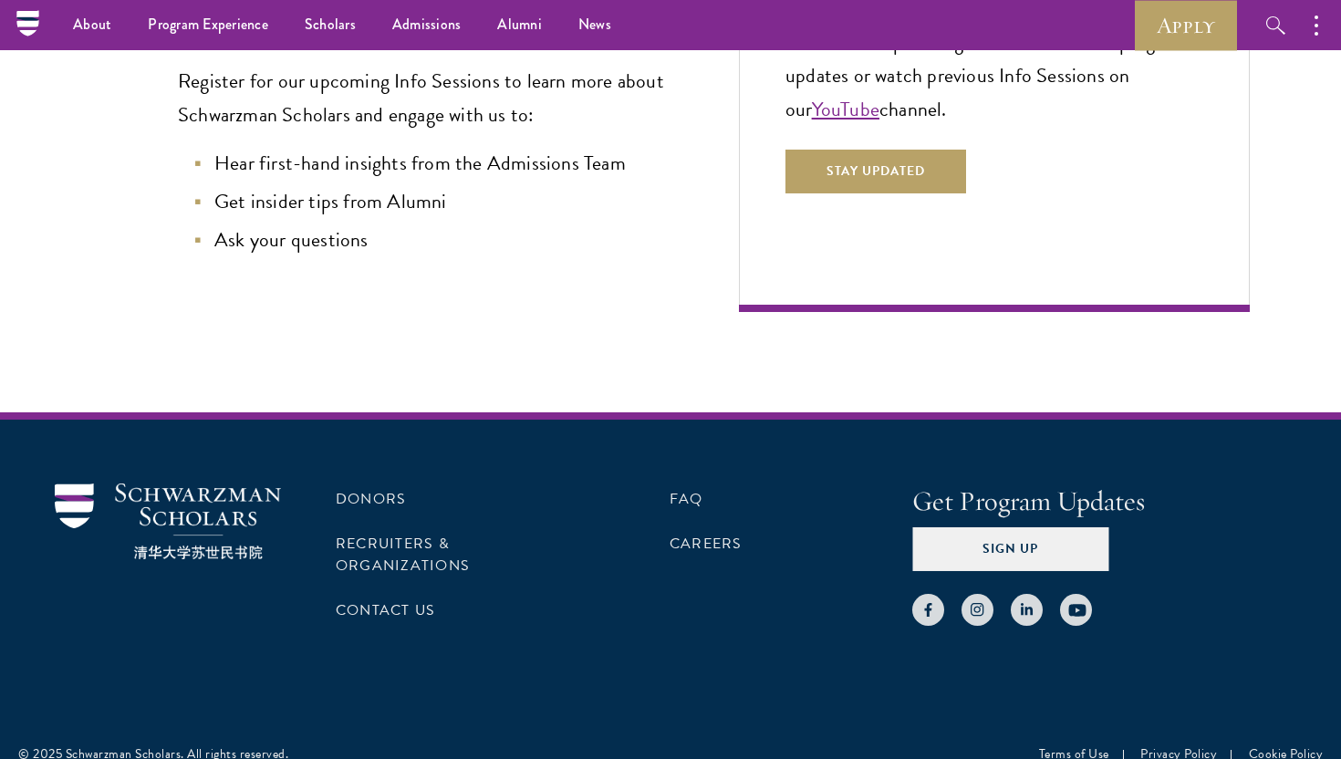
scroll to position [306, 0]
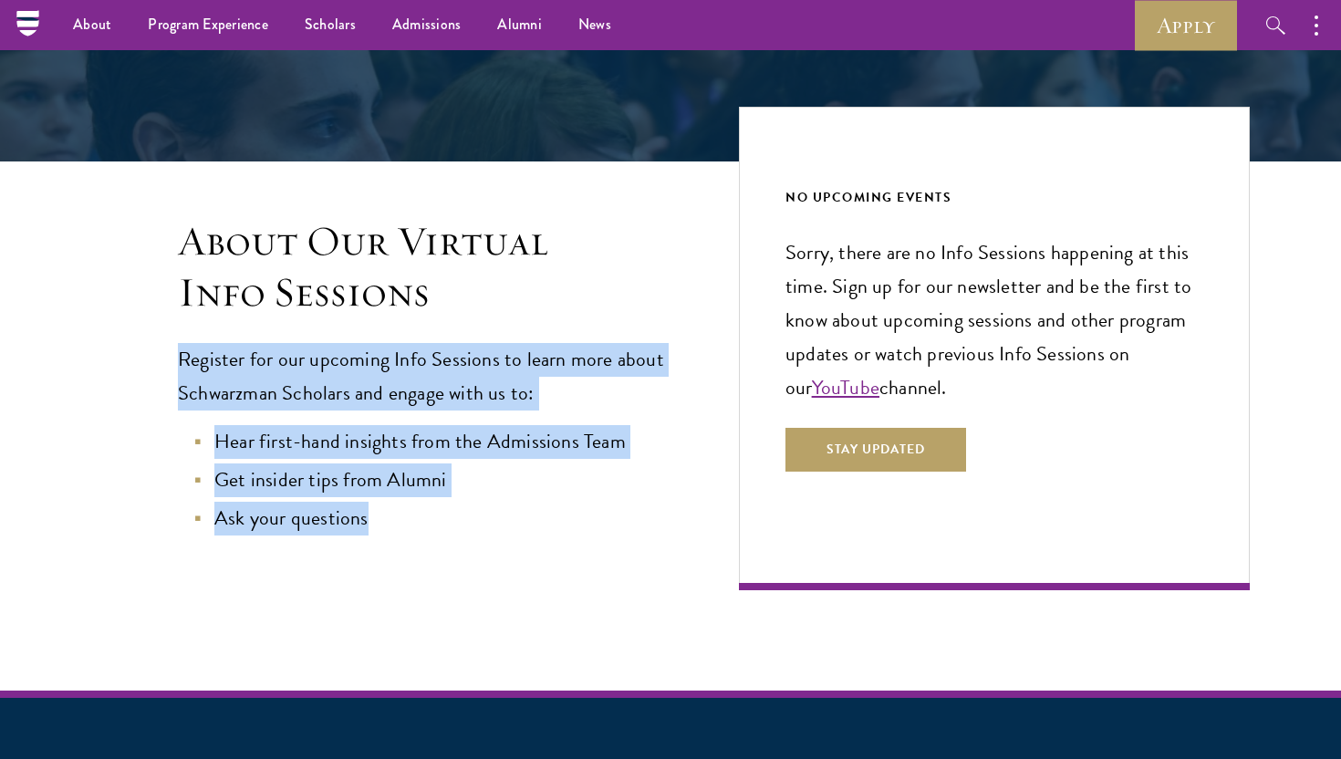
drag, startPoint x: 404, startPoint y: 321, endPoint x: 402, endPoint y: 590, distance: 269.0
click at [404, 588] on div "About Our Virtual Info Sessions Register for our upcoming Info Sessions to lear…" at bounding box center [378, 403] width 575 height 374
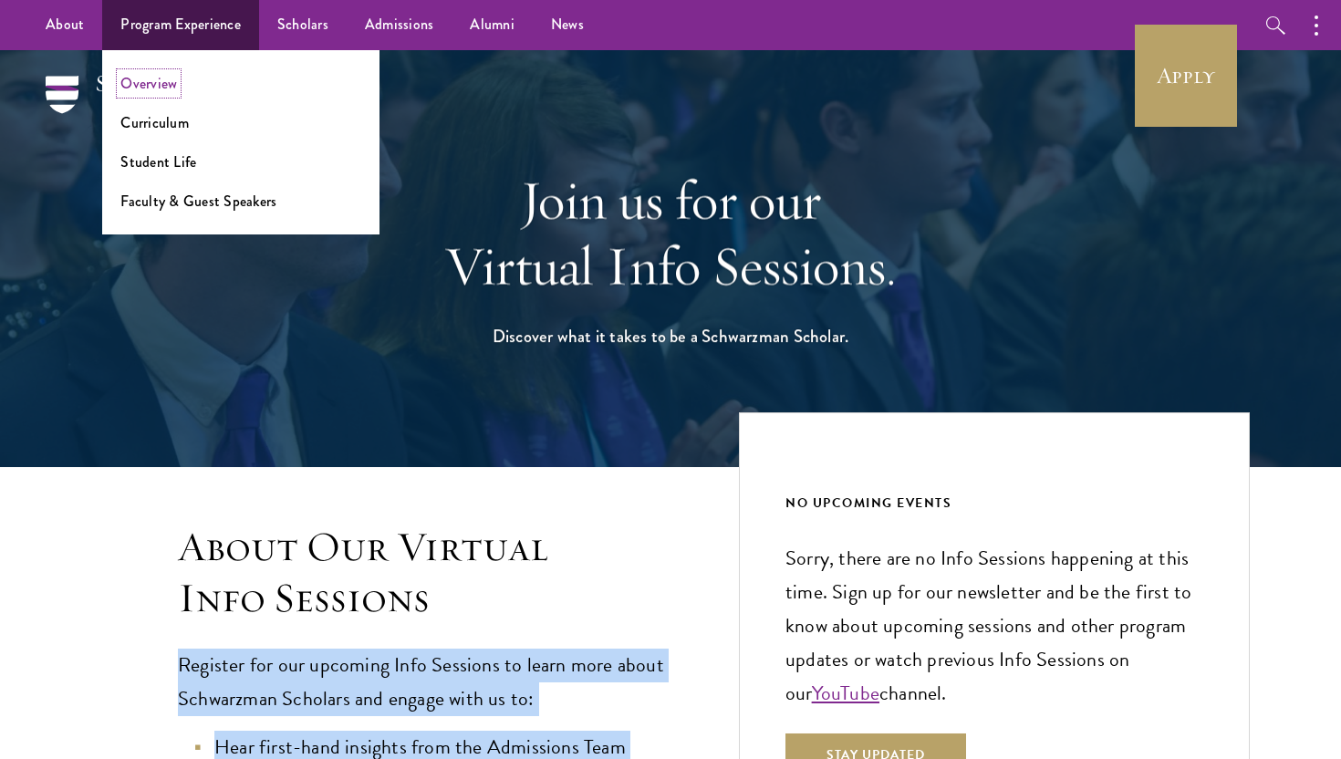
click at [159, 92] on link "Overview" at bounding box center [148, 83] width 57 height 21
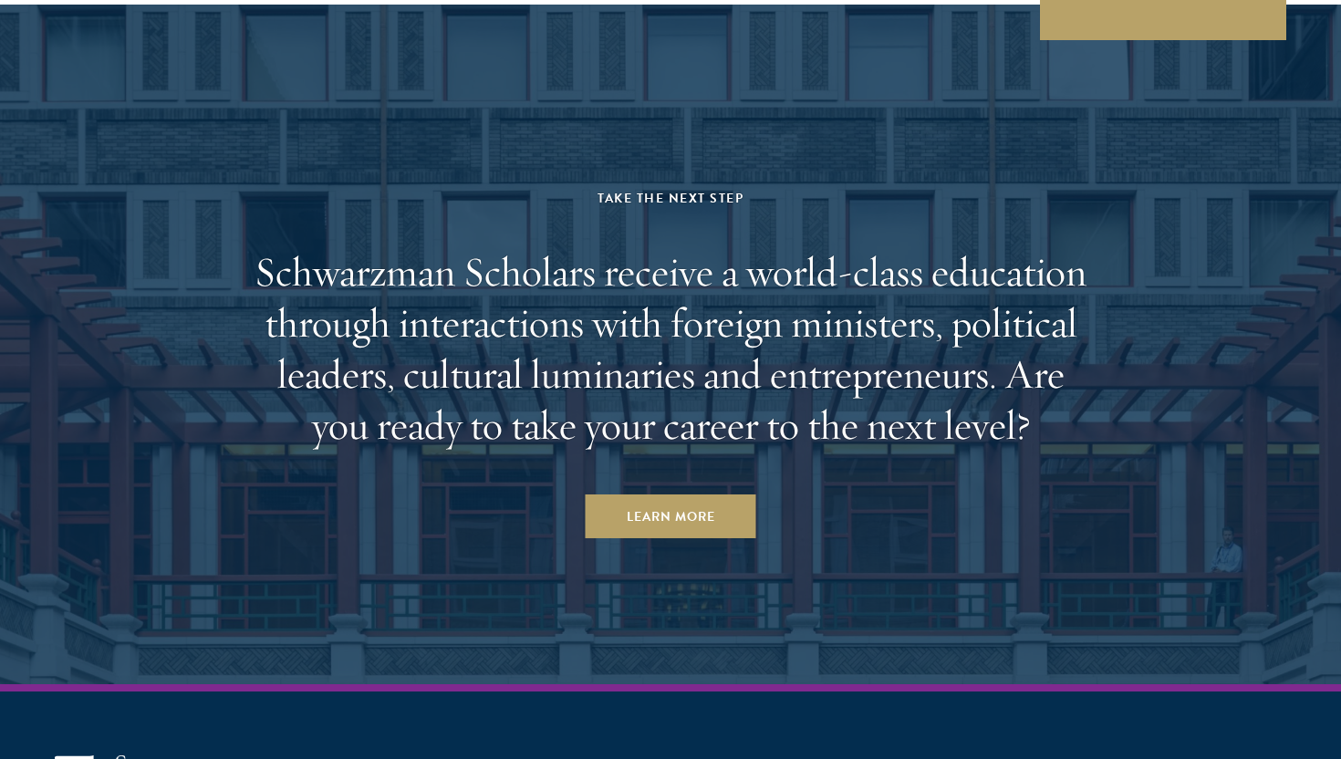
scroll to position [9207, 0]
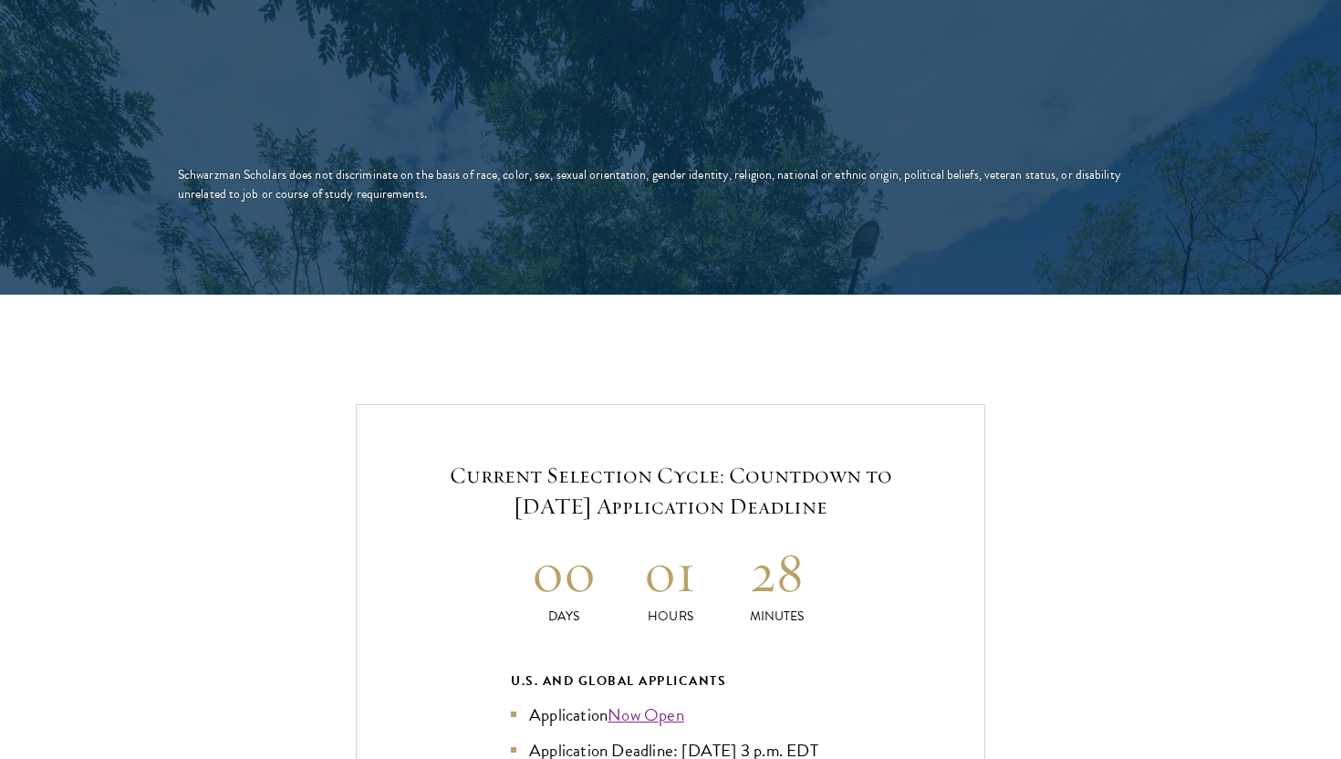
scroll to position [4045, 0]
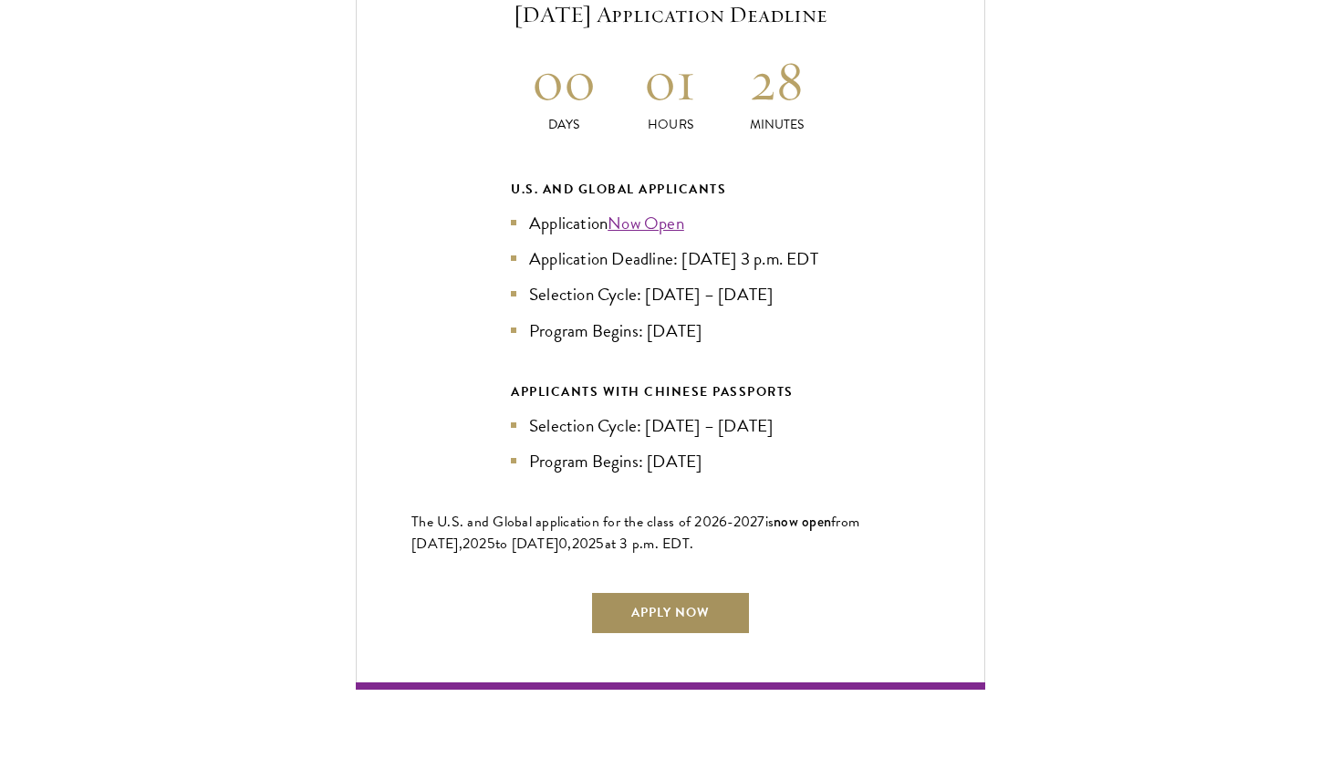
click at [632, 632] on link "Apply Now" at bounding box center [670, 613] width 161 height 44
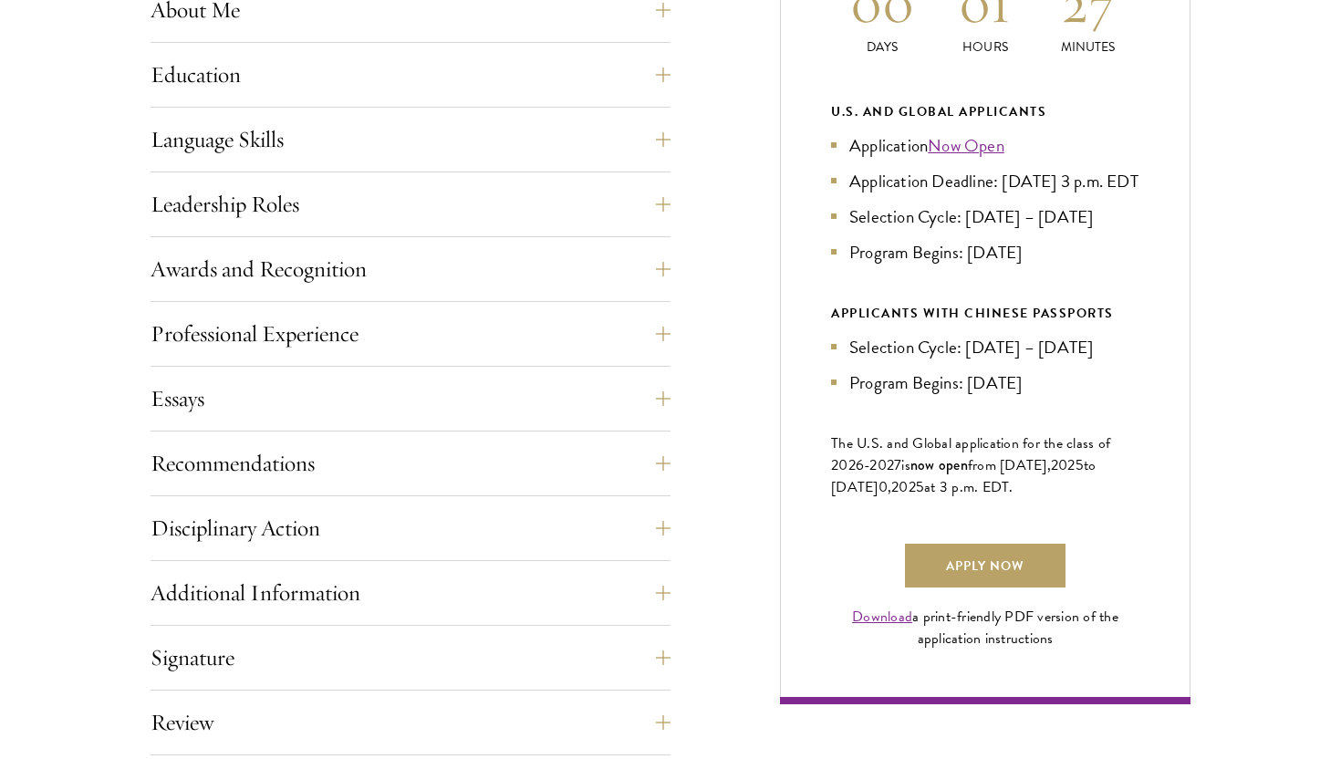
scroll to position [1083, 0]
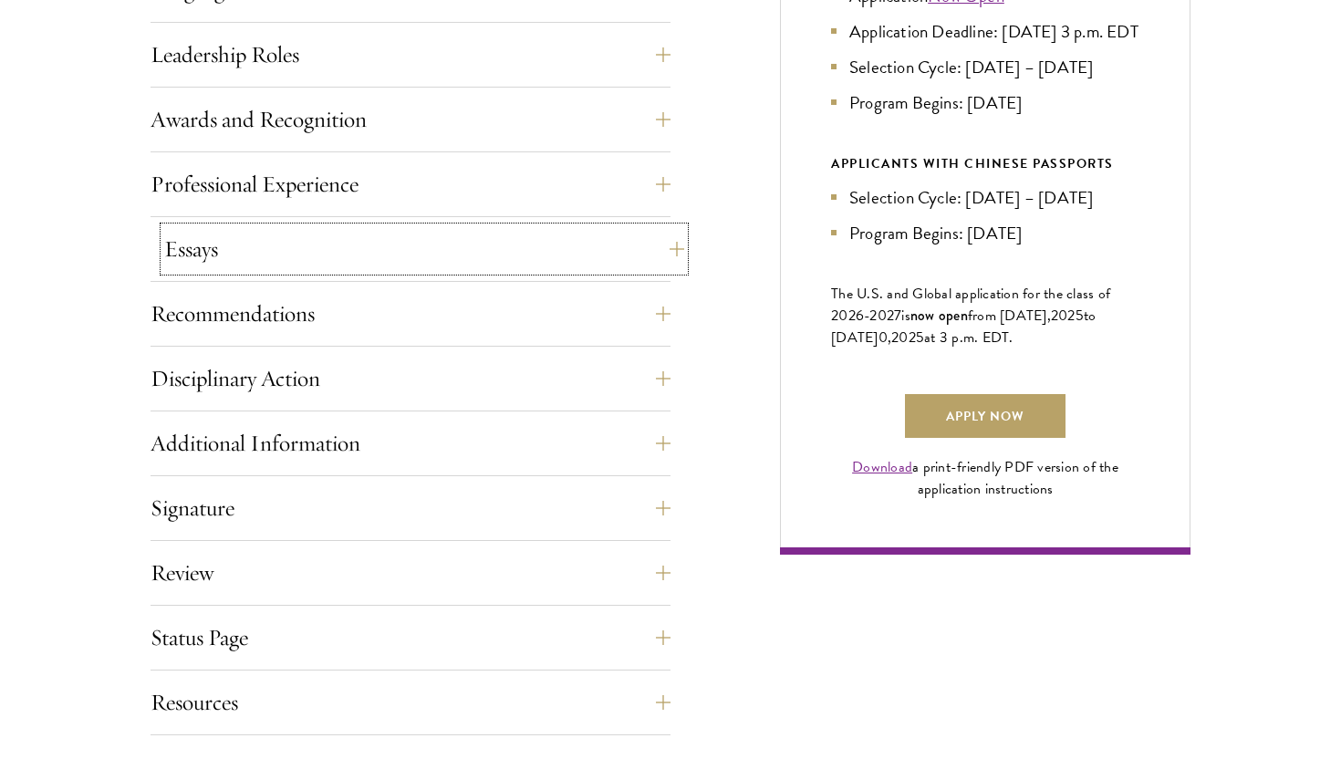
click at [396, 261] on button "Essays" at bounding box center [424, 249] width 520 height 44
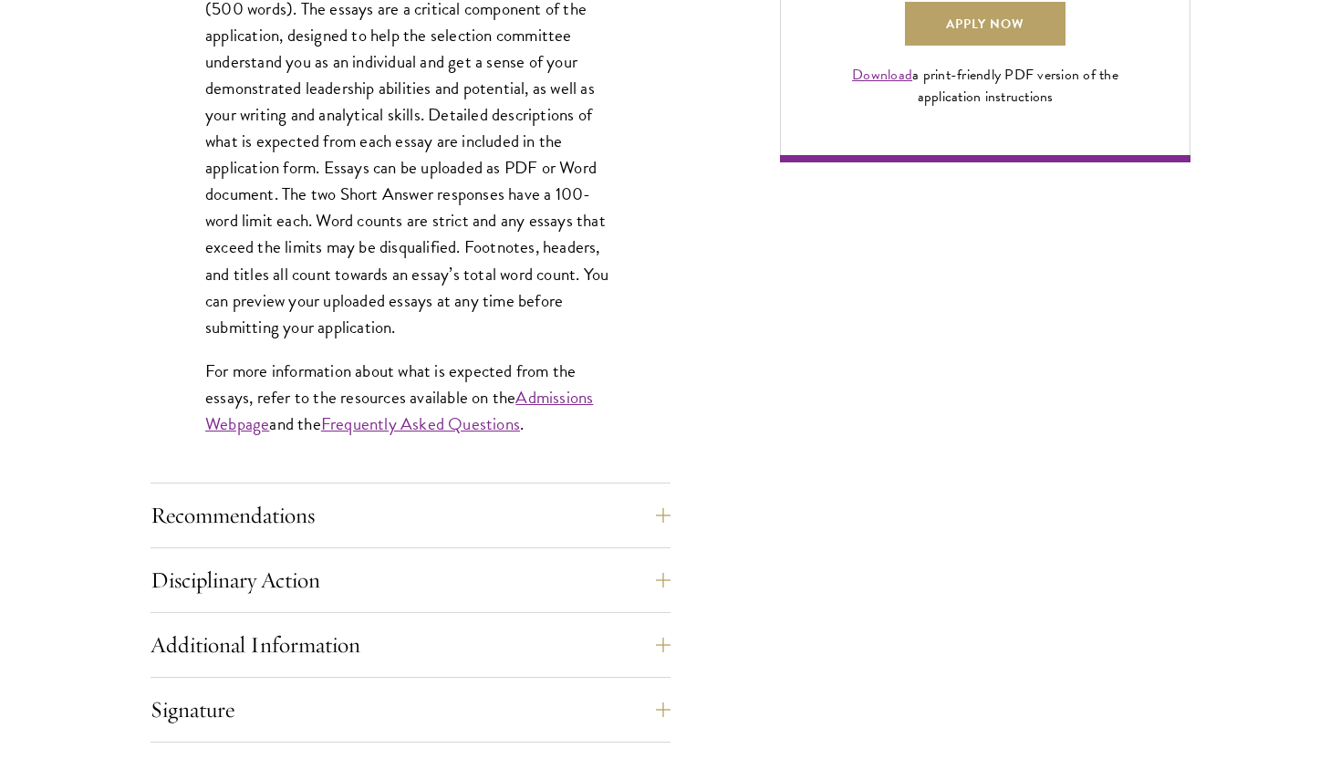
scroll to position [1643, 0]
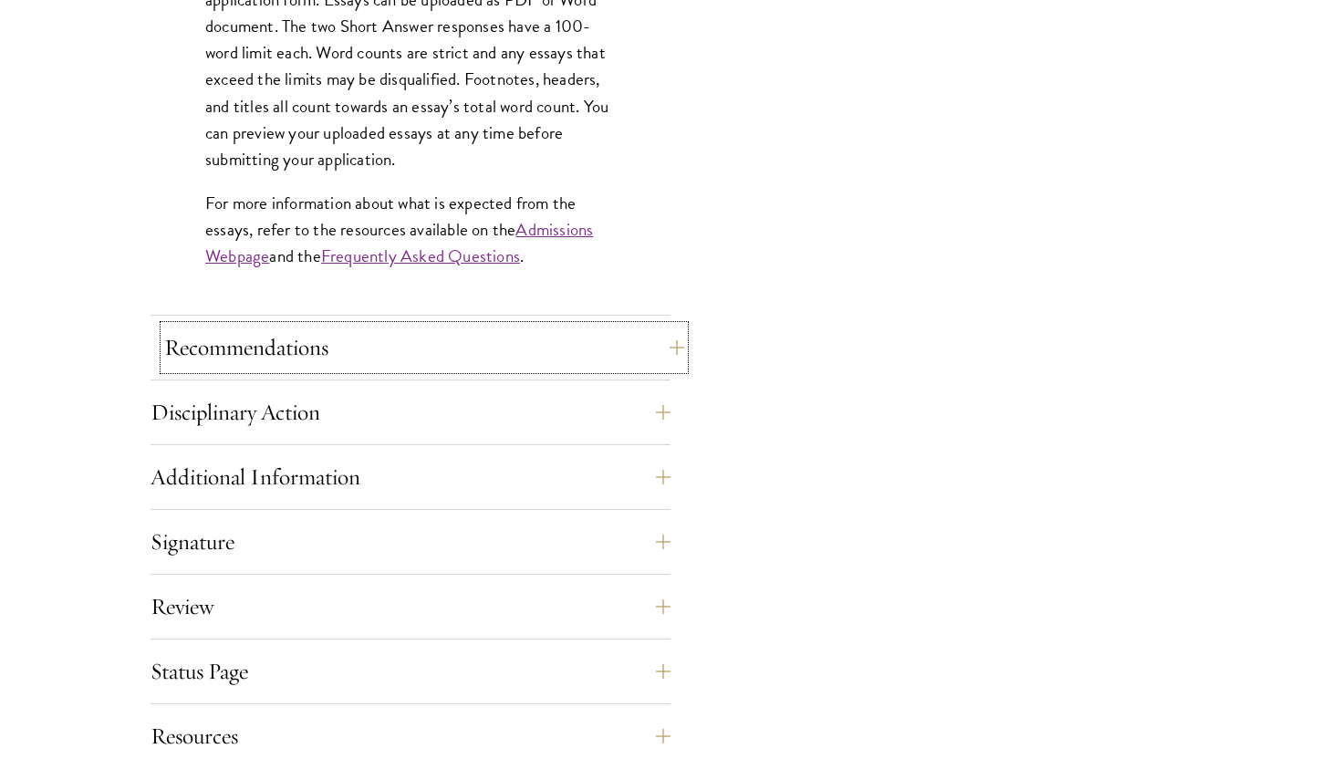
click at [386, 343] on button "Recommendations" at bounding box center [424, 348] width 520 height 44
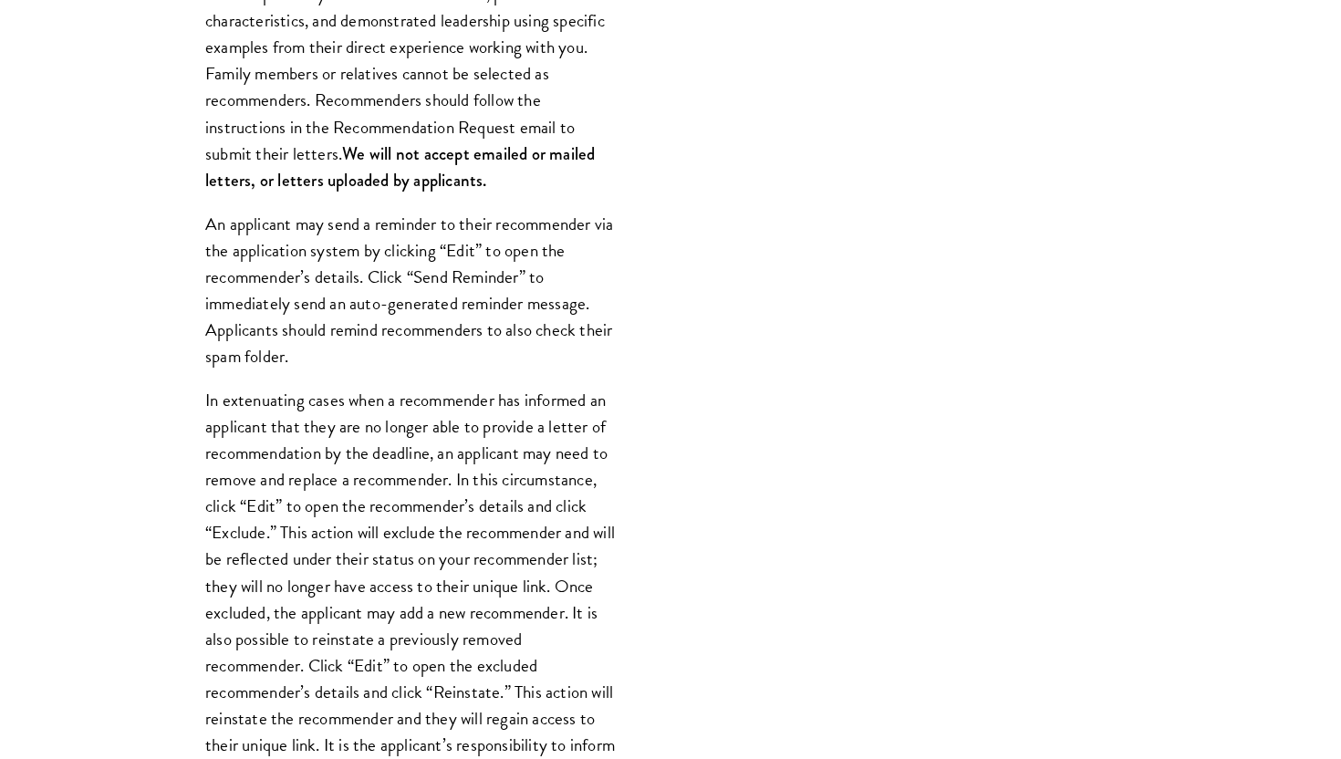
scroll to position [1718, 0]
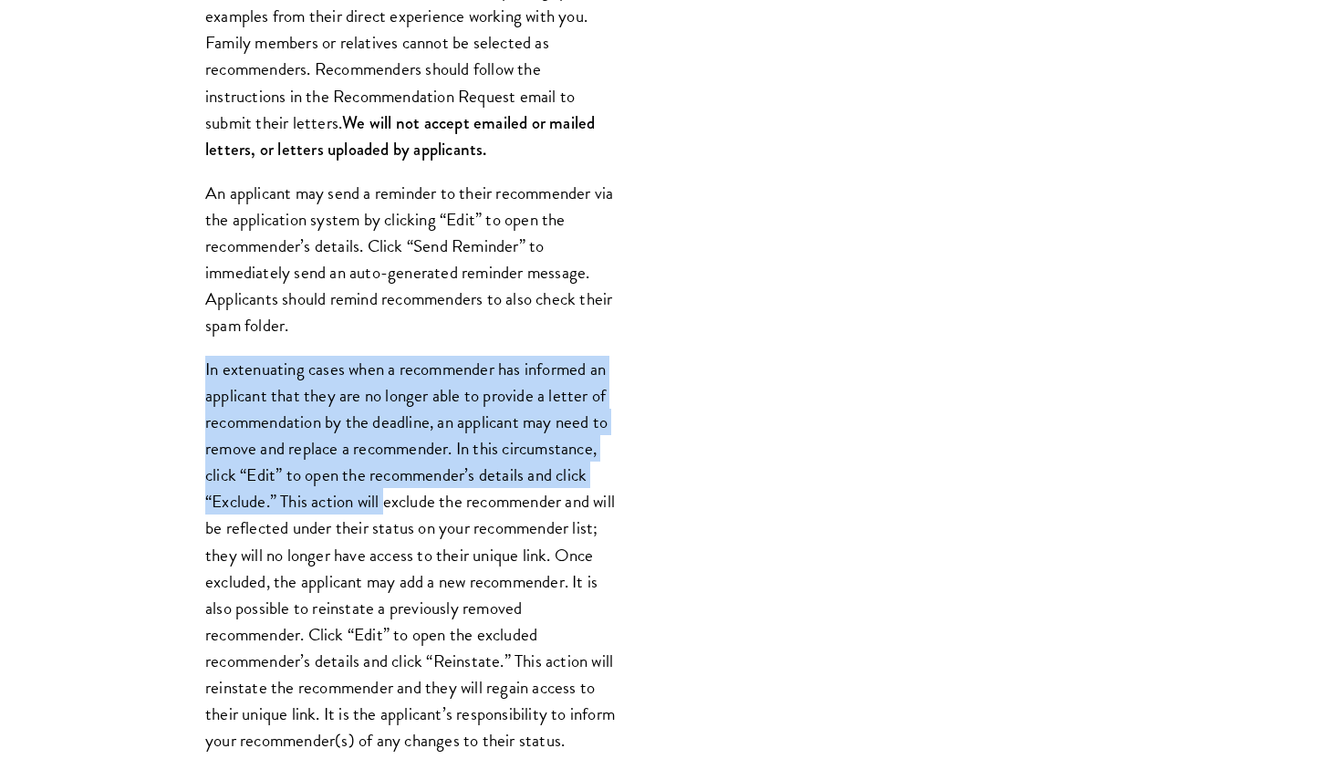
drag, startPoint x: 386, startPoint y: 343, endPoint x: 386, endPoint y: 507, distance: 164.2
click at [386, 504] on div "Register three recommenders by providing their names, professional titles, and …" at bounding box center [410, 444] width 520 height 1467
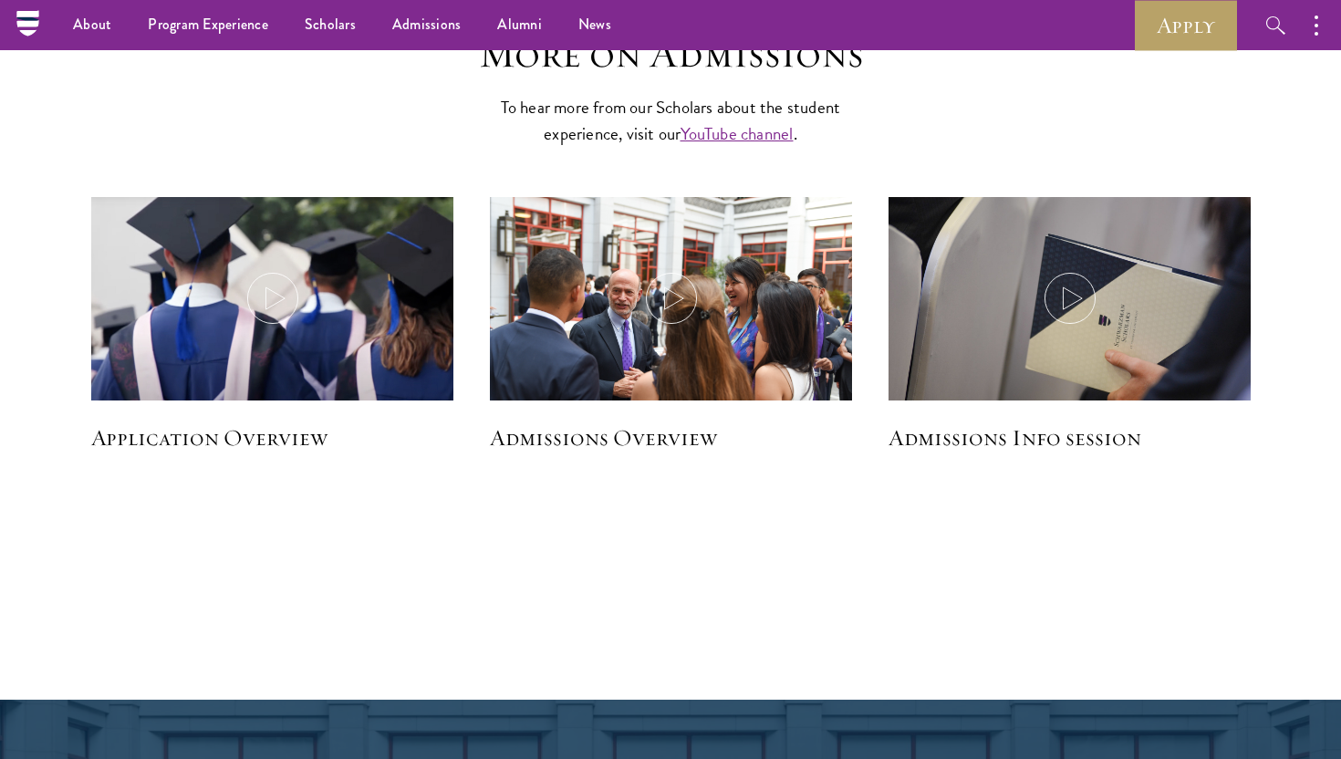
scroll to position [3404, 0]
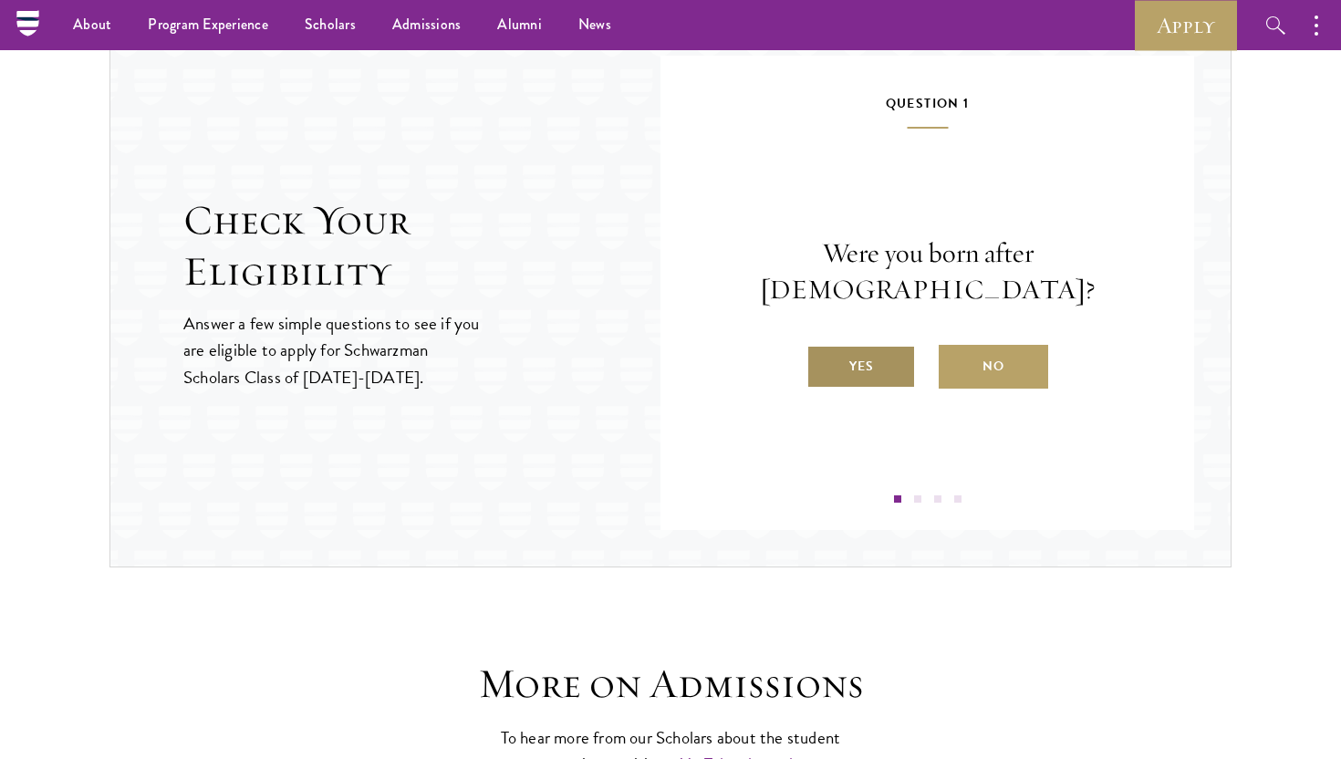
click at [846, 345] on label "Yes" at bounding box center [860, 367] width 109 height 44
click at [823, 347] on input "Yes" at bounding box center [814, 355] width 16 height 16
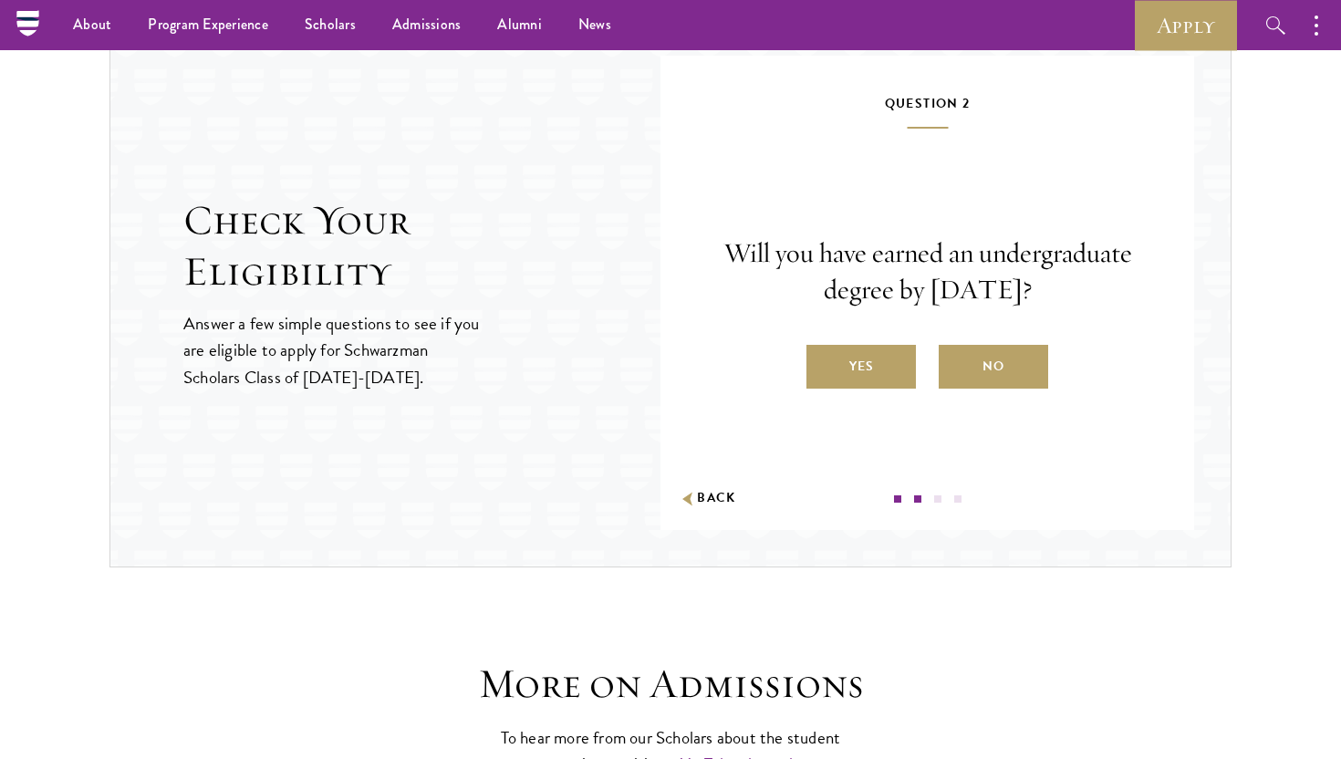
drag, startPoint x: 864, startPoint y: 219, endPoint x: 902, endPoint y: 311, distance: 99.8
click at [903, 308] on p "Will you have earned an undergraduate degree by [DATE]?" at bounding box center [927, 271] width 424 height 73
click at [878, 377] on label "Yes" at bounding box center [860, 367] width 109 height 44
click at [823, 363] on input "Yes" at bounding box center [814, 355] width 16 height 16
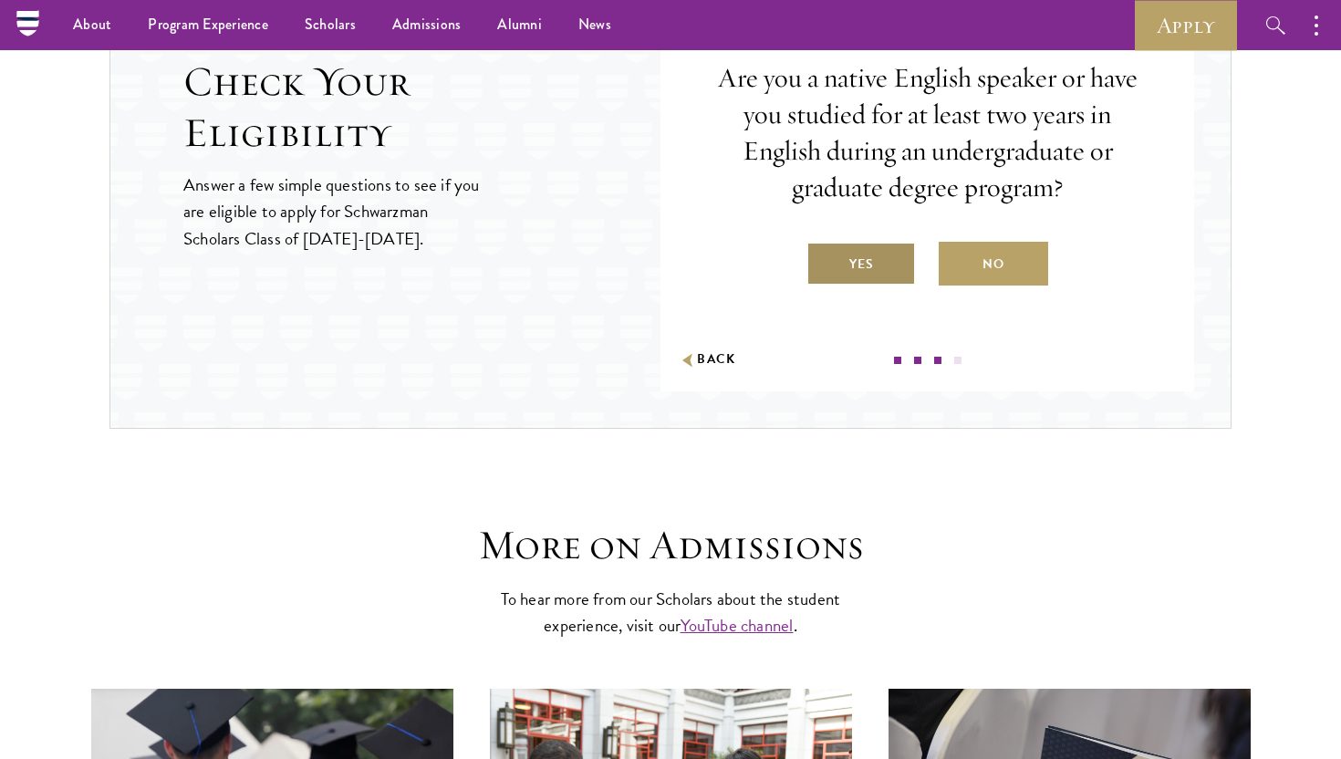
scroll to position [3490, 0]
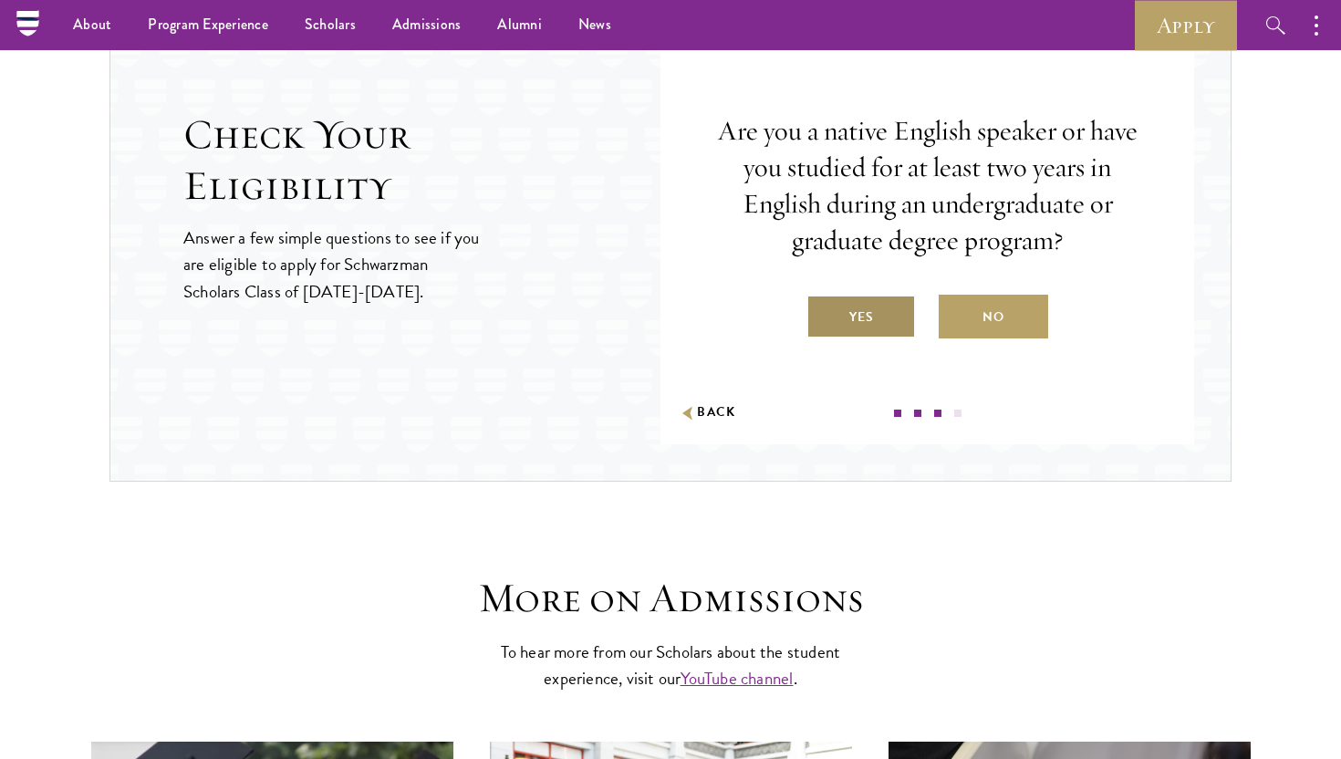
click at [861, 326] on label "Yes" at bounding box center [860, 317] width 109 height 44
click at [823, 314] on input "Yes" at bounding box center [814, 305] width 16 height 16
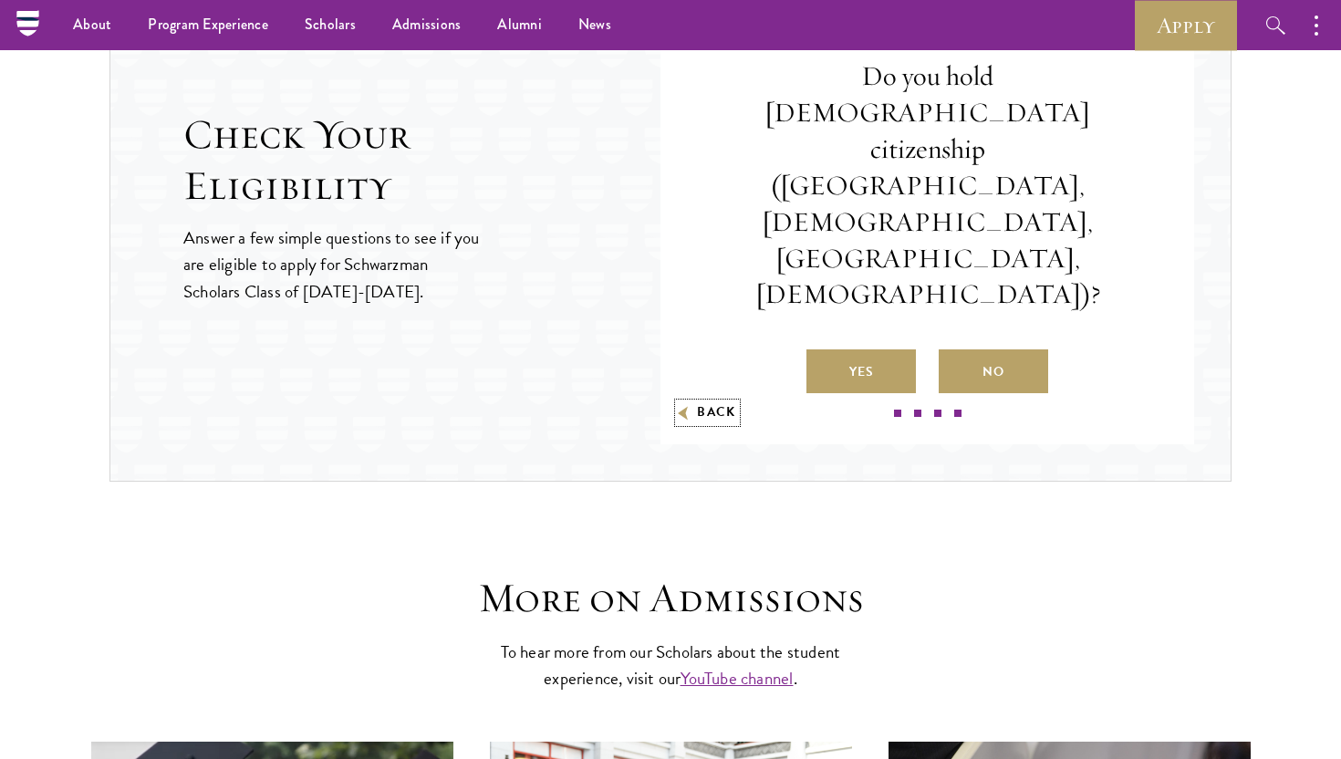
click at [734, 403] on button "Back" at bounding box center [707, 412] width 57 height 19
radio input "false"
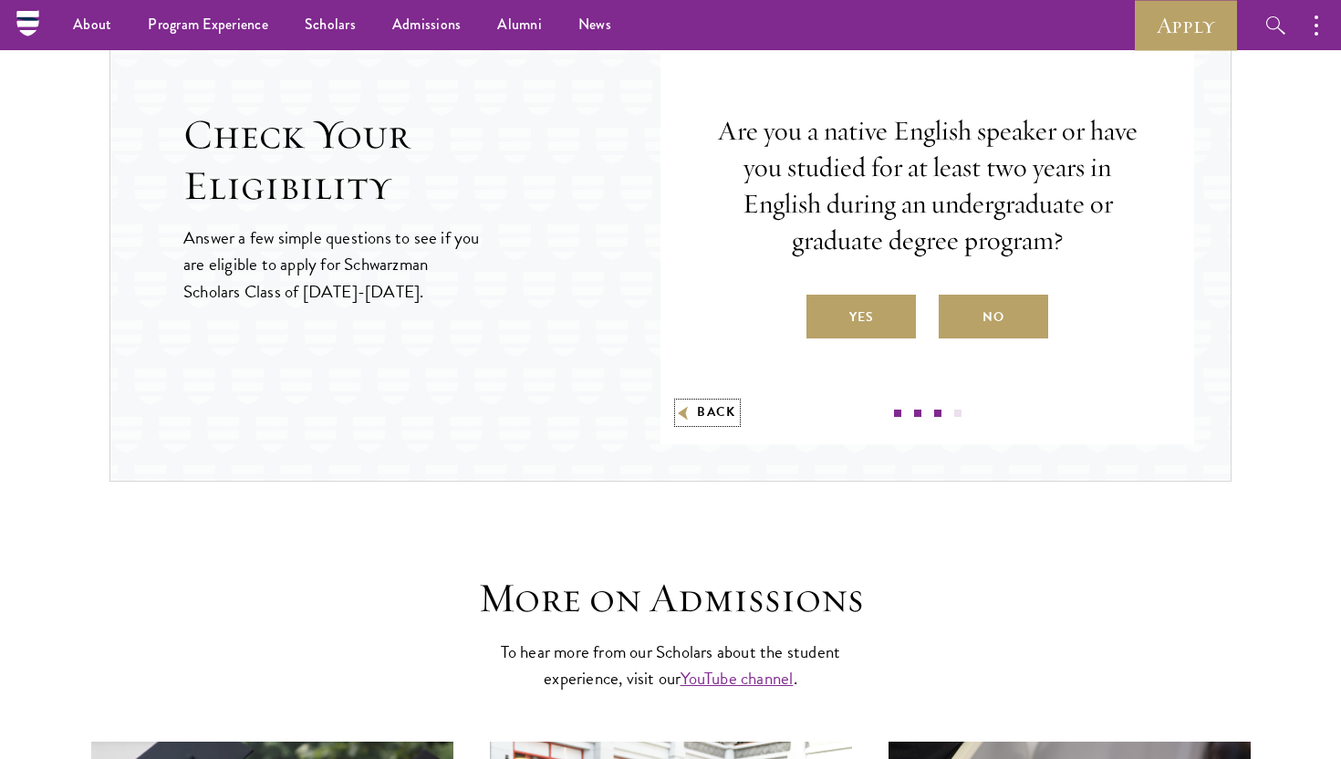
click at [710, 405] on button "Back" at bounding box center [707, 412] width 57 height 19
radio input "false"
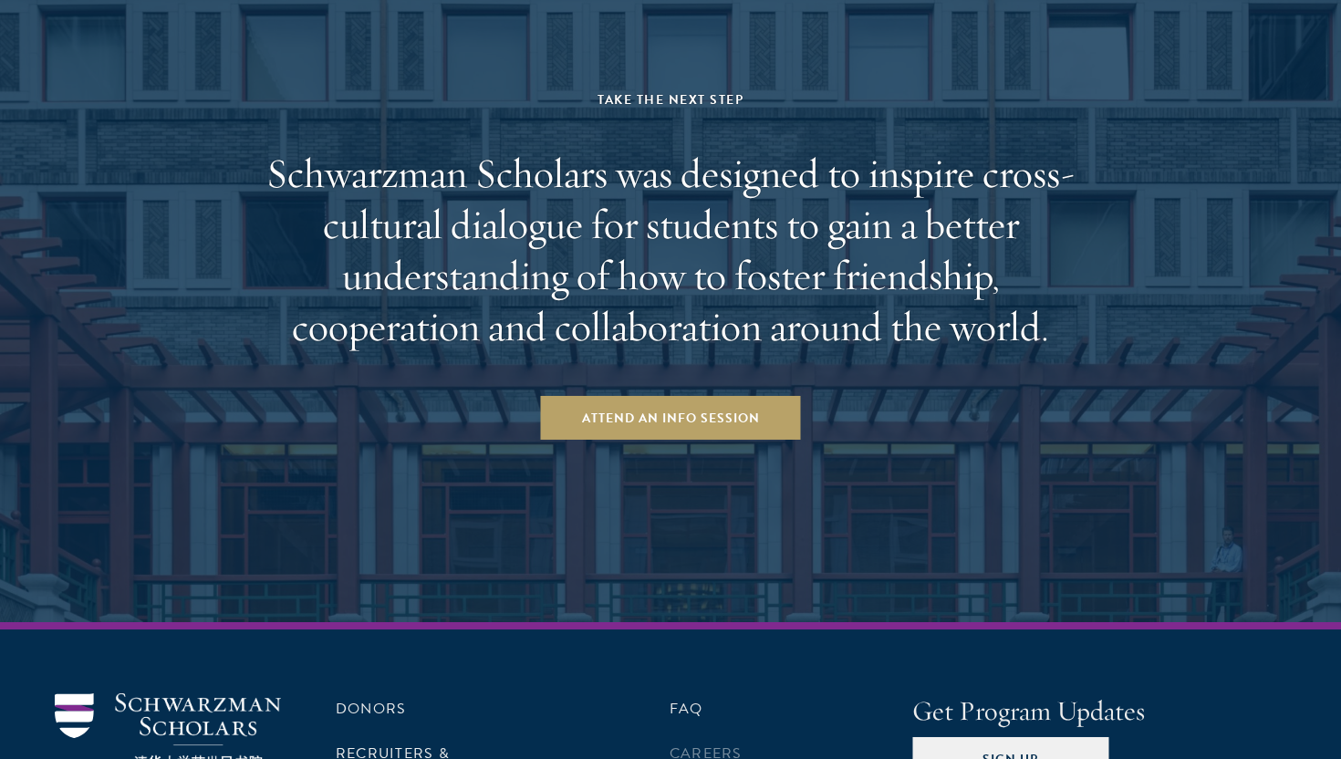
scroll to position [5048, 0]
